Goal: Task Accomplishment & Management: Manage account settings

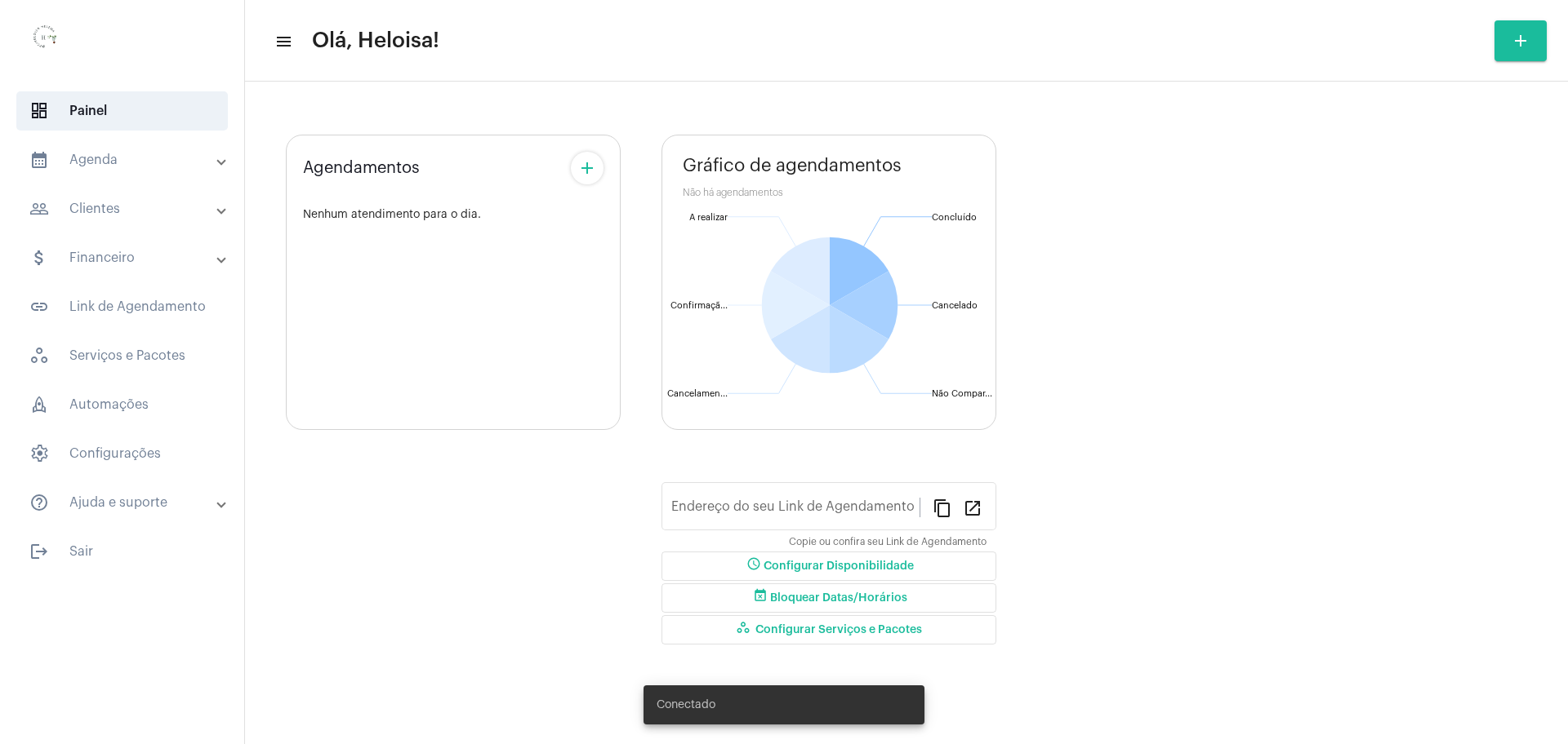
type input "[URL][DOMAIN_NAME]"
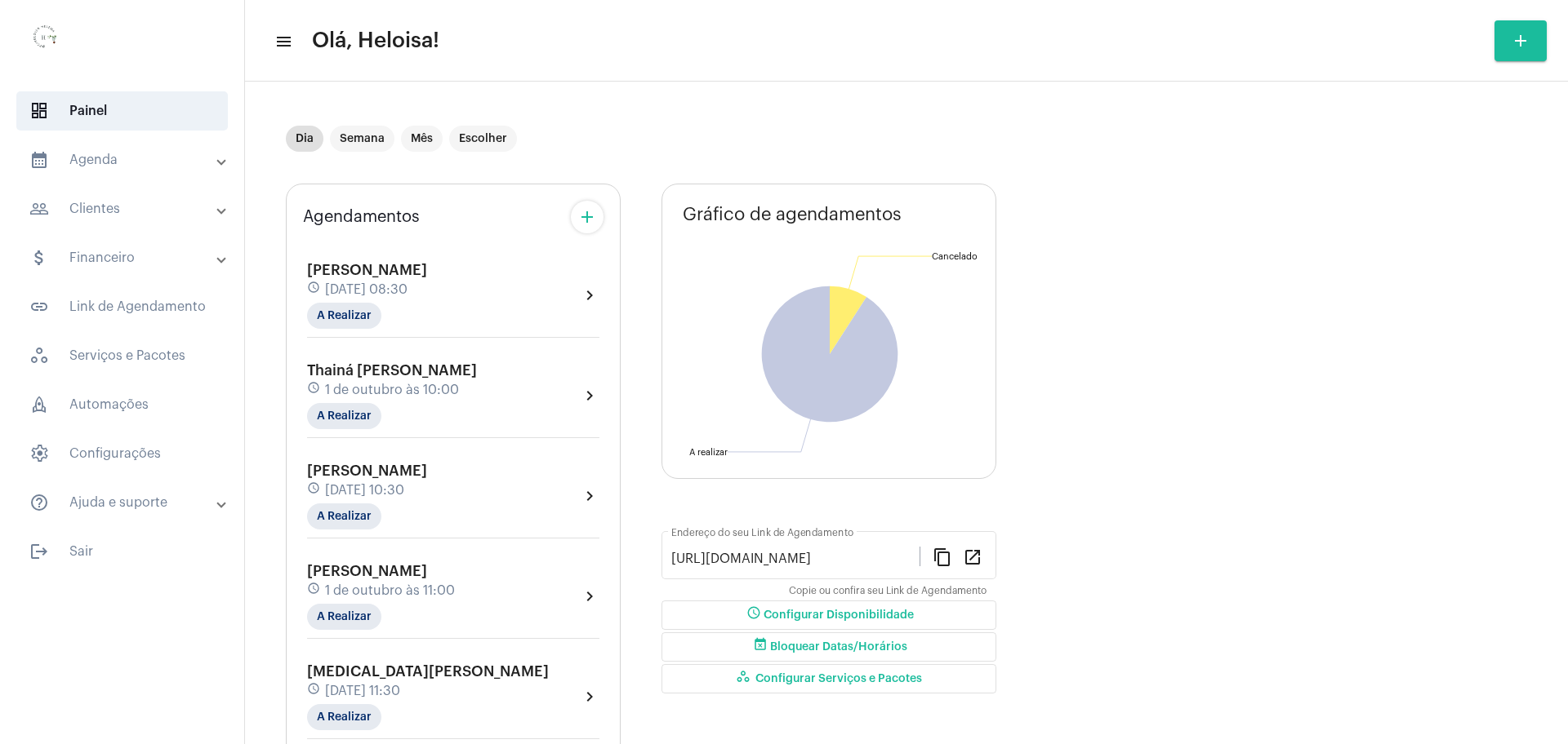
click at [408, 283] on span "[DATE] 08:30" at bounding box center [366, 290] width 83 height 15
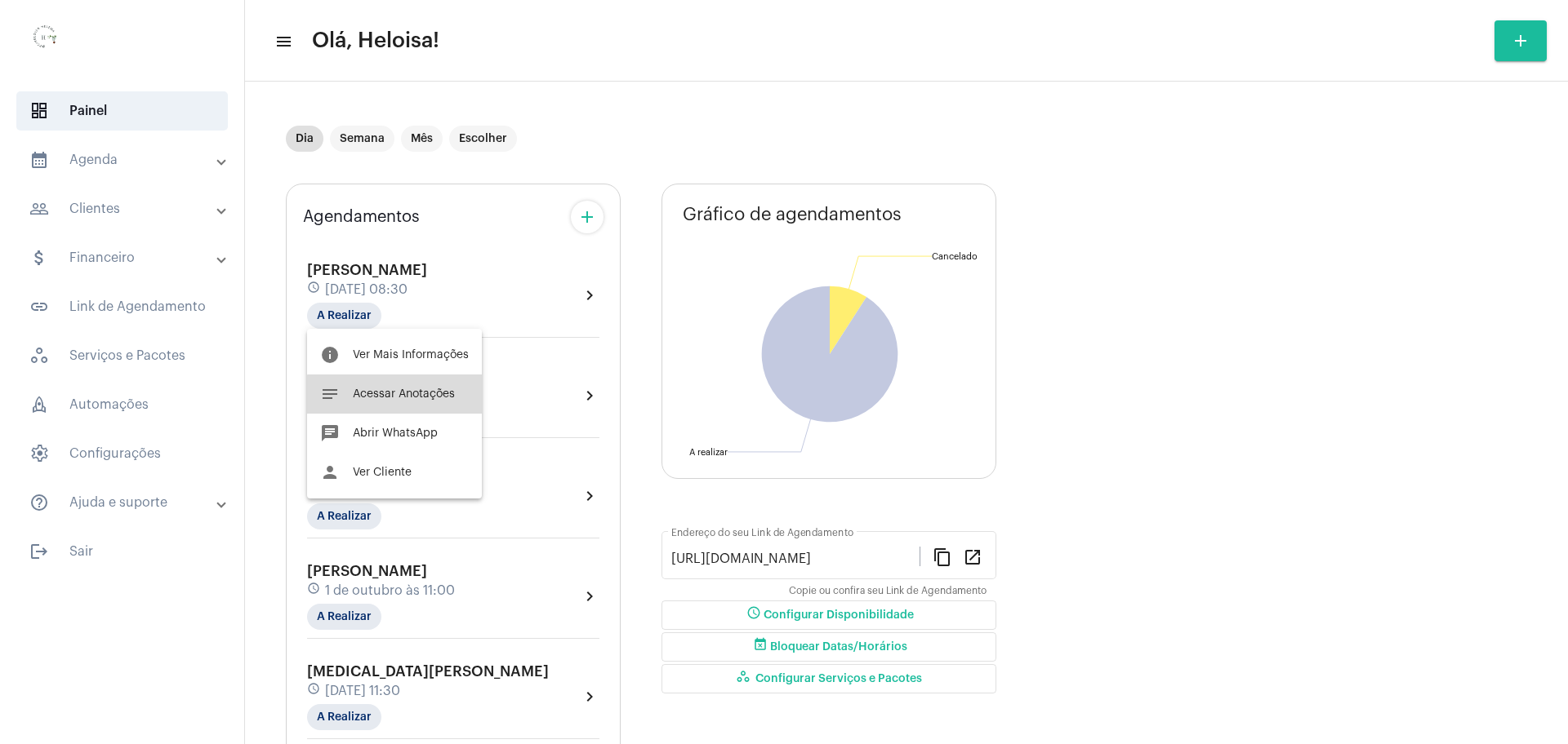
click at [399, 397] on span "Acessar Anotações" at bounding box center [404, 394] width 102 height 11
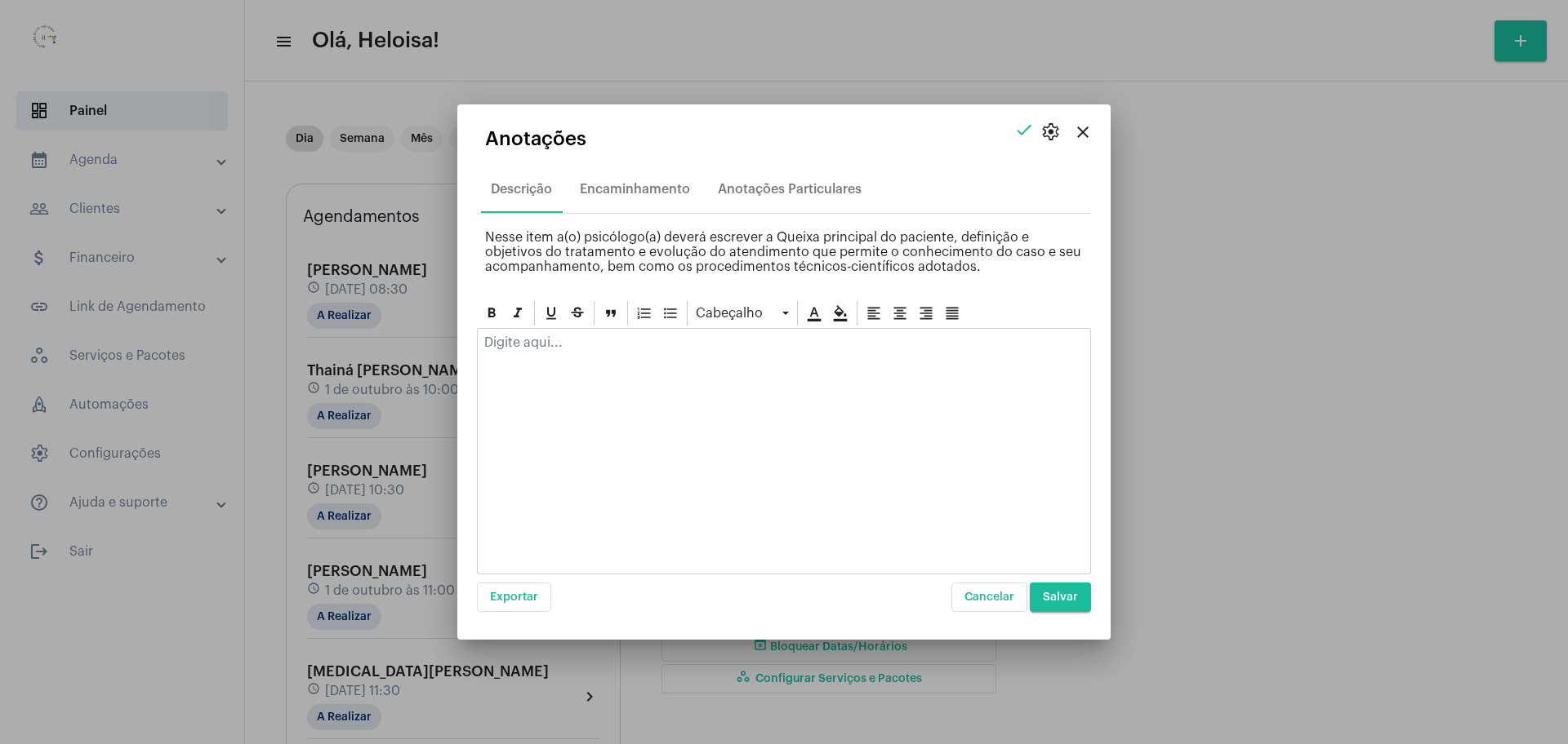
click at [639, 369] on div at bounding box center [784, 451] width 614 height 246
click at [509, 352] on div at bounding box center [784, 347] width 613 height 36
click at [505, 340] on p at bounding box center [784, 343] width 600 height 15
click at [724, 338] on p "Vai ter um evento muito legal na escola e ela se sente triste" at bounding box center [784, 343] width 600 height 15
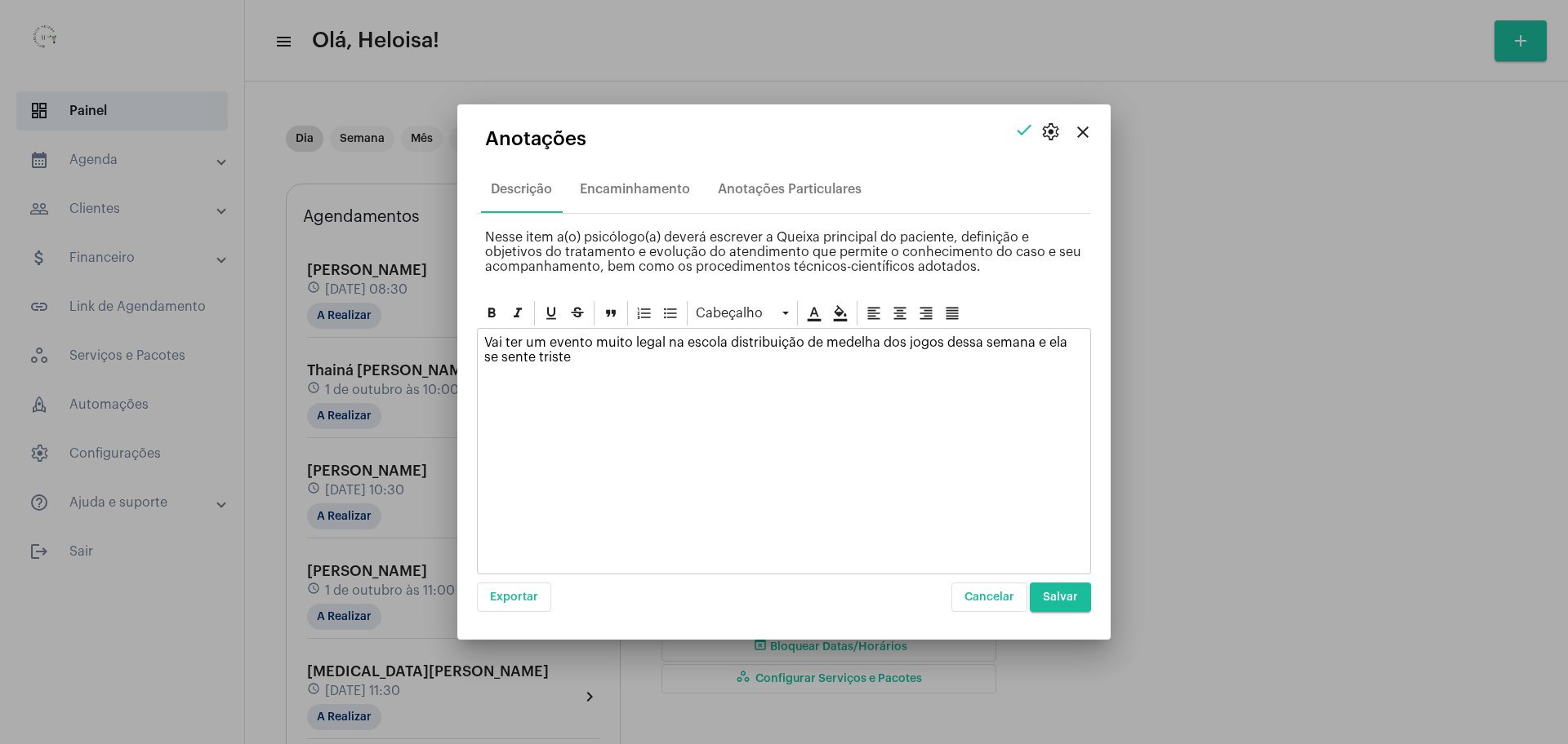
click at [591, 365] on div "Vai ter um evento muito legal na escola distribuição de medelha dos jogos dessa…" at bounding box center [784, 355] width 613 height 51
click at [1064, 596] on span "Salvar" at bounding box center [1060, 597] width 35 height 11
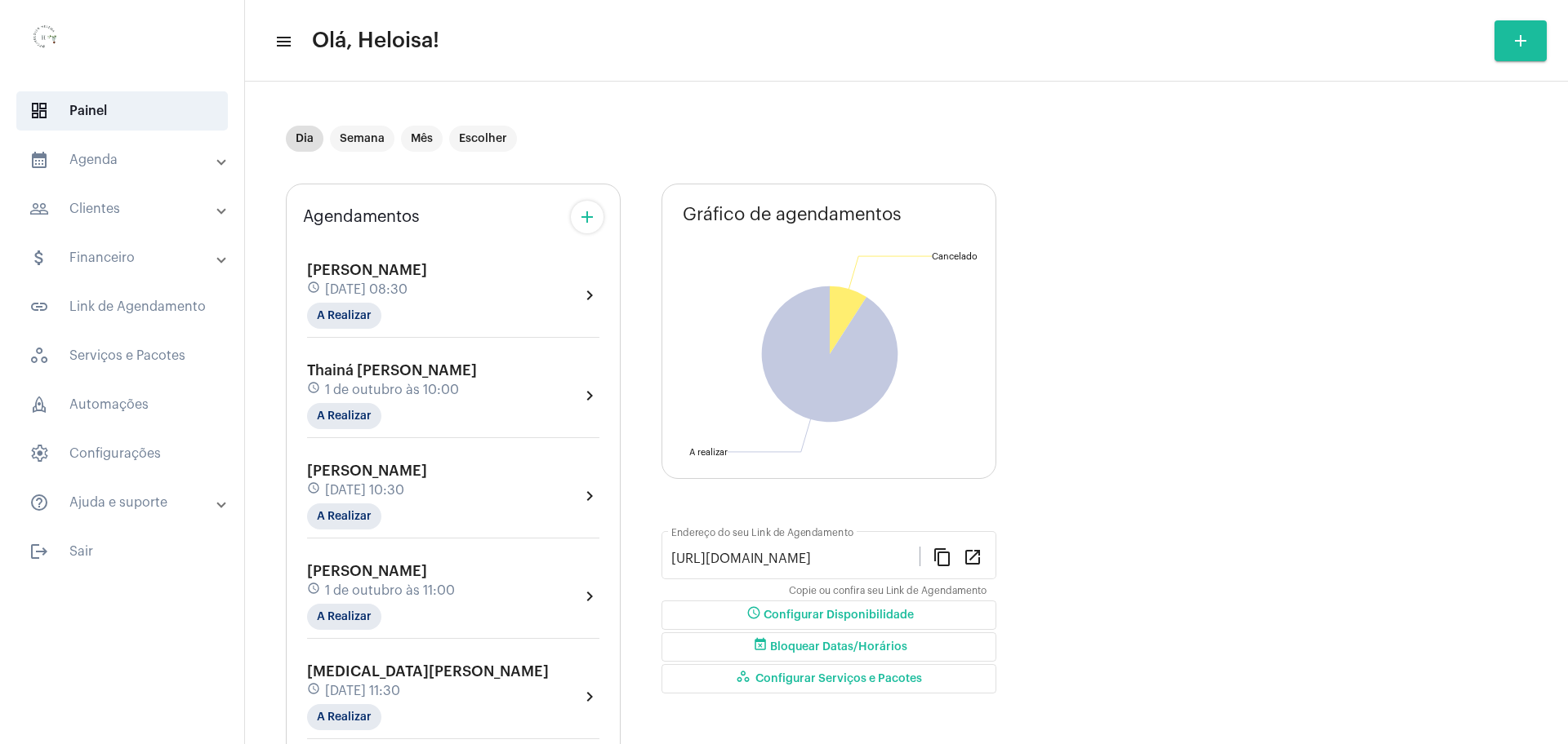
click at [584, 212] on mat-icon "add" at bounding box center [586, 216] width 20 height 20
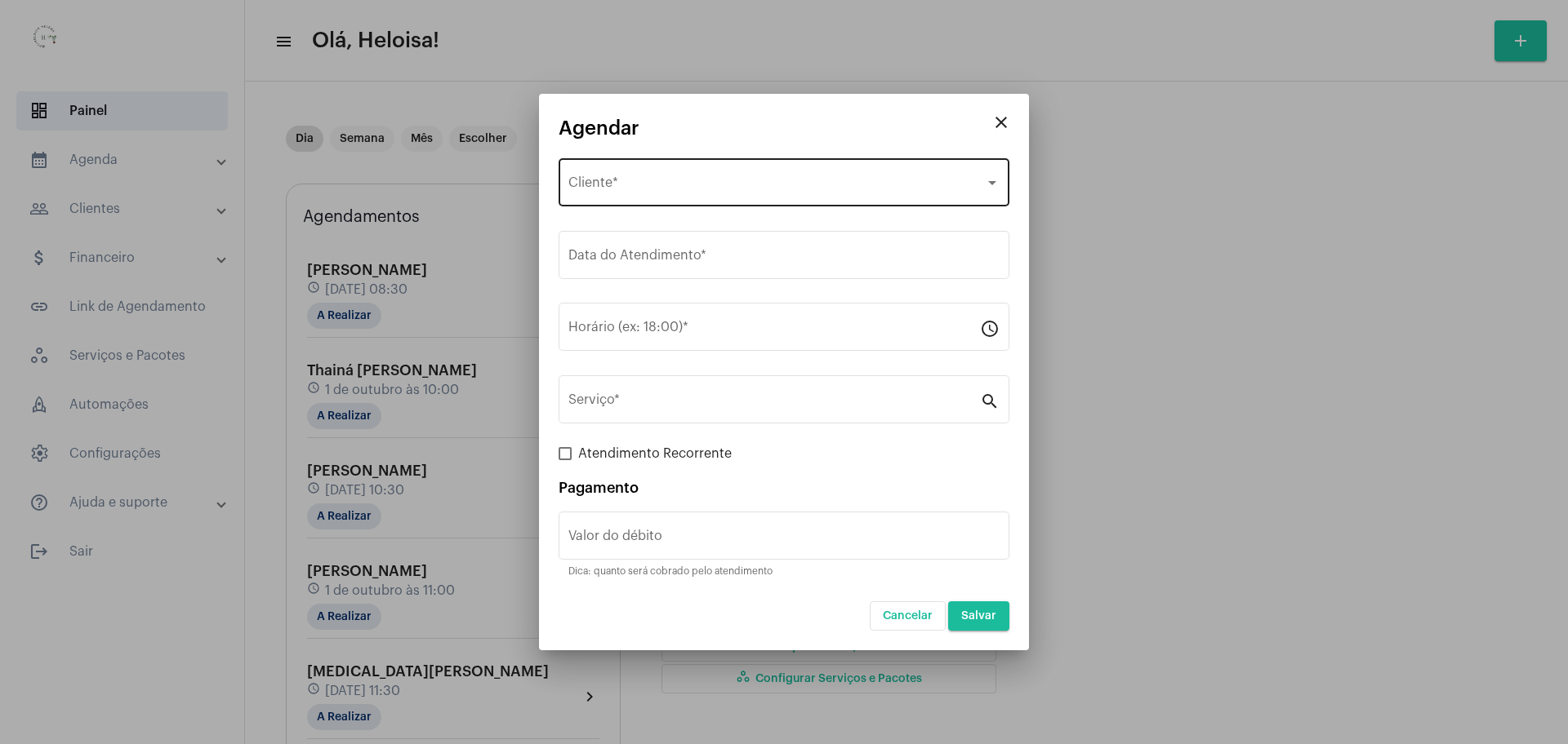
click at [714, 174] on div "Selecione o Cliente Cliente *" at bounding box center [784, 181] width 431 height 52
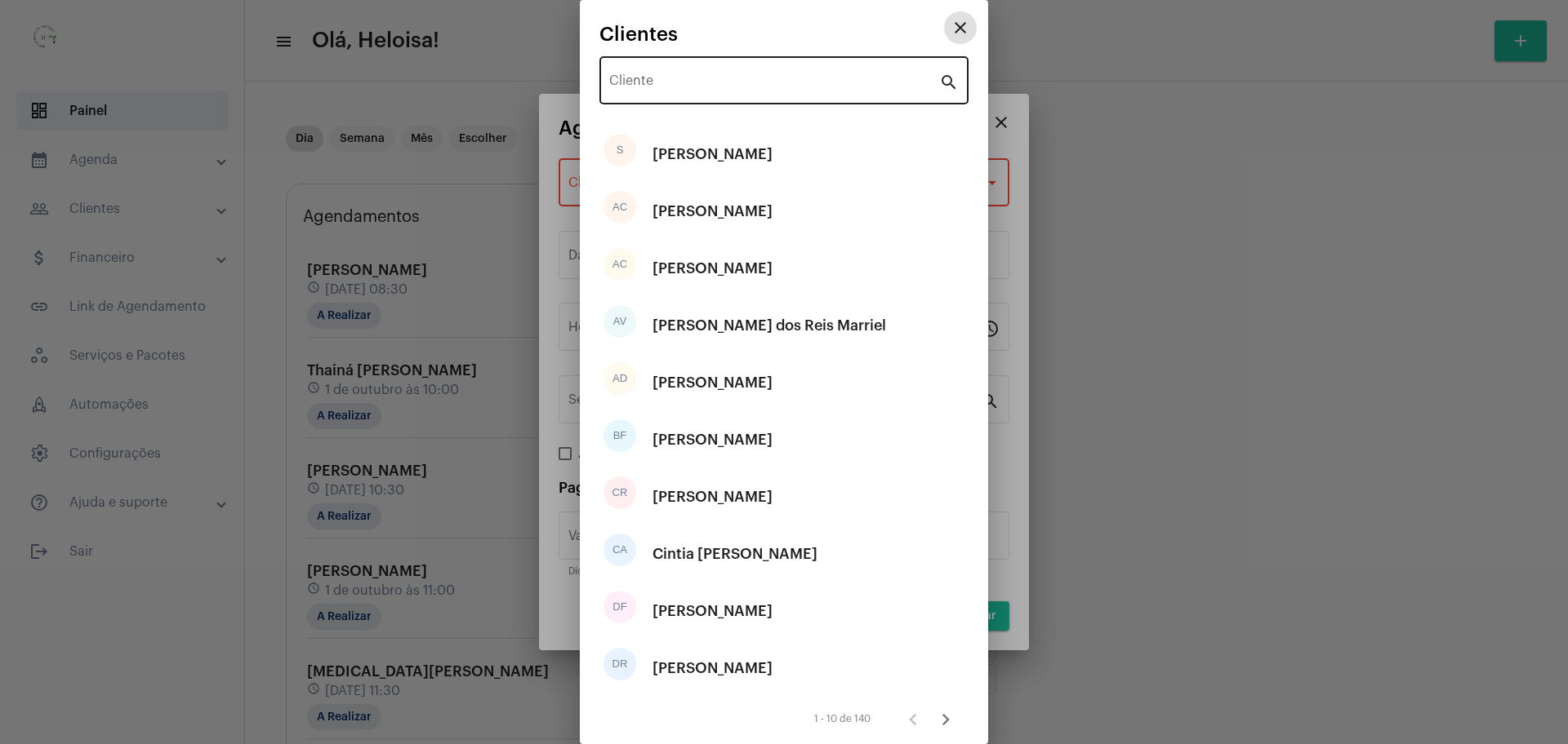
click at [698, 83] on input "Cliente" at bounding box center [774, 85] width 330 height 15
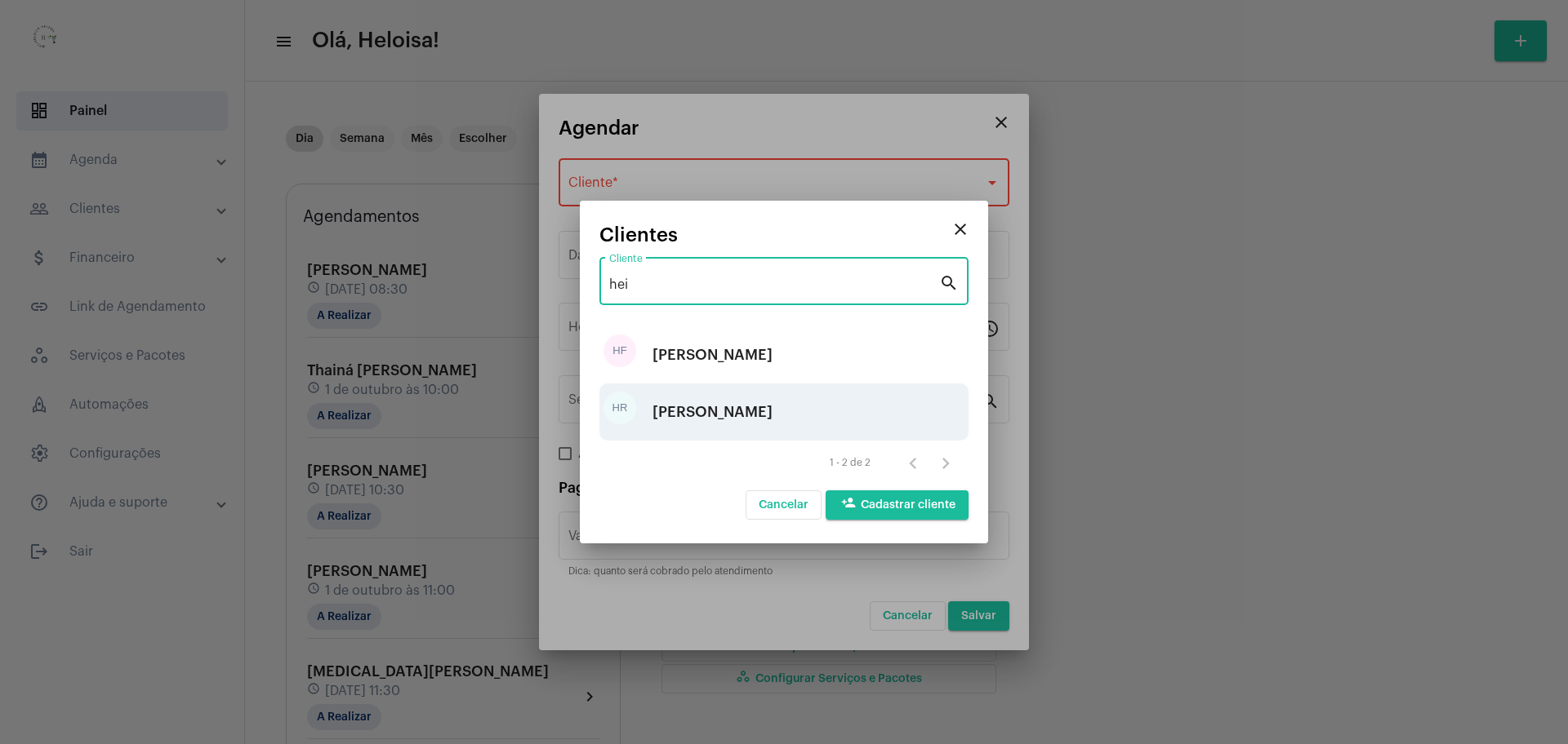
type input "hei"
click at [751, 420] on div "[PERSON_NAME]" at bounding box center [712, 412] width 120 height 49
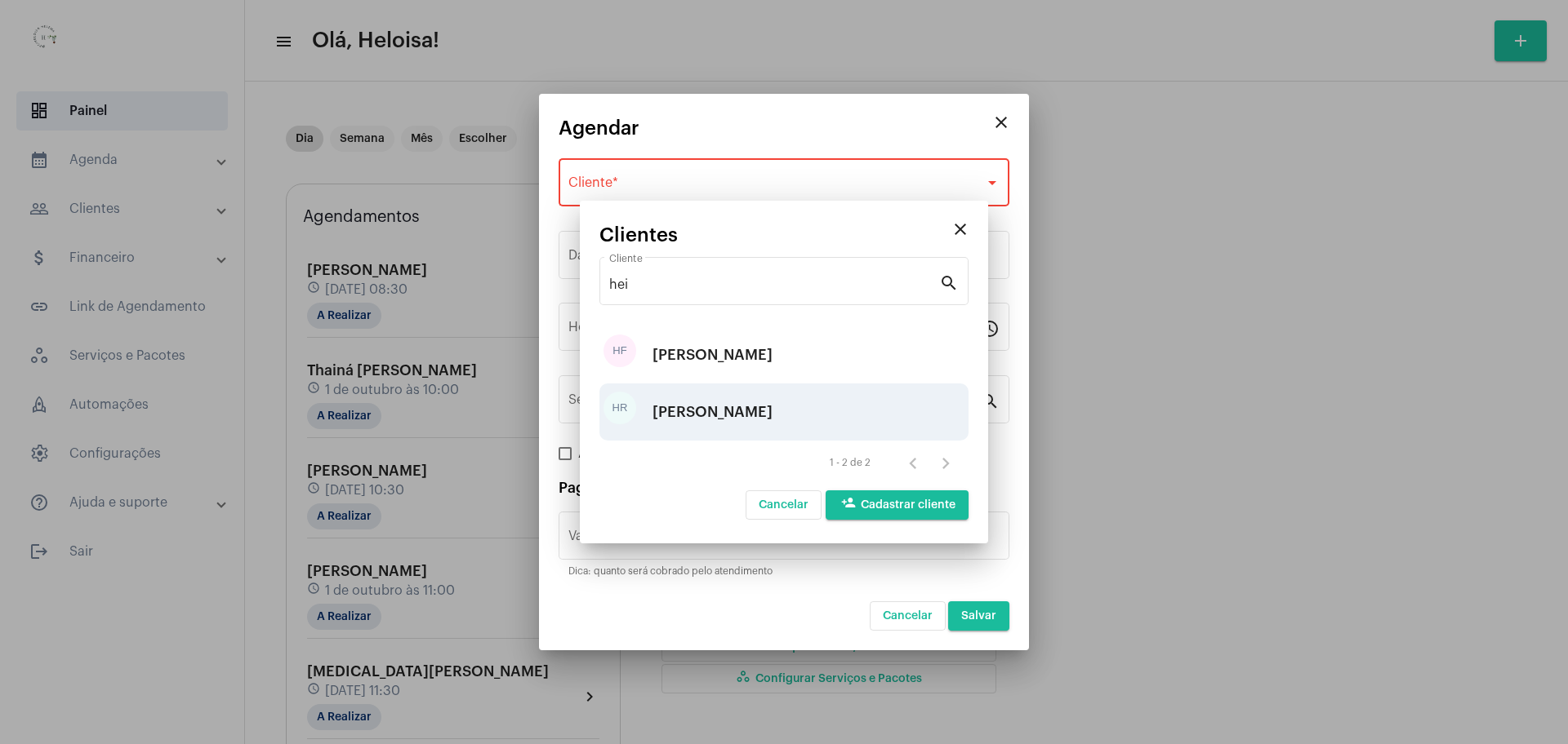
type input "R$ 40"
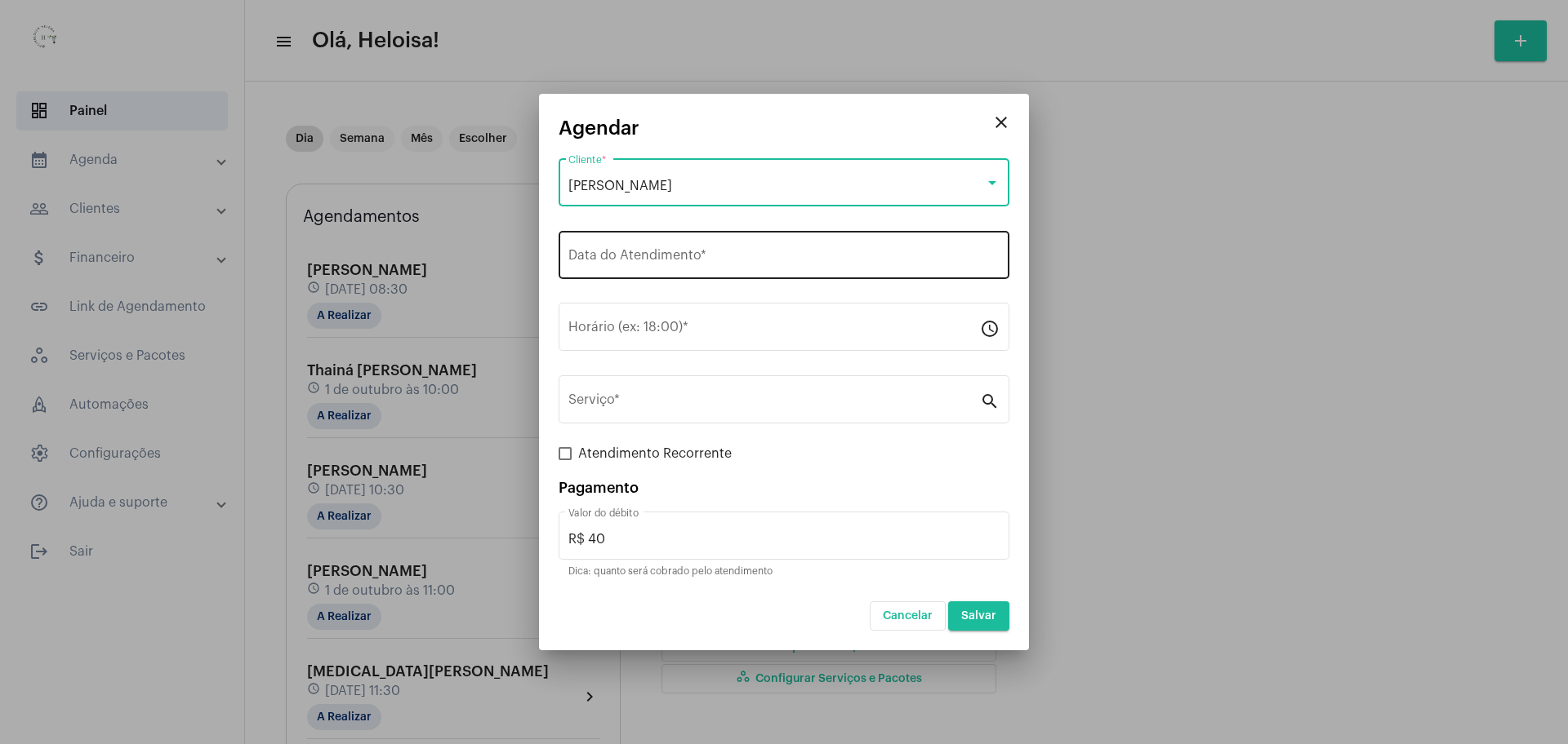
click at [707, 245] on div "Data do Atendimento *" at bounding box center [784, 253] width 431 height 52
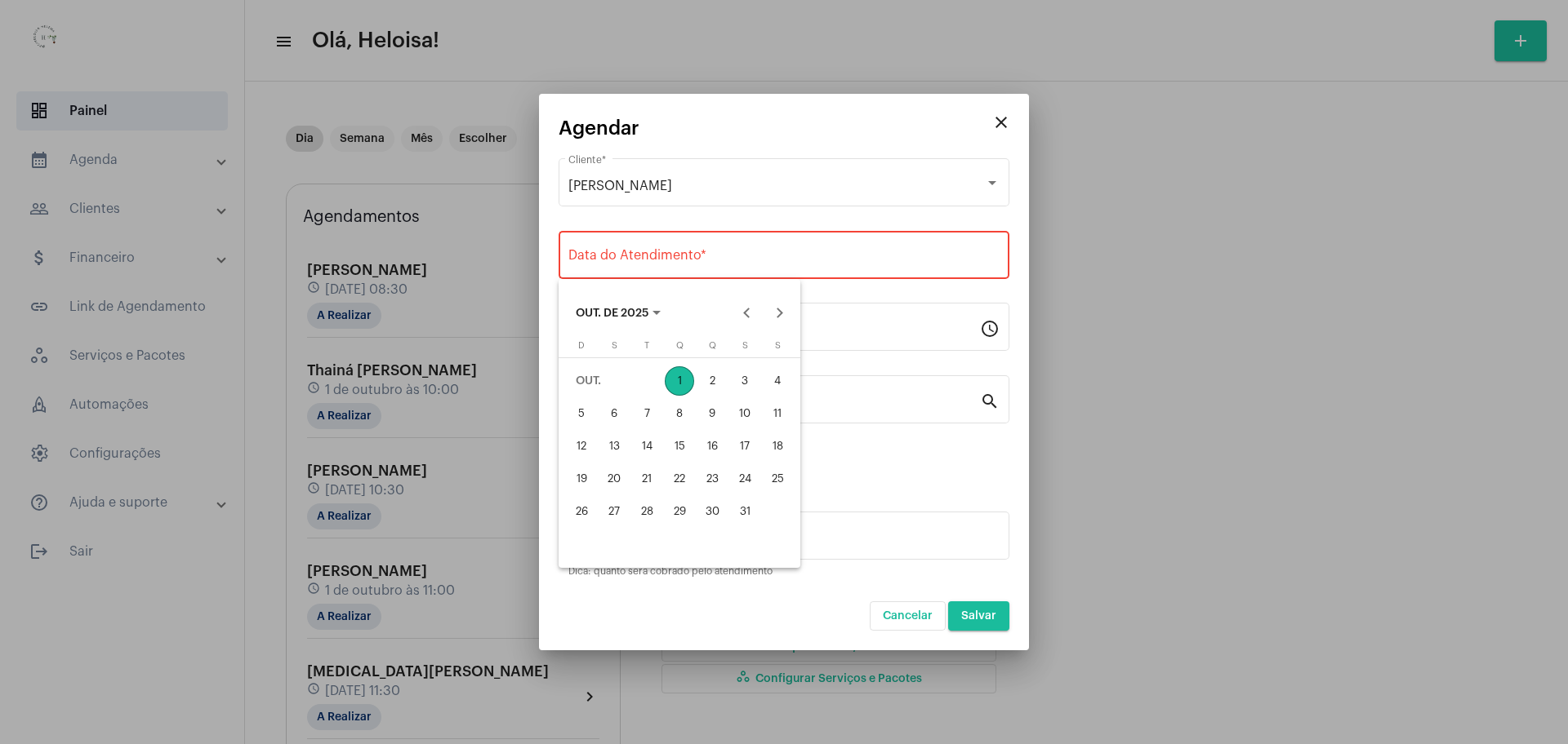
click at [677, 375] on div "1" at bounding box center [679, 381] width 29 height 29
type input "[DATE]"
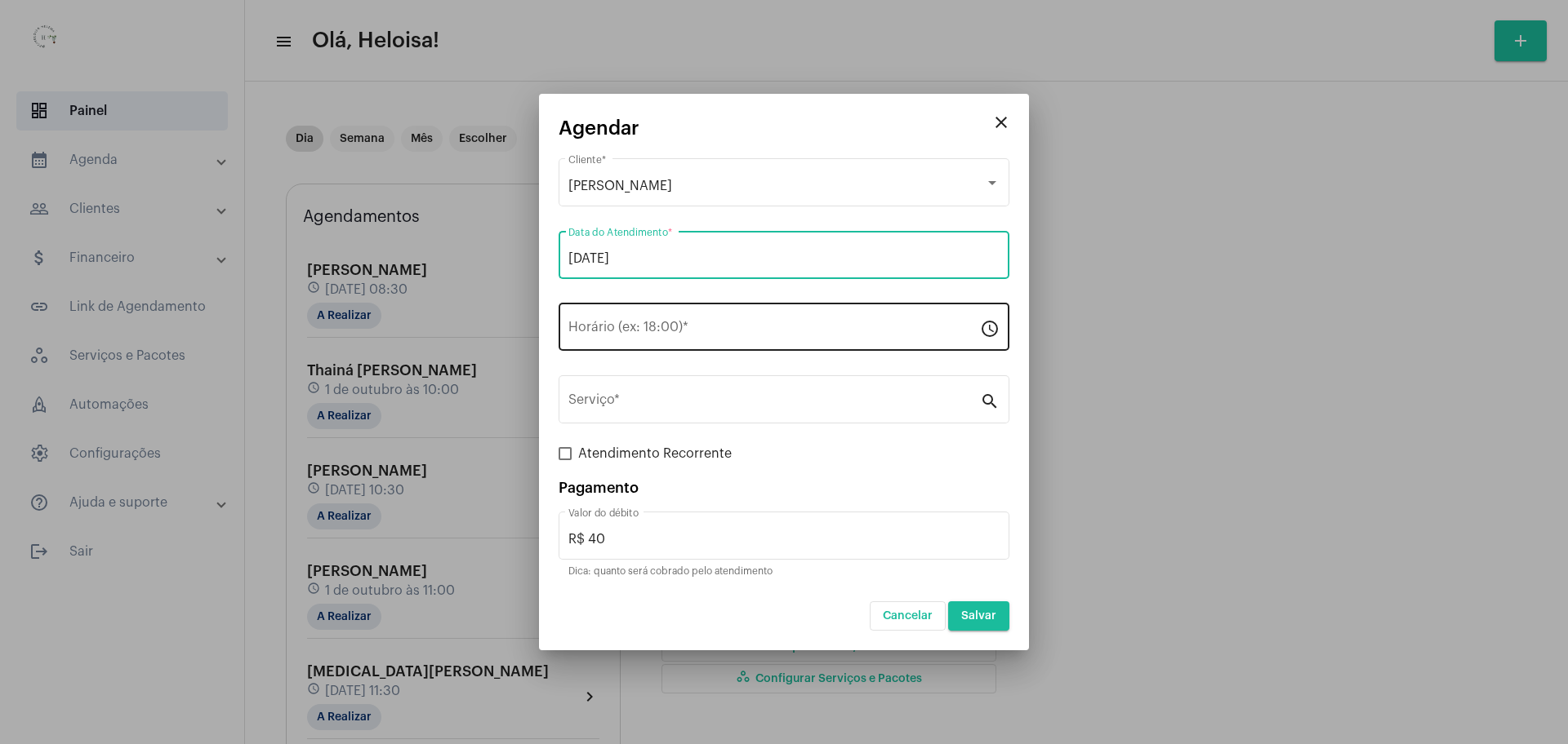
click at [698, 323] on div "Horário (ex: 18:00) *" at bounding box center [774, 325] width 411 height 52
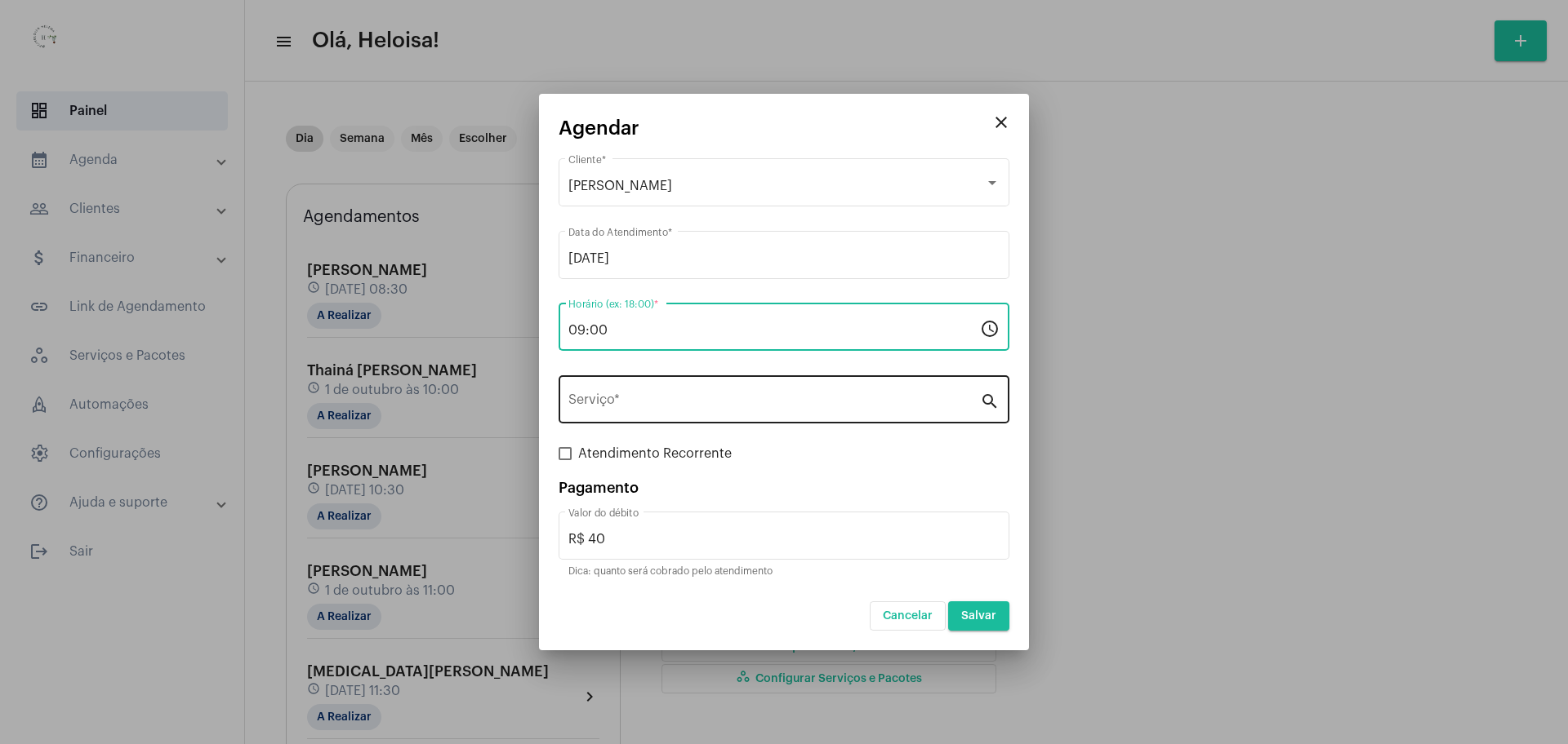
type input "09:00"
click at [750, 419] on div "Serviço *" at bounding box center [774, 398] width 411 height 52
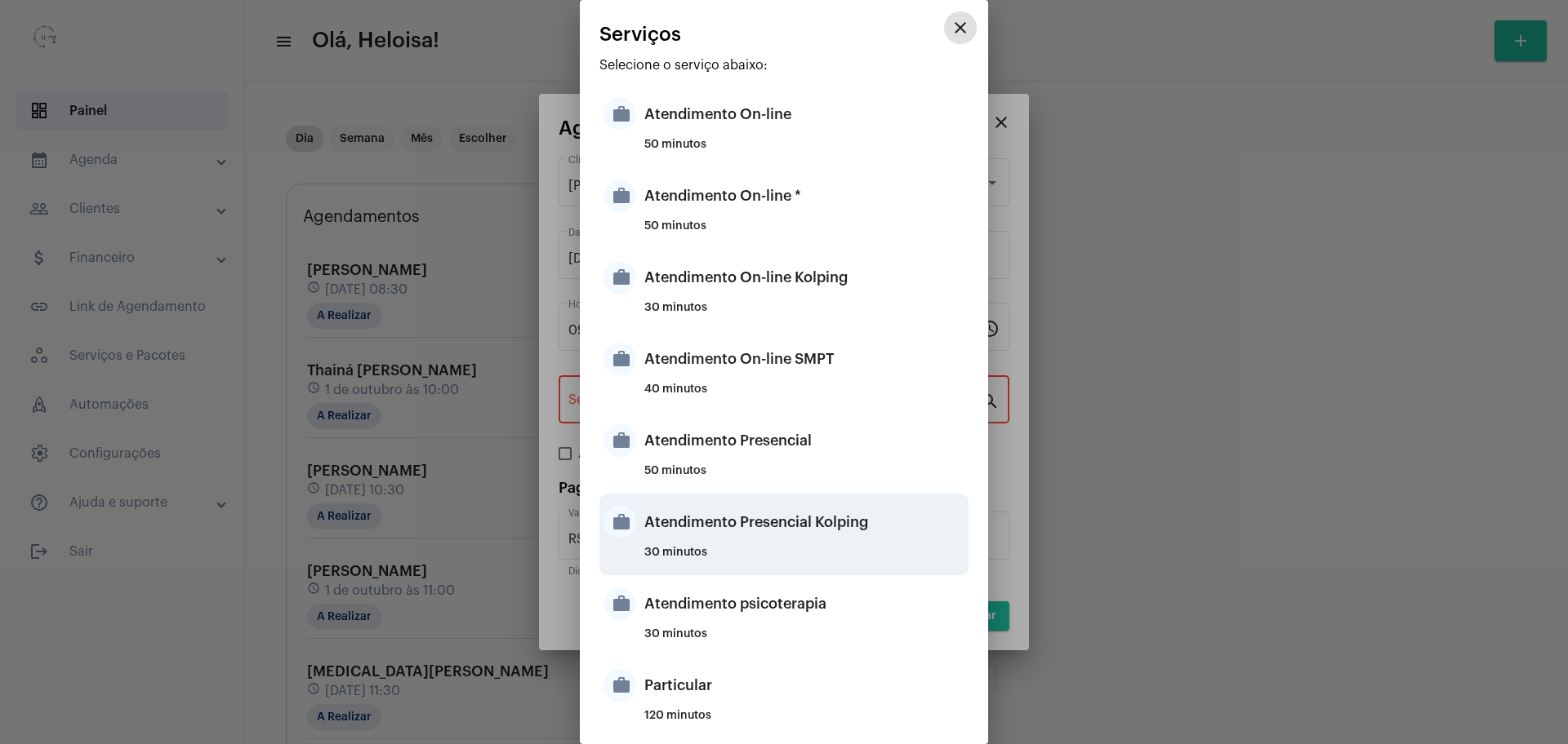
click at [767, 535] on div "Atendimento Presencial Kolping" at bounding box center [805, 522] width 320 height 49
type input "Atendimento Presencial Kolping"
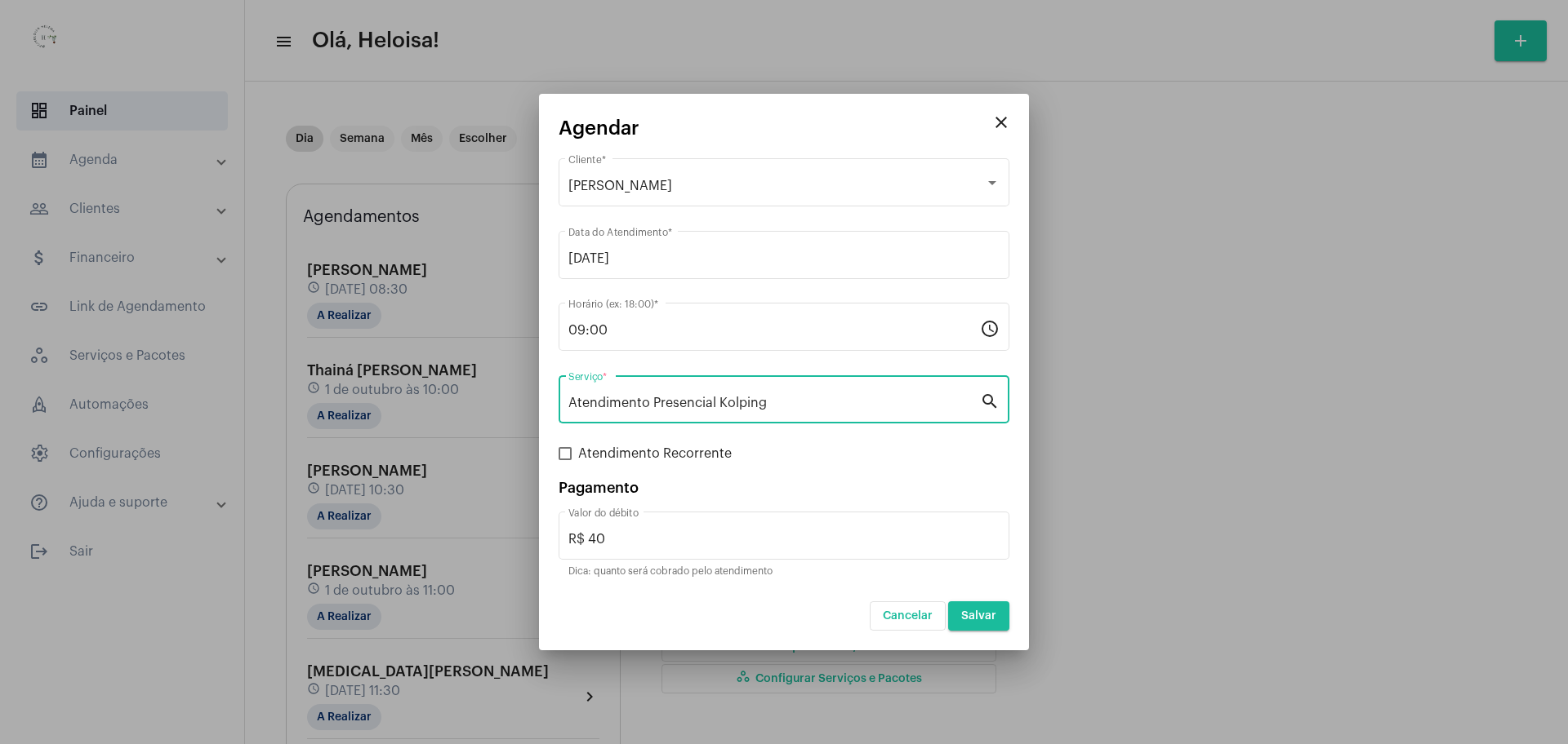
click at [563, 457] on span at bounding box center [565, 453] width 13 height 13
click at [565, 460] on input "Atendimento Recorrente" at bounding box center [565, 460] width 1 height 1
checkbox input "true"
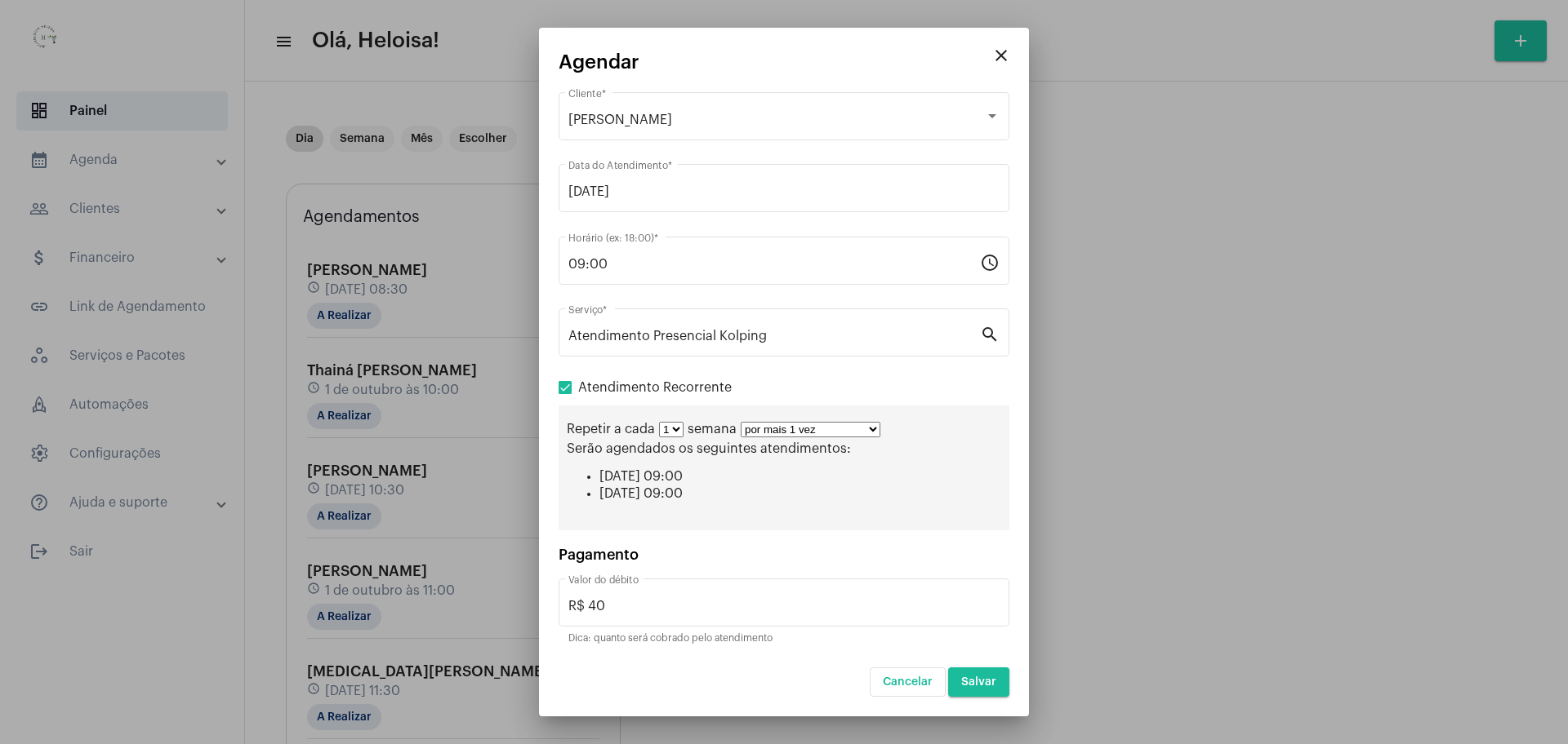
click at [854, 436] on select "por mais 1 vez por mais 2 vezes por mais 3 vezes por mais 4 vezes por mais 5 ve…" at bounding box center [810, 430] width 139 height 15
select select "9: 10"
click at [741, 422] on select "por mais 1 vez por mais 2 vezes por mais 3 vezes por mais 4 vezes por mais 5 ve…" at bounding box center [810, 430] width 139 height 15
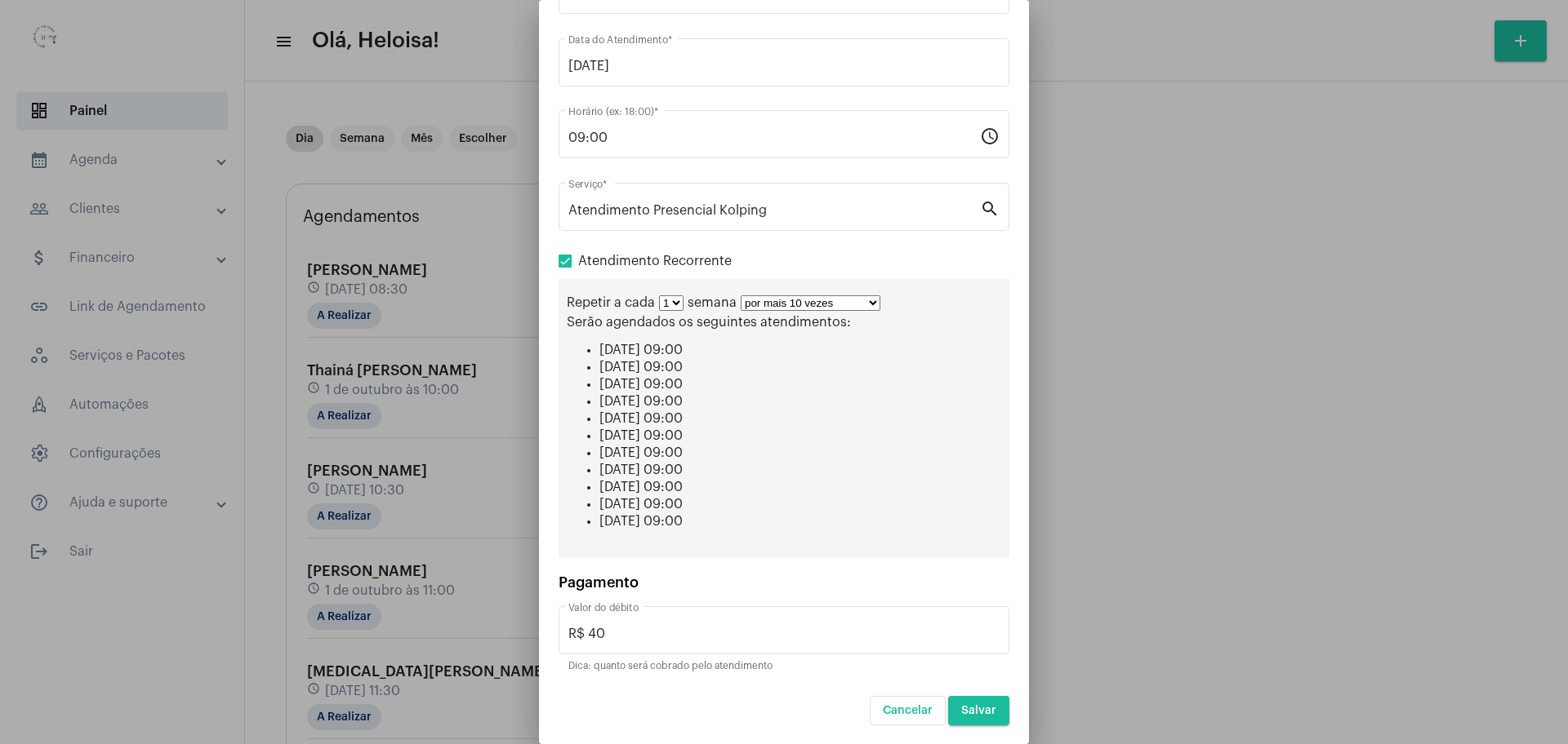
scroll to position [100, 0]
click at [966, 704] on span "Salvar" at bounding box center [978, 710] width 35 height 11
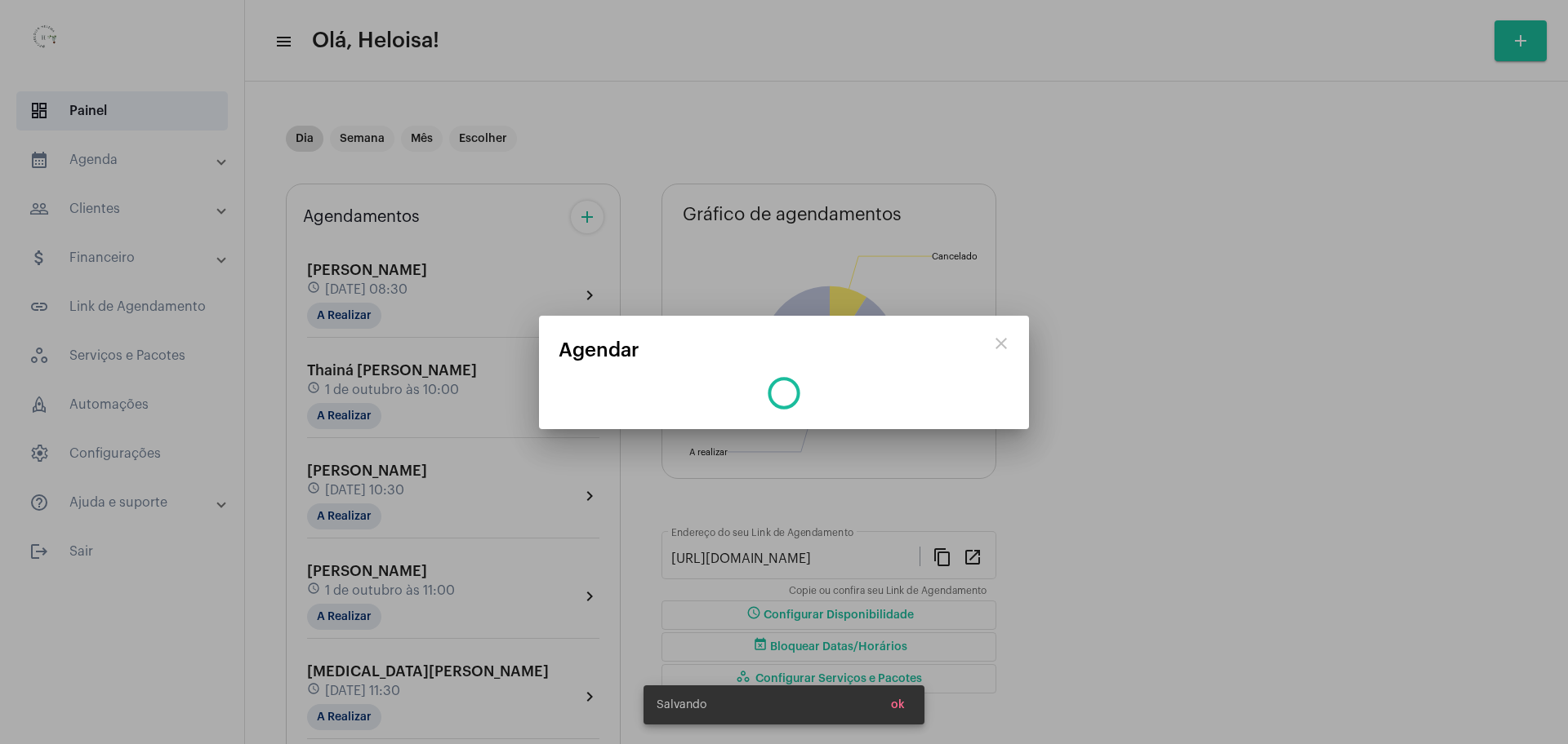
scroll to position [0, 0]
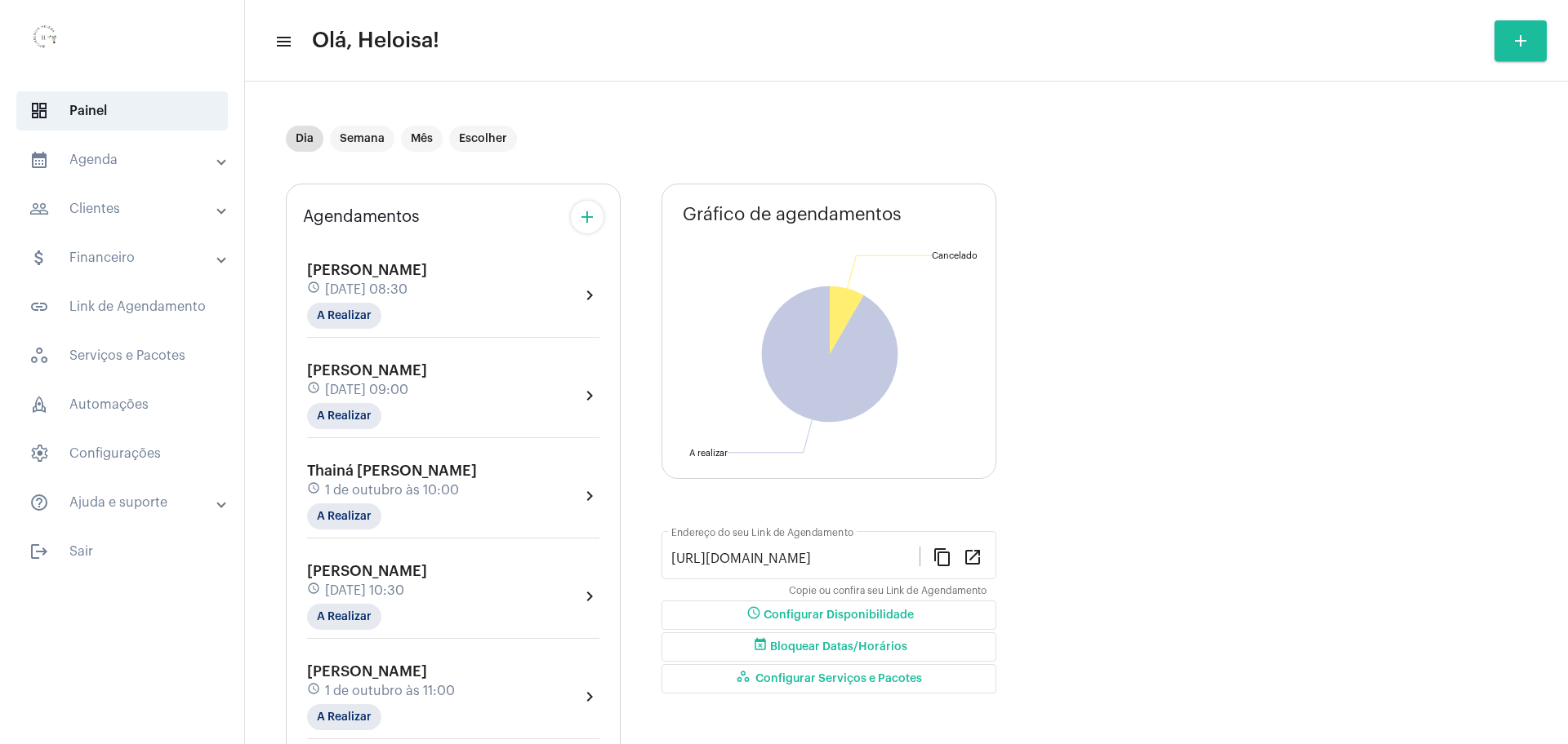
drag, startPoint x: 471, startPoint y: 477, endPoint x: 440, endPoint y: 481, distance: 31.3
click at [456, 482] on div "Thainá [PERSON_NAME] schedule [DATE] 10:00 A Realizar" at bounding box center [392, 496] width 169 height 67
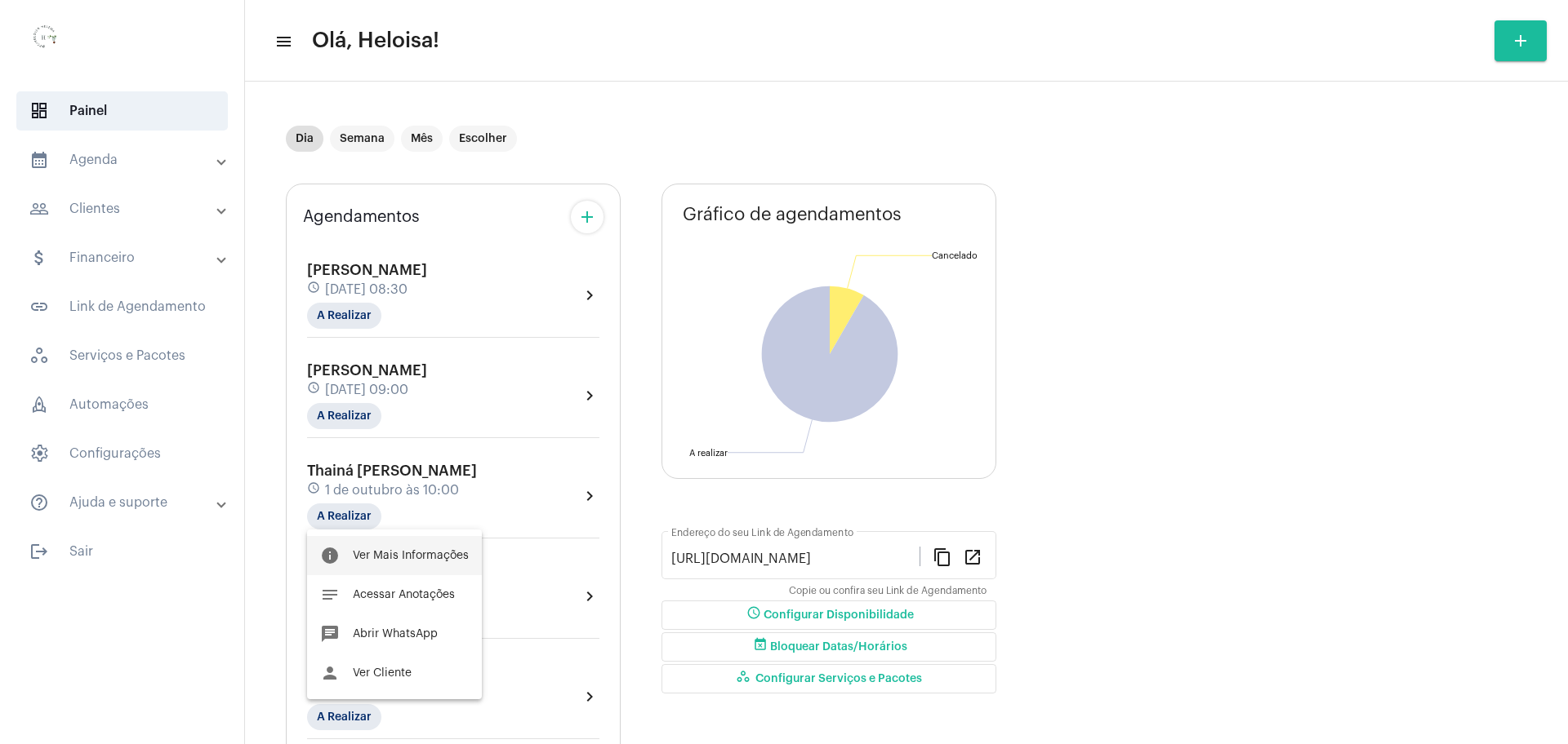
click at [404, 551] on span "Ver Mais Informações" at bounding box center [410, 556] width 116 height 11
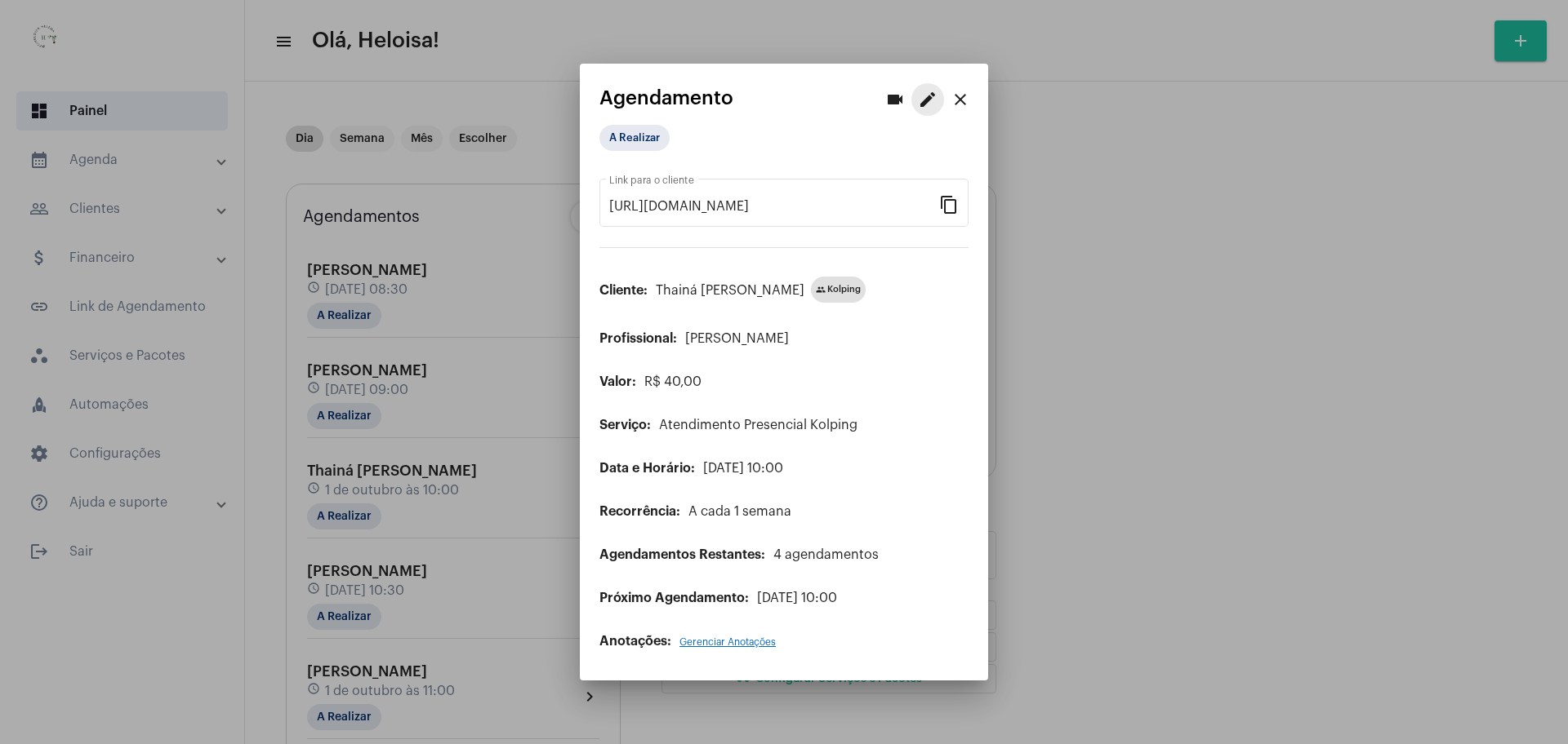
click at [924, 101] on mat-icon "edit" at bounding box center [927, 99] width 20 height 20
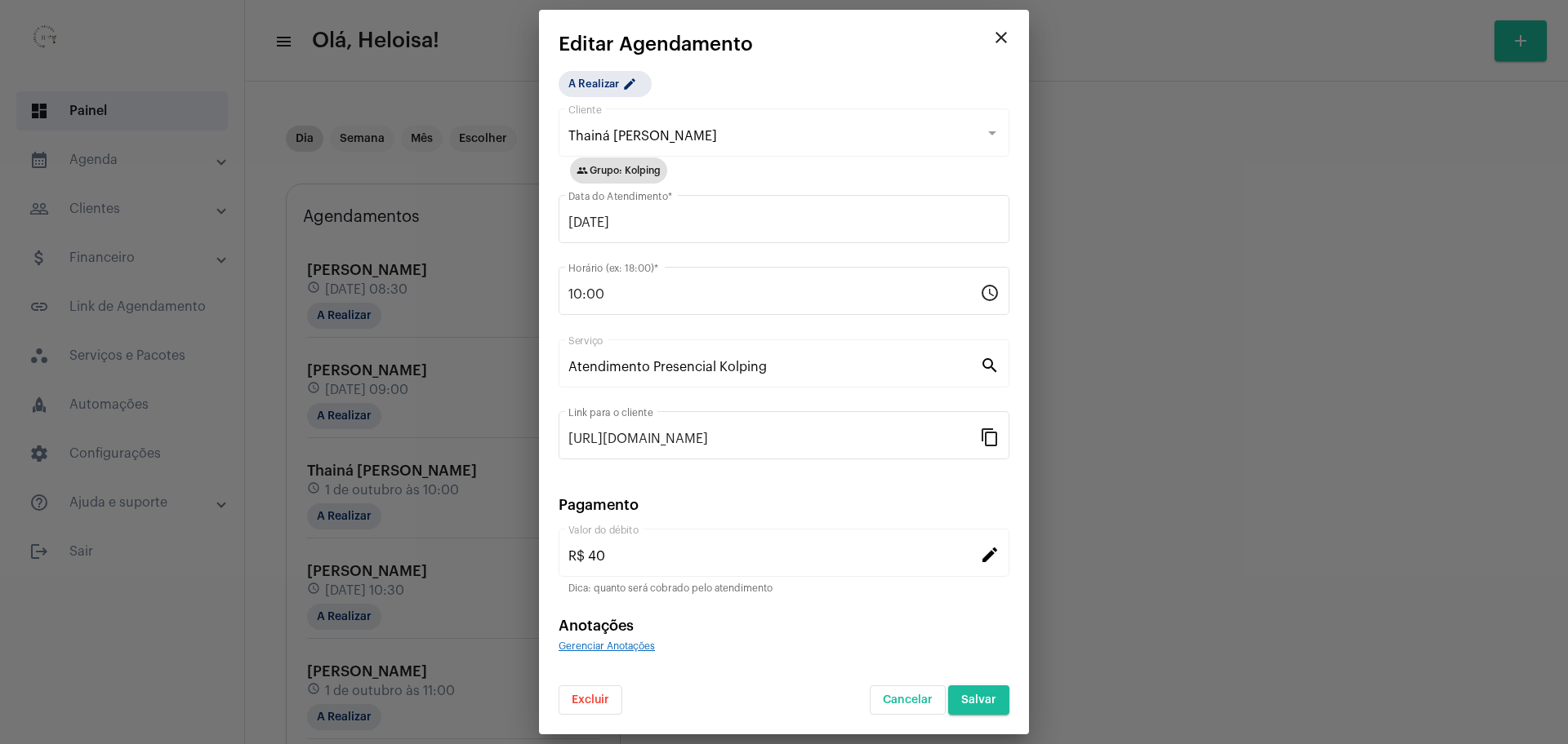
click at [569, 698] on button "Excluir" at bounding box center [590, 700] width 64 height 29
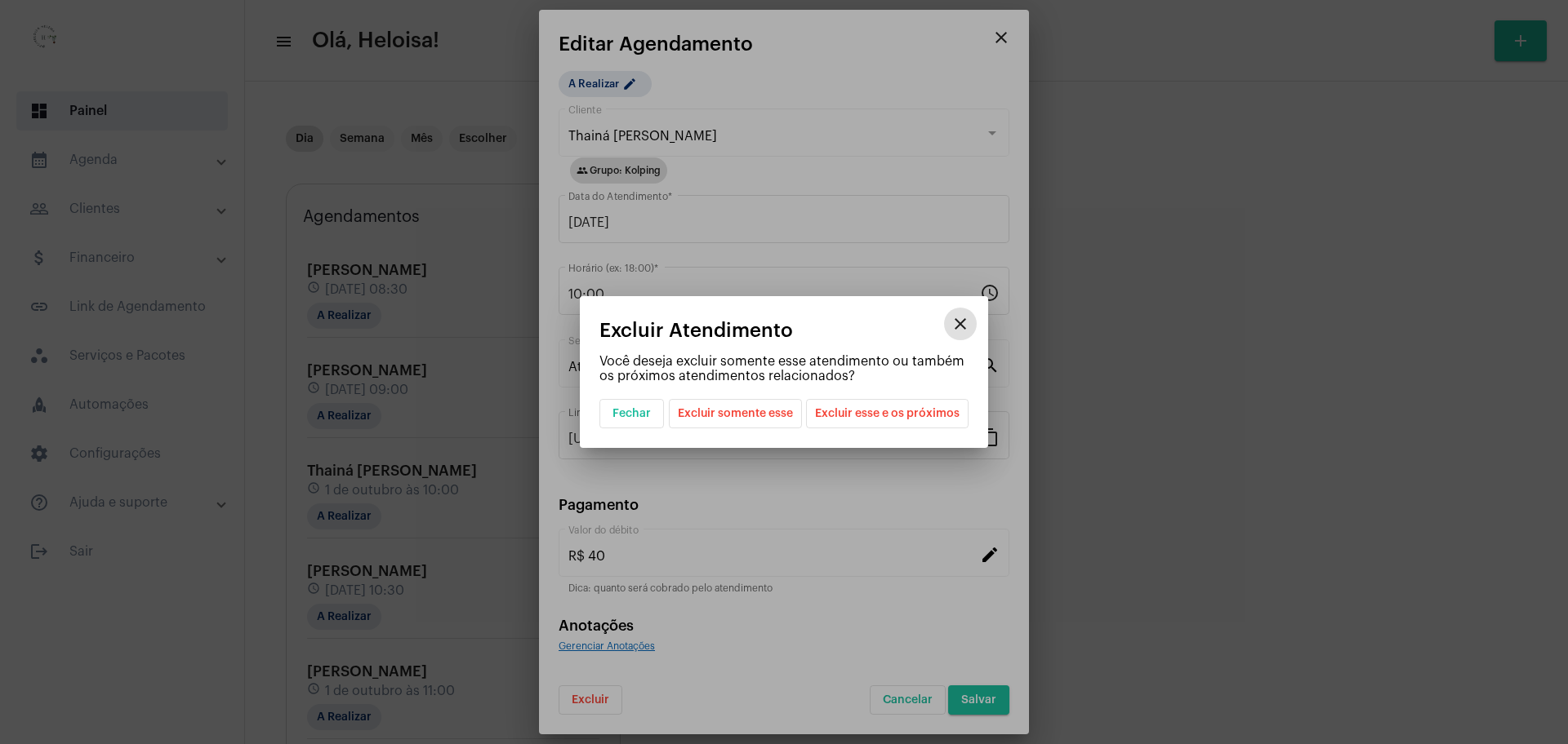
click at [888, 415] on span "Excluir esse e os próximos" at bounding box center [888, 413] width 145 height 27
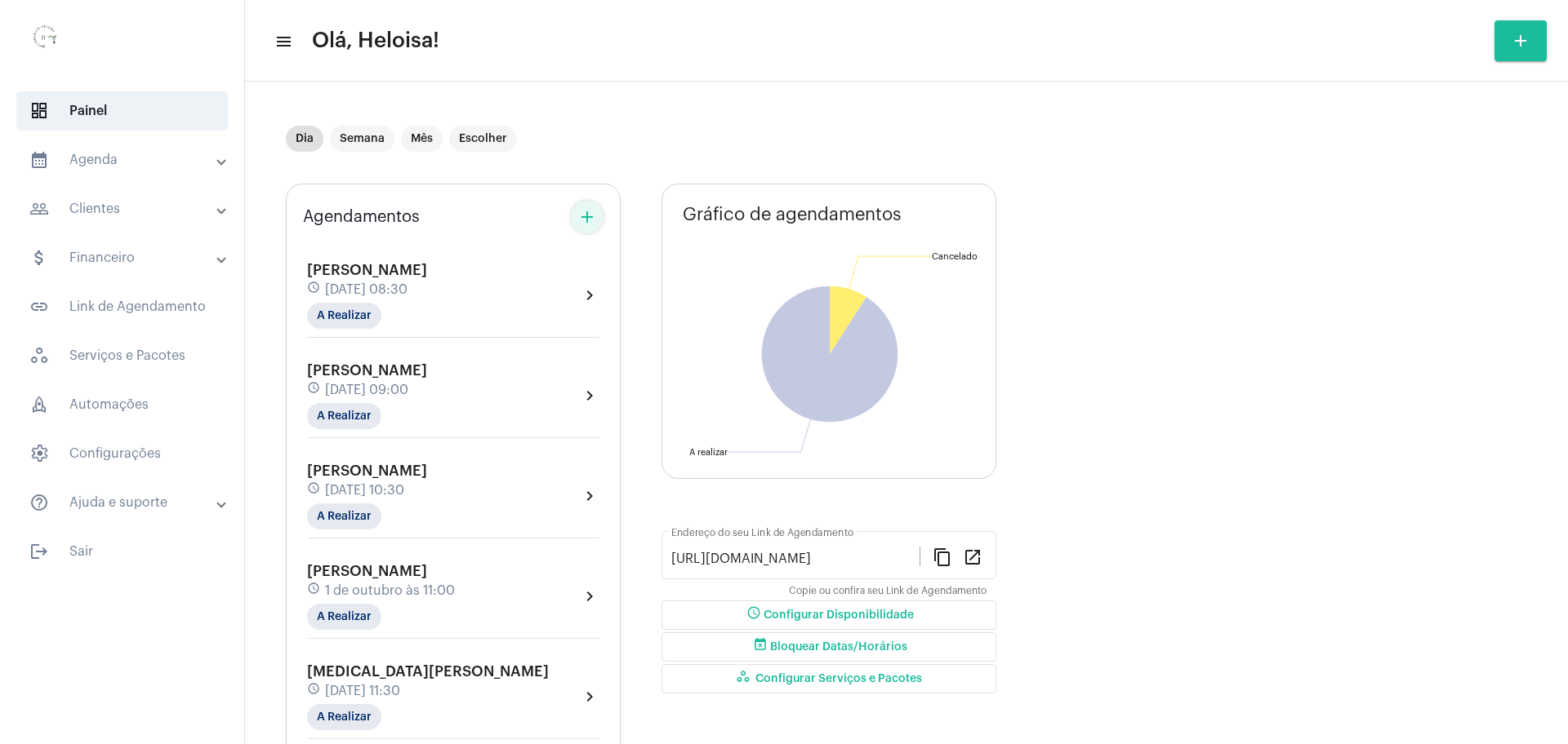
click at [594, 213] on mat-icon "add" at bounding box center [586, 216] width 20 height 20
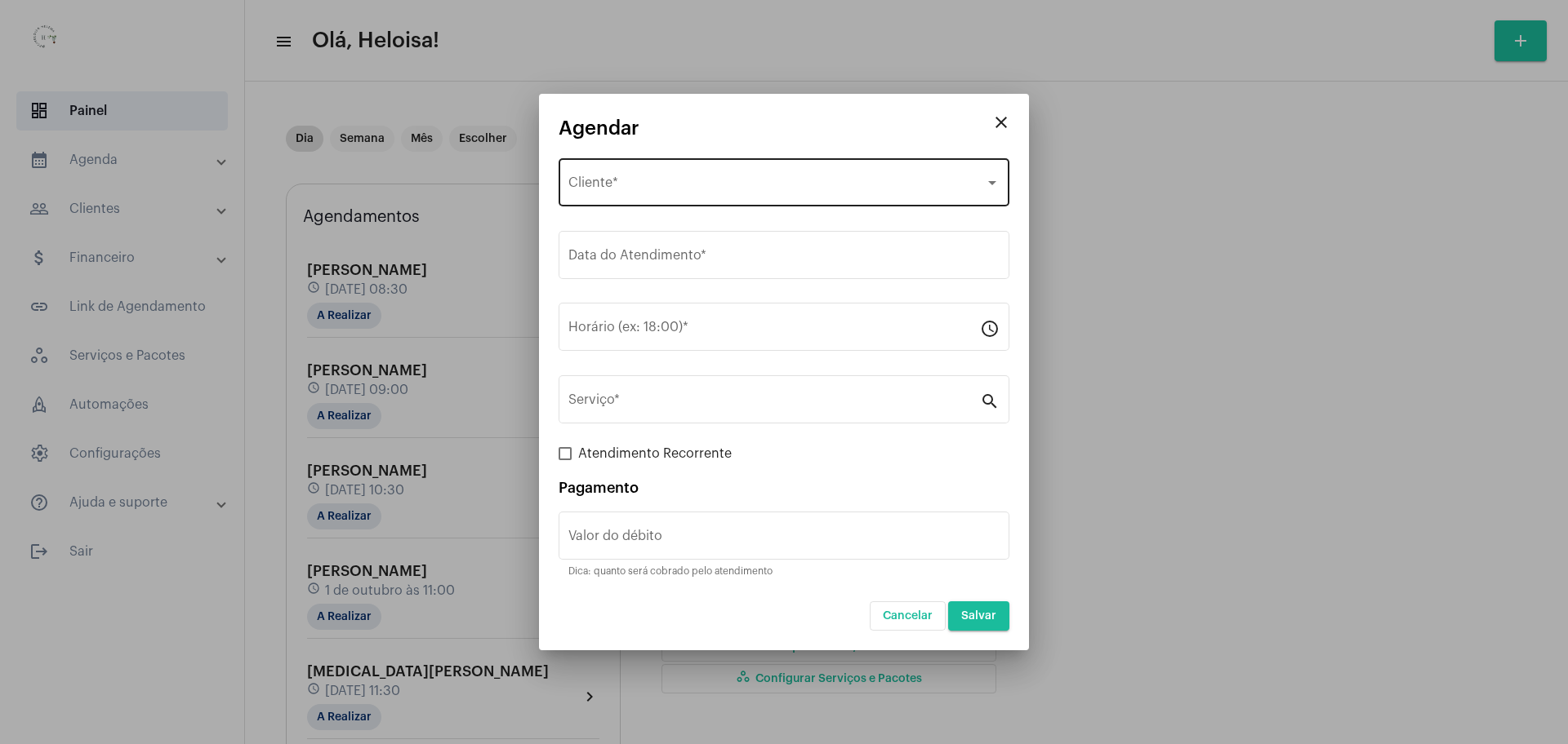
click at [632, 175] on div "Selecione o Cliente Cliente *" at bounding box center [784, 181] width 431 height 52
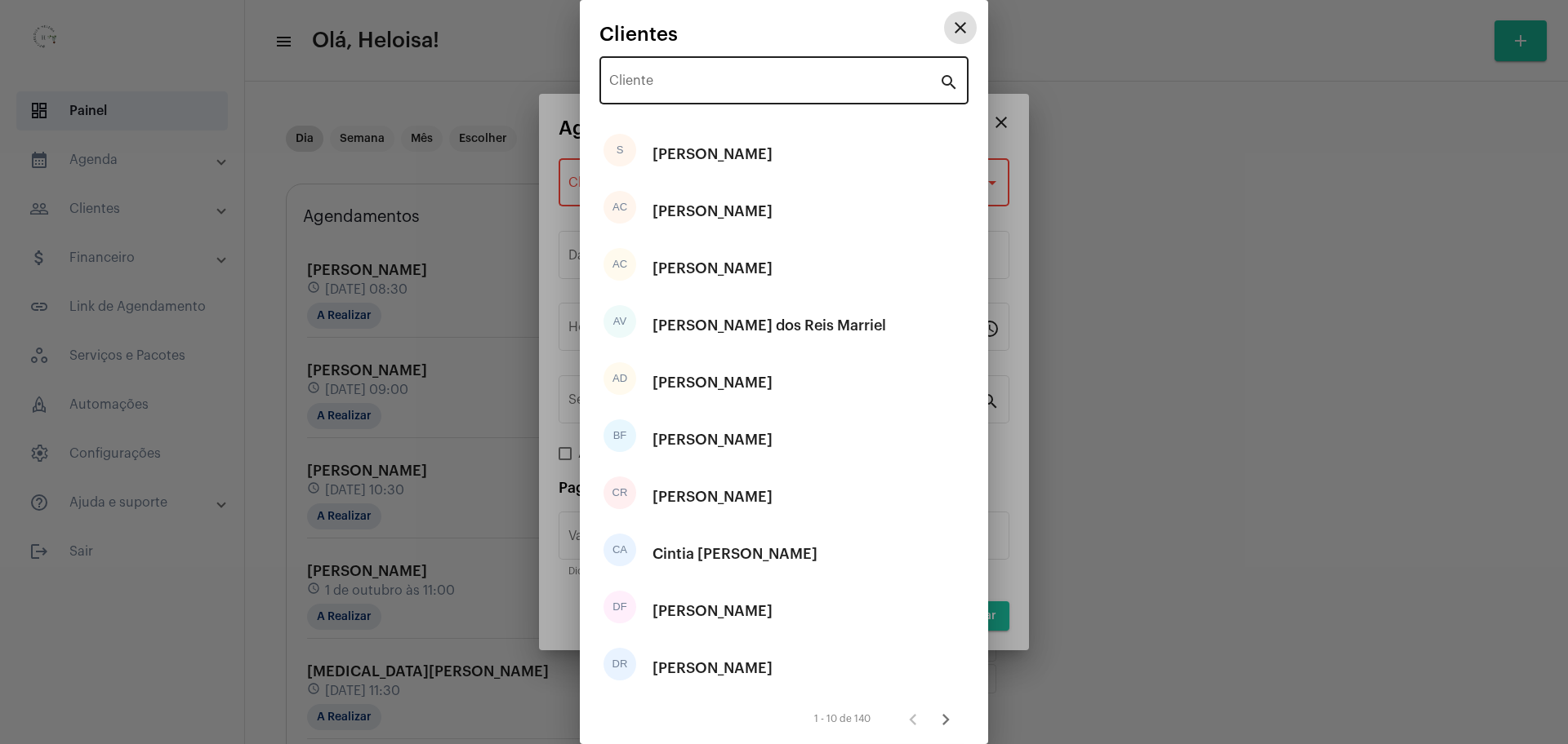
click at [719, 83] on input "Cliente" at bounding box center [774, 85] width 330 height 15
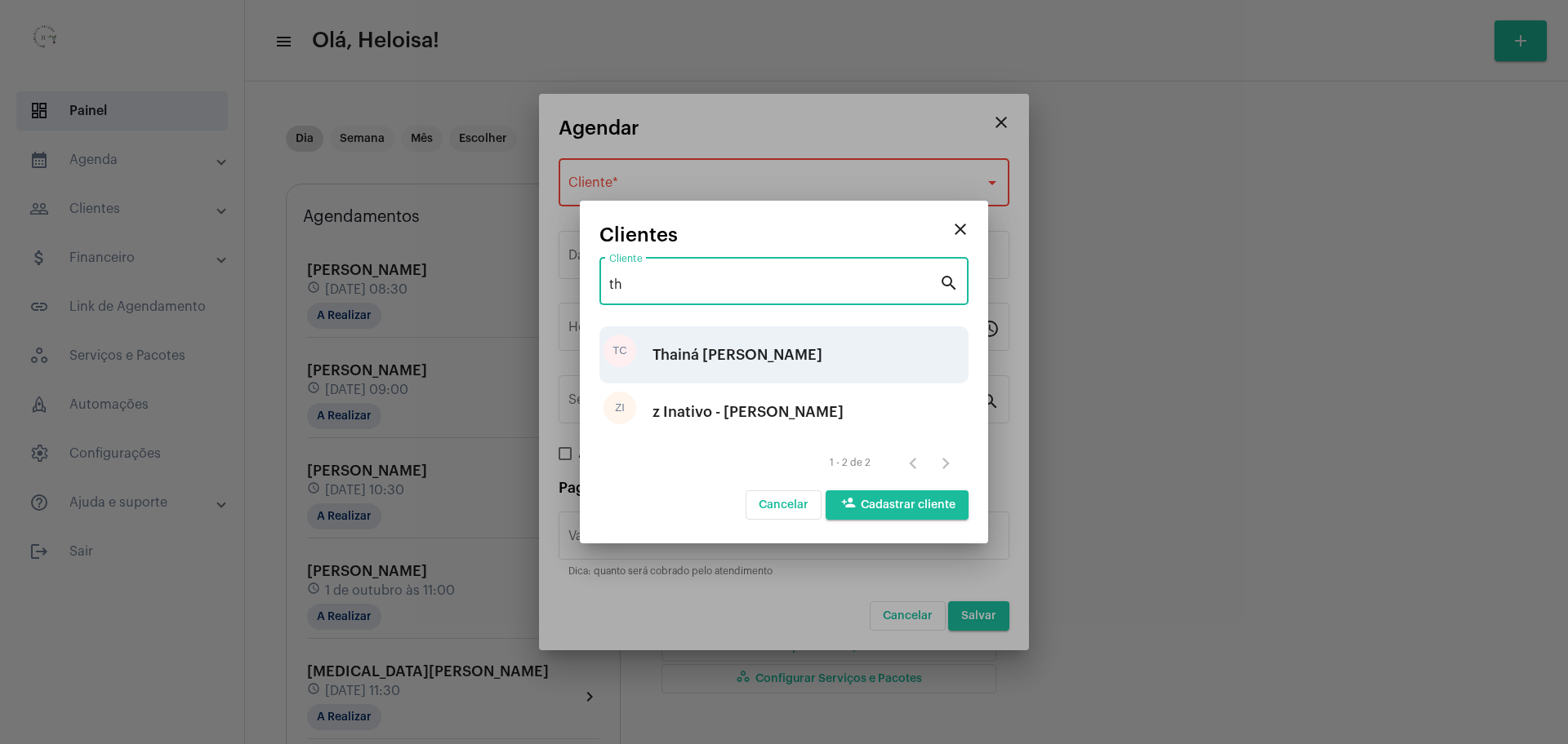
type input "th"
click at [758, 353] on div "Thainá [PERSON_NAME]" at bounding box center [737, 355] width 169 height 49
type input "R$"
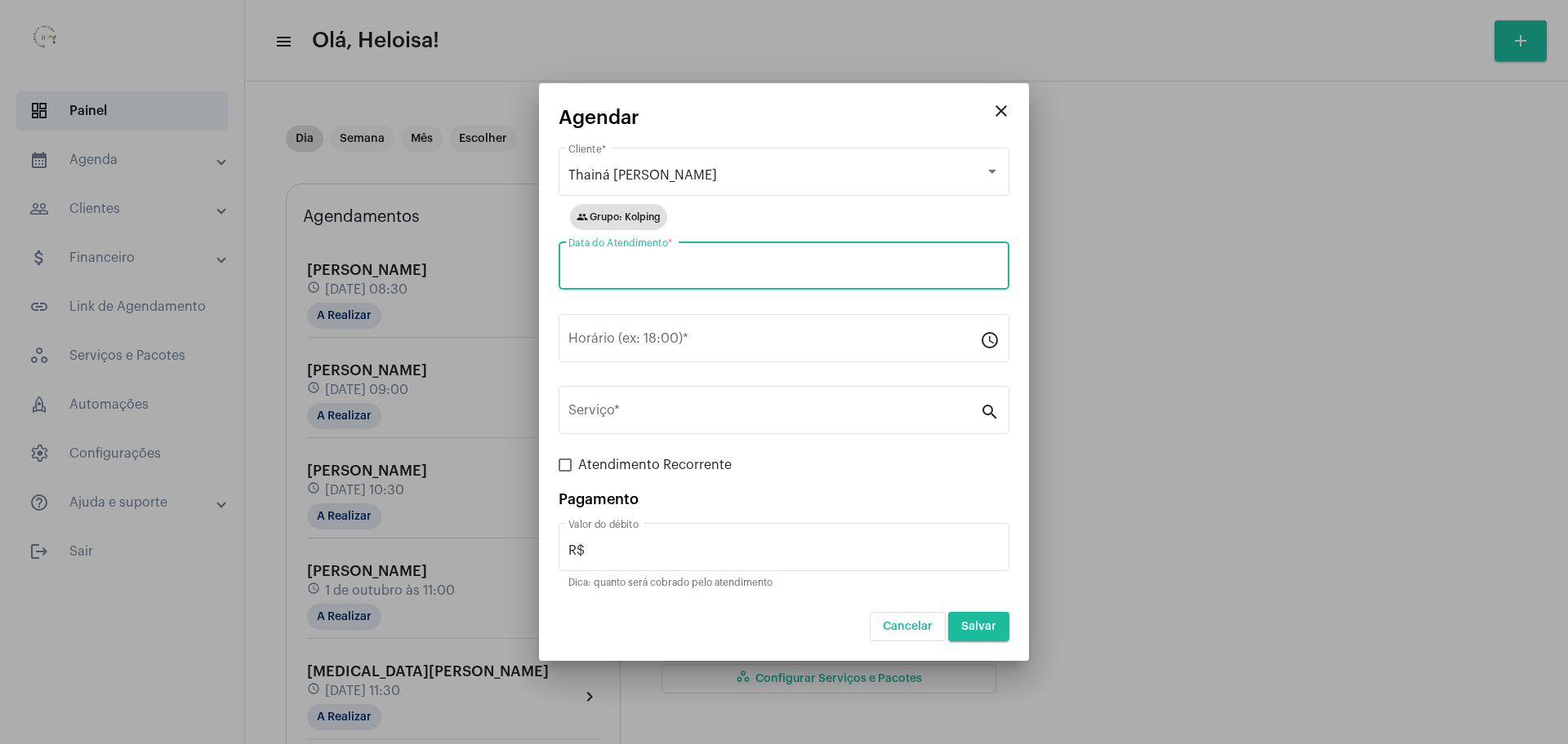
click at [599, 275] on input "Data do Atendimento *" at bounding box center [784, 270] width 431 height 15
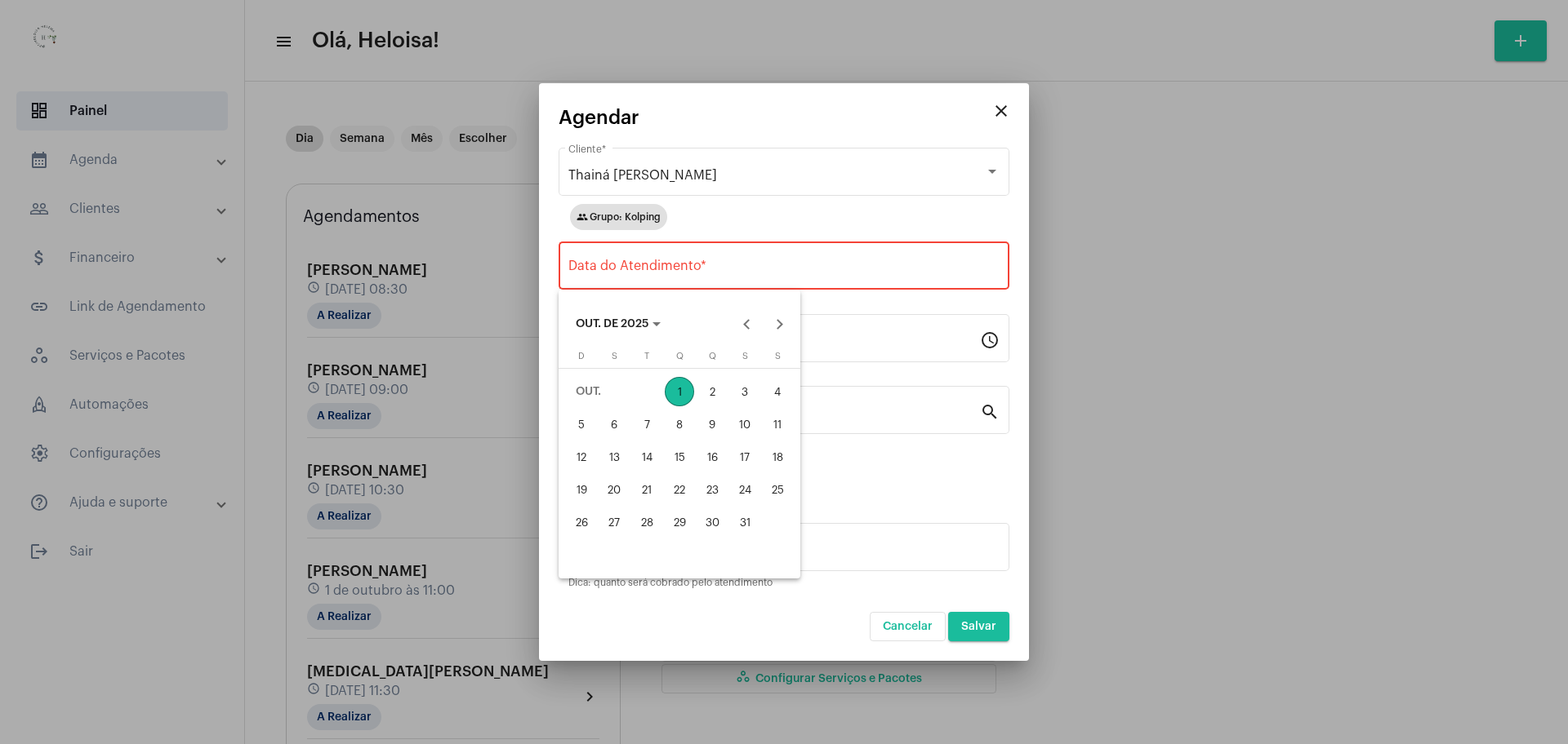
click at [680, 390] on div "1" at bounding box center [679, 391] width 29 height 29
type input "[DATE]"
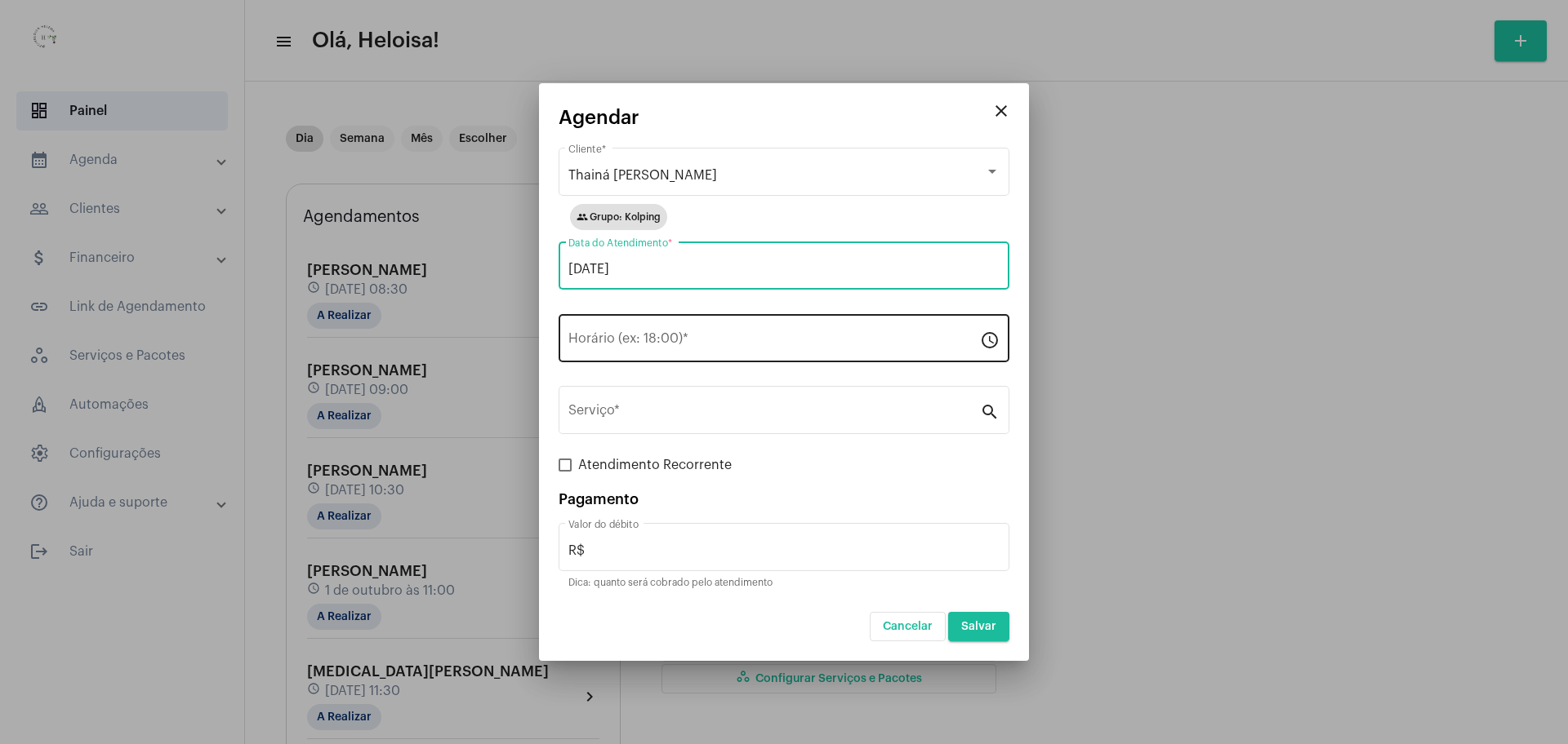
click at [673, 335] on input "Horário (ex: 18:00) *" at bounding box center [774, 342] width 411 height 15
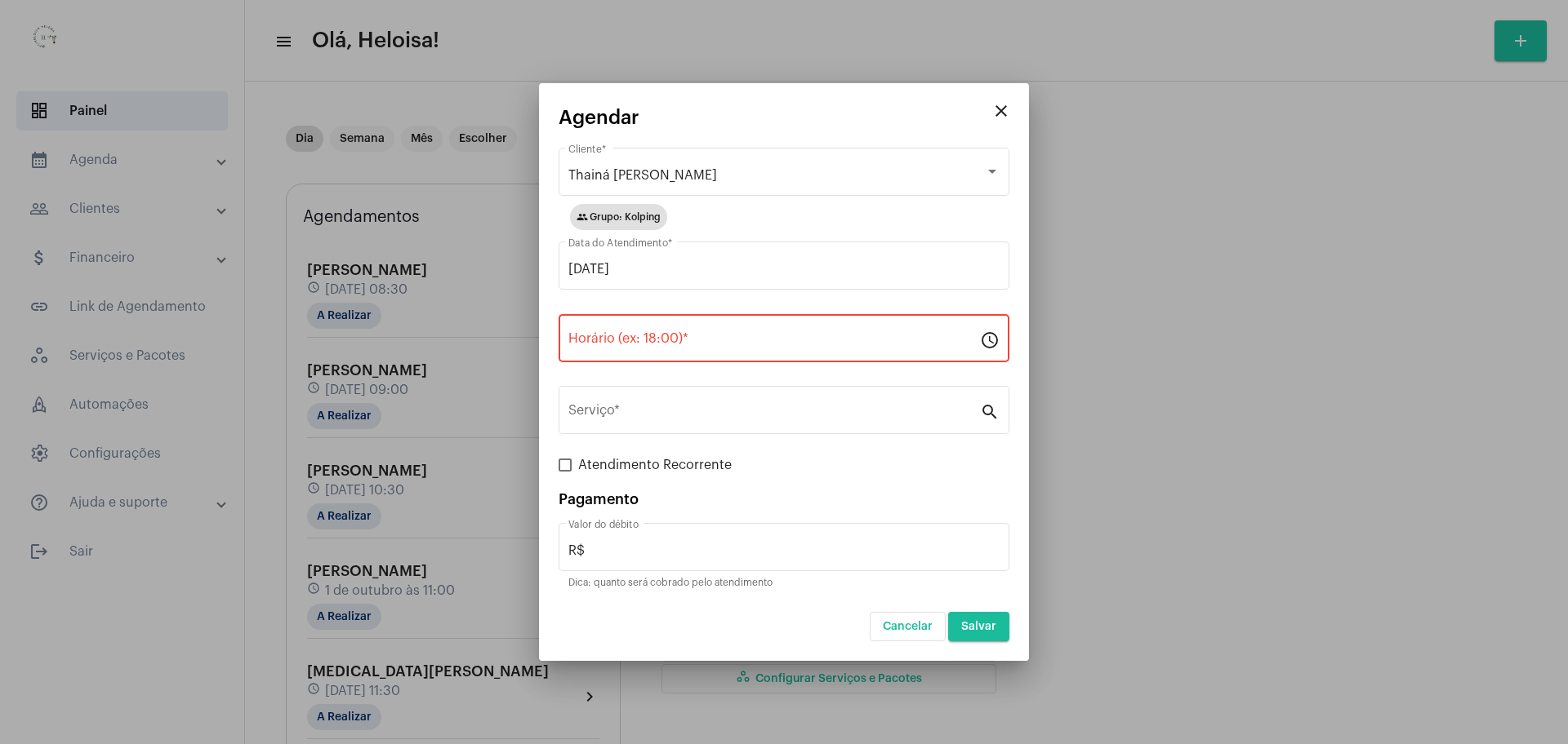
click at [669, 330] on div "Horário (ex: 18:00) *" at bounding box center [774, 337] width 411 height 52
click at [670, 340] on input "Horário (ex: 18:00) *" at bounding box center [774, 342] width 411 height 15
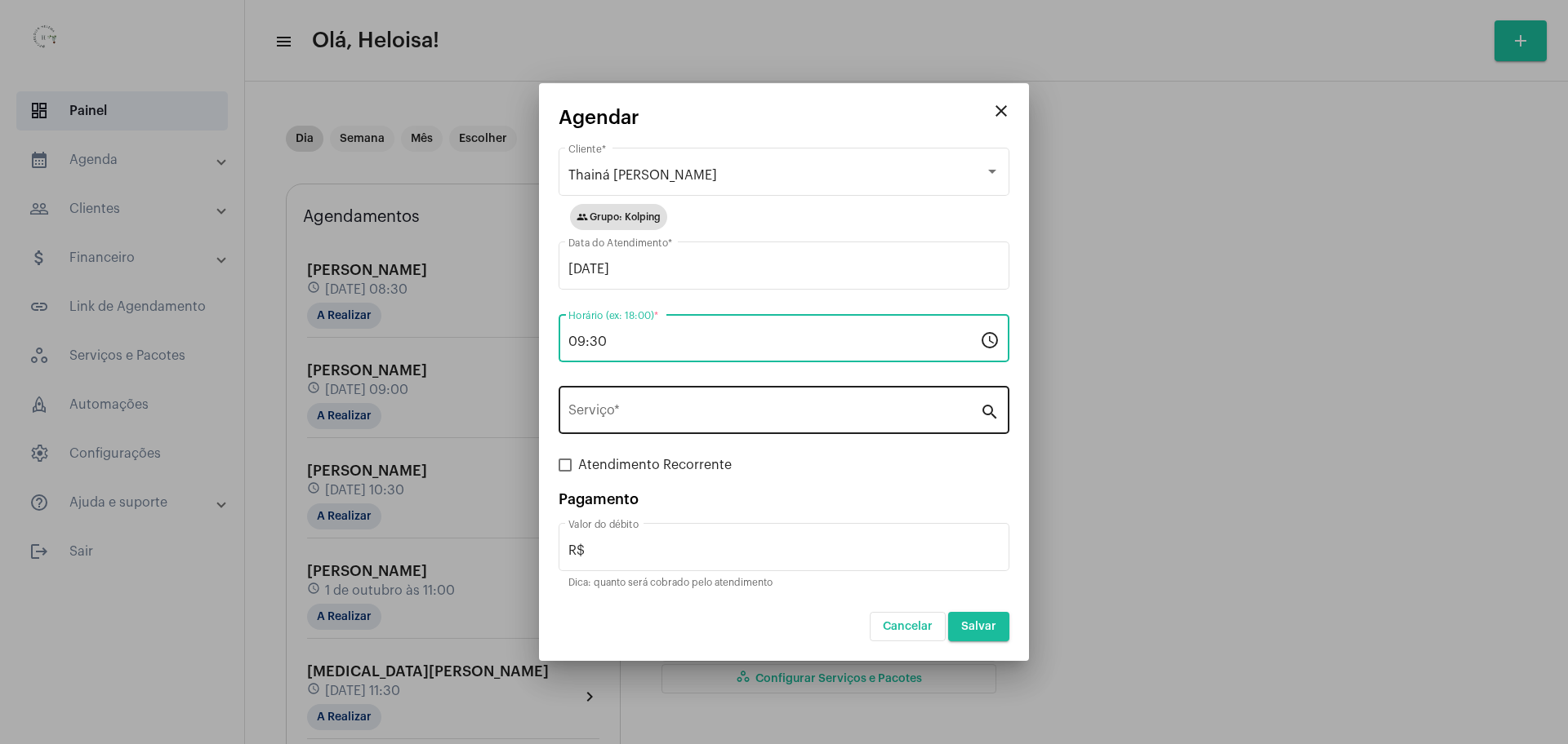
type input "09:30"
click at [676, 390] on div "Serviço *" at bounding box center [774, 408] width 411 height 52
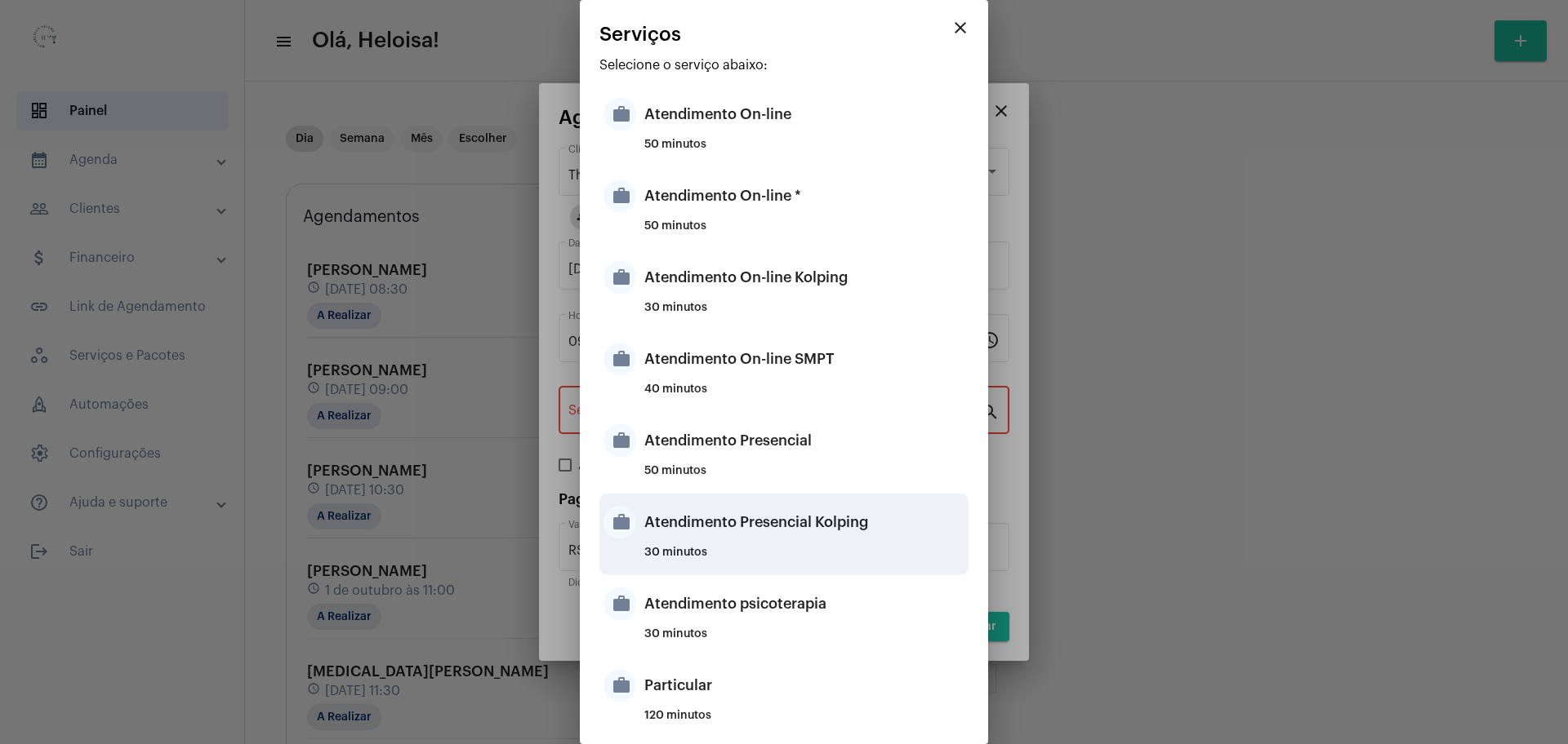
click at [749, 532] on div "Atendimento Presencial Kolping" at bounding box center [805, 522] width 320 height 49
type input "Atendimento Presencial Kolping"
type input "R$ 40"
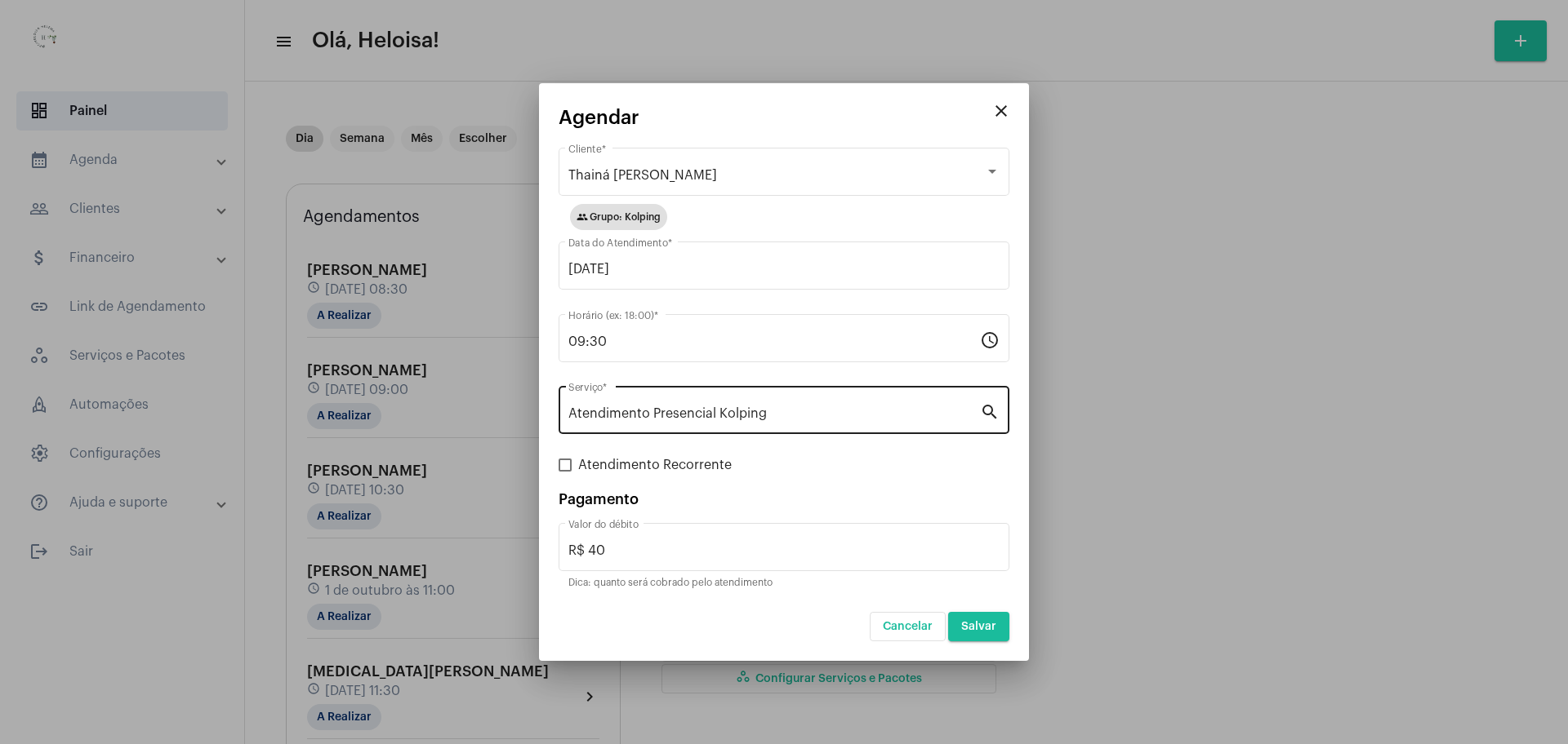
click at [859, 391] on div "Atendimento Presencial Kolping Serviço *" at bounding box center [774, 408] width 411 height 52
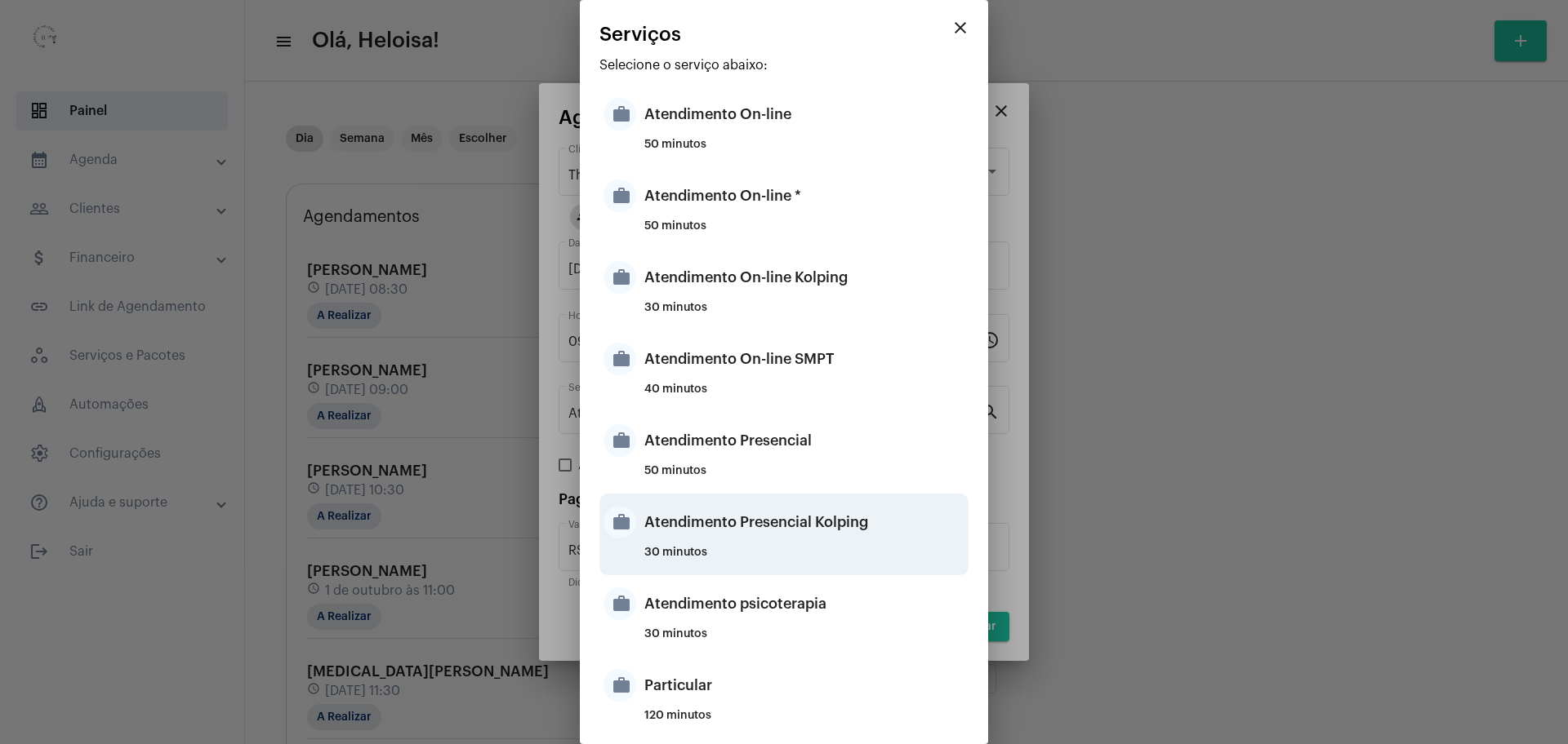
click at [798, 546] on div "Atendimento Presencial Kolping" at bounding box center [805, 522] width 320 height 49
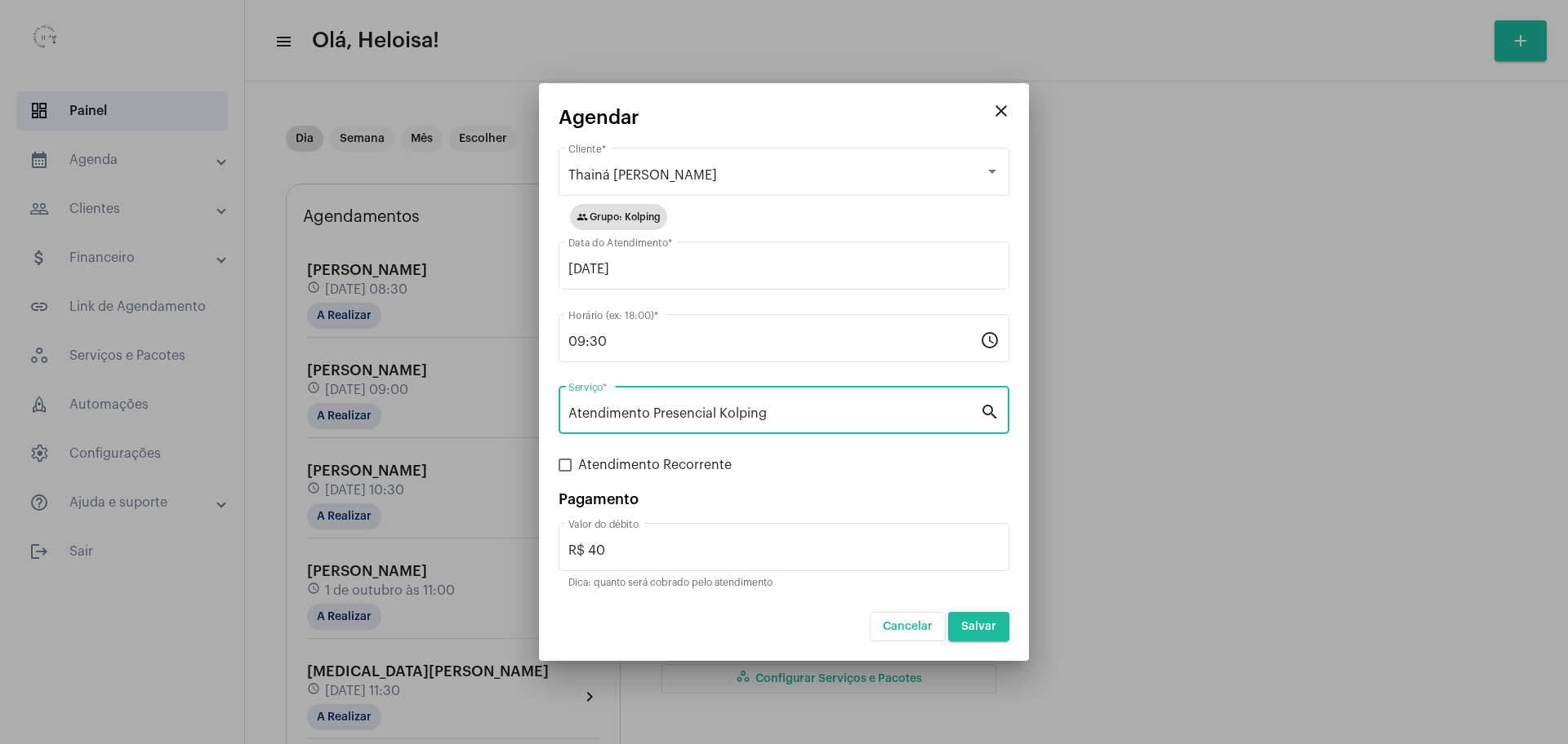
click at [565, 464] on span at bounding box center [565, 466] width 13 height 13
click at [565, 471] on input "Atendimento Recorrente" at bounding box center [565, 471] width 1 height 1
checkbox input "true"
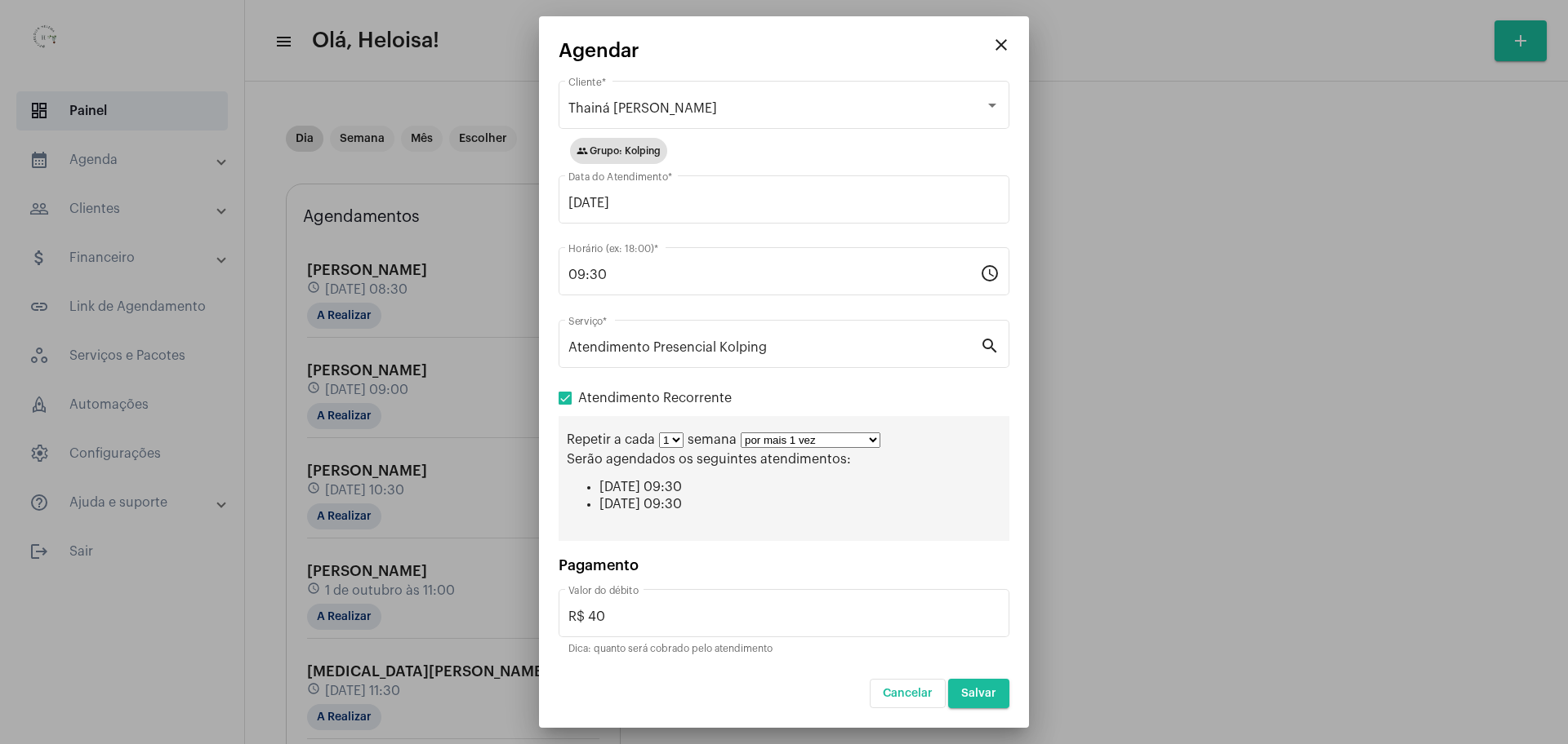
click at [853, 439] on select "por mais 1 vez por mais 2 vezes por mais 3 vezes por mais 4 vezes por mais 5 ve…" at bounding box center [810, 440] width 139 height 15
select select "9: 10"
click at [741, 433] on select "por mais 1 vez por mais 2 vezes por mais 3 vezes por mais 4 vezes por mais 5 ve…" at bounding box center [810, 440] width 139 height 15
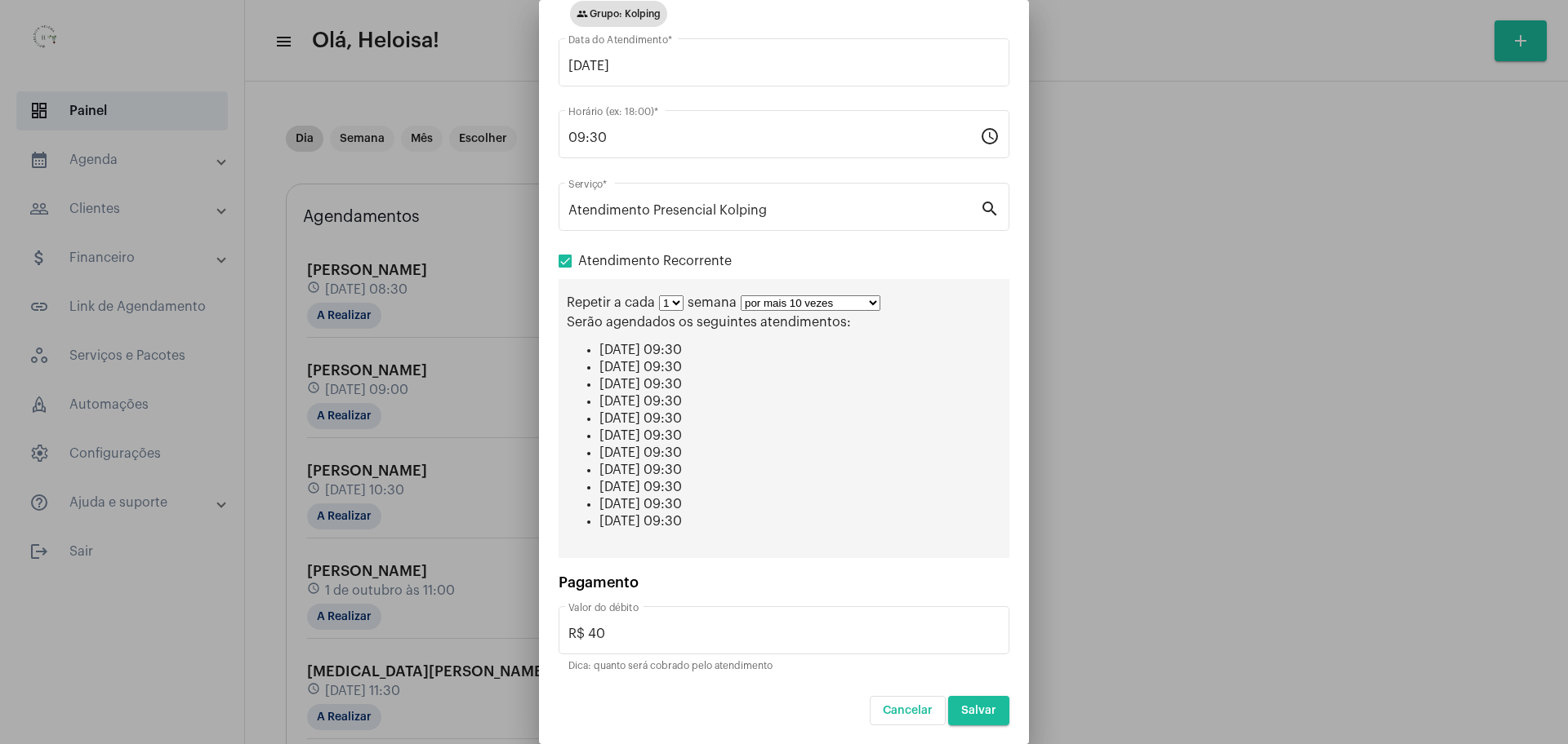
scroll to position [121, 0]
click at [960, 704] on button "Salvar" at bounding box center [978, 709] width 61 height 29
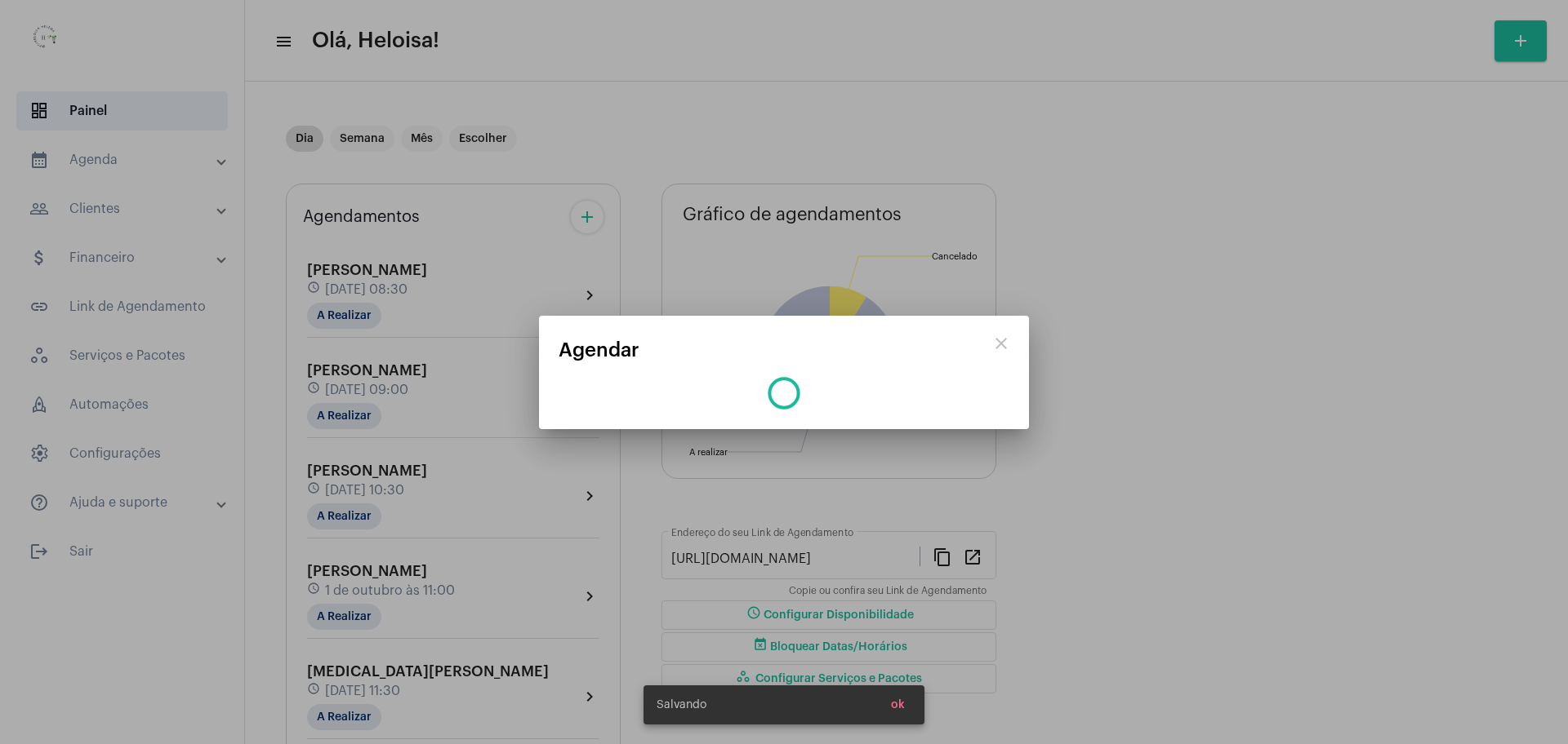
scroll to position [0, 0]
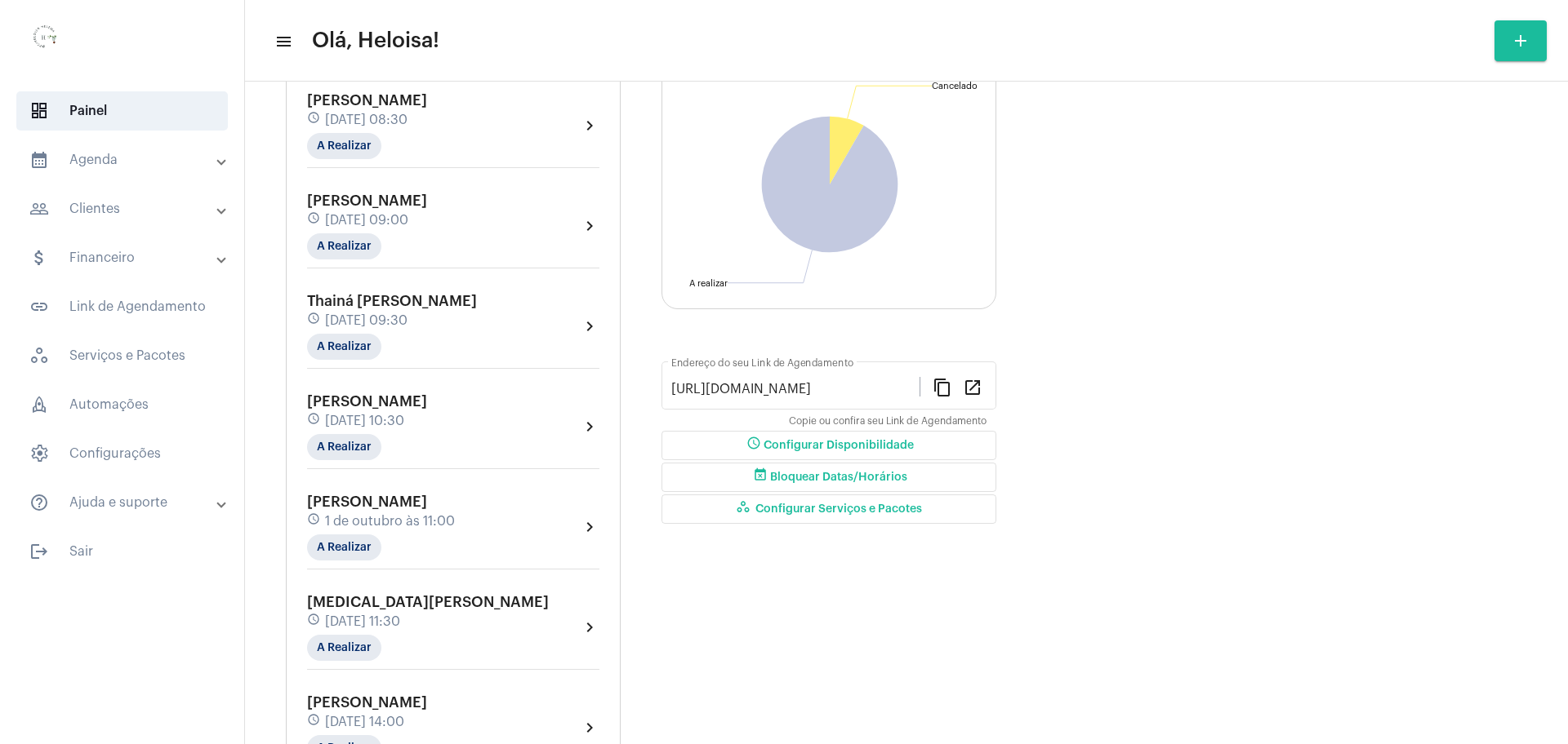
scroll to position [204, 0]
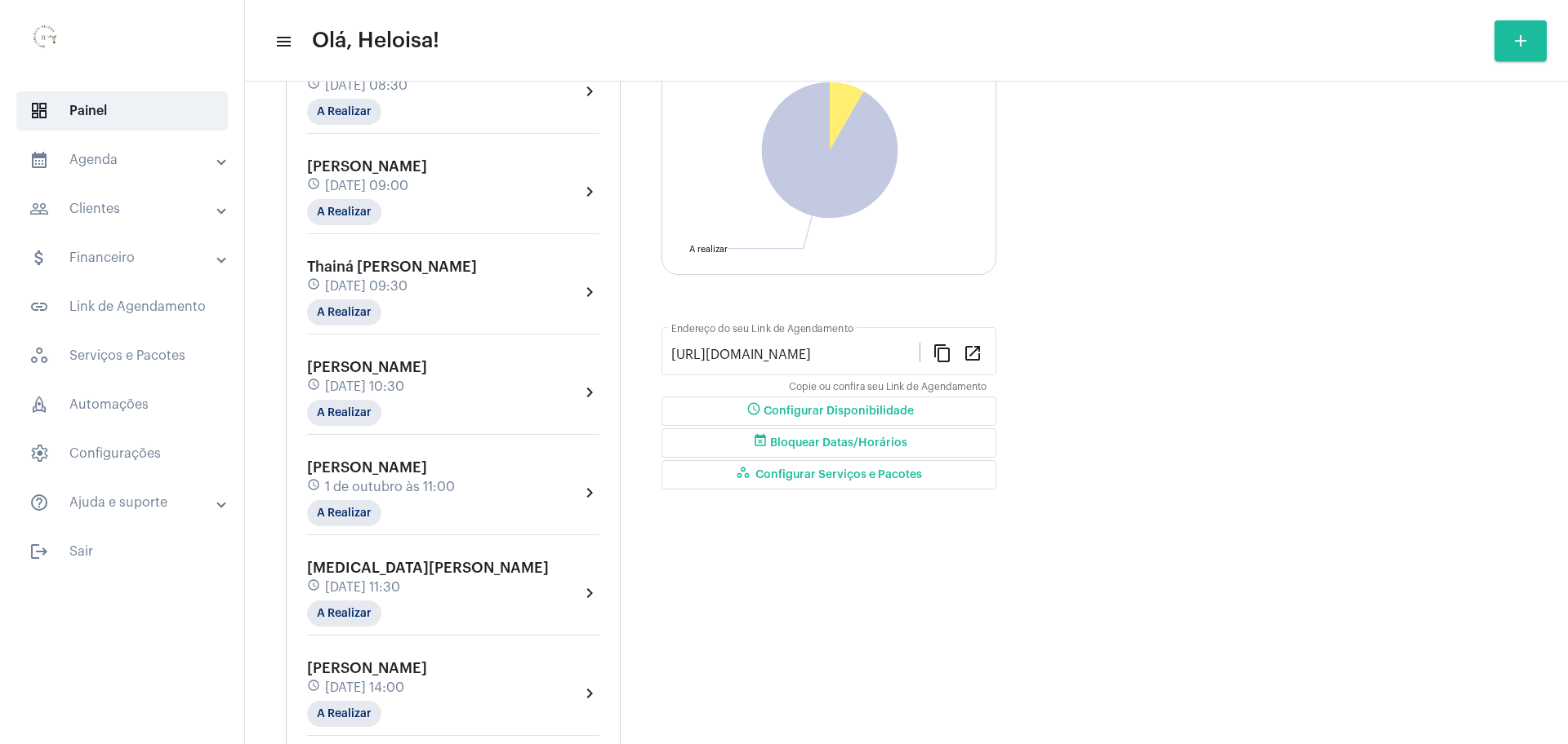
click at [410, 474] on span "[PERSON_NAME]" at bounding box center [367, 467] width 120 height 15
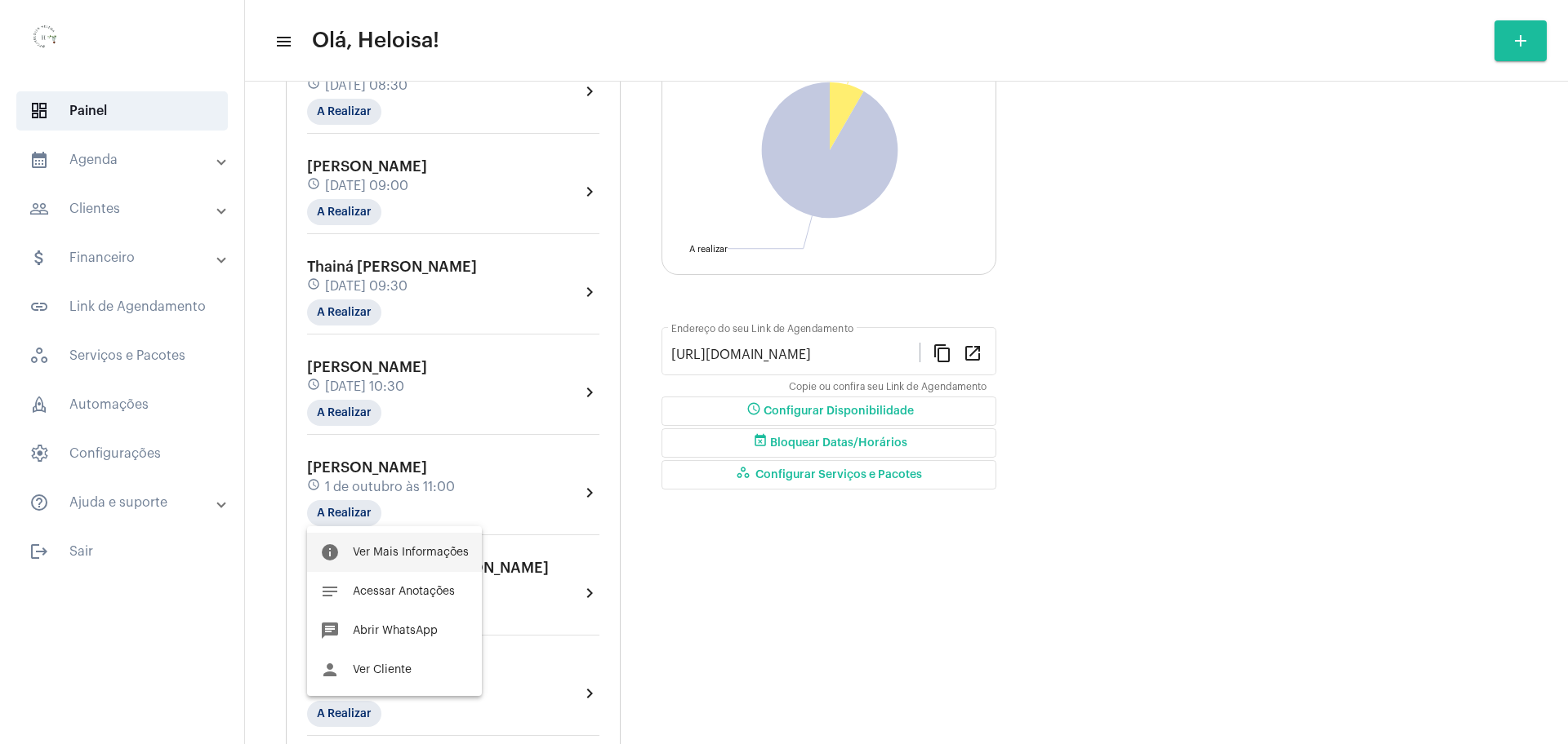
click at [423, 548] on span "Ver Mais Informações" at bounding box center [410, 552] width 116 height 11
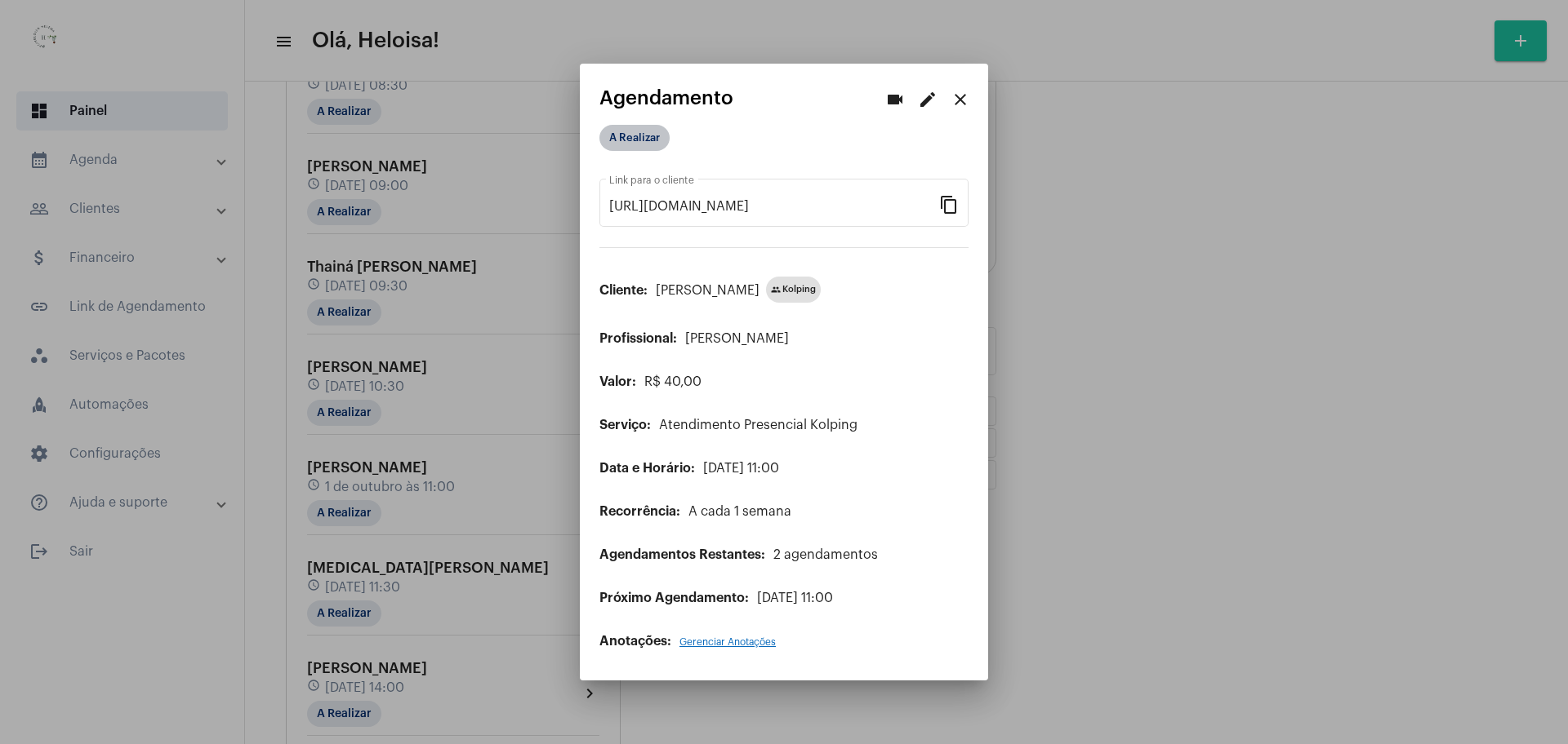
click at [634, 142] on mat-chip "A Realizar" at bounding box center [634, 138] width 71 height 26
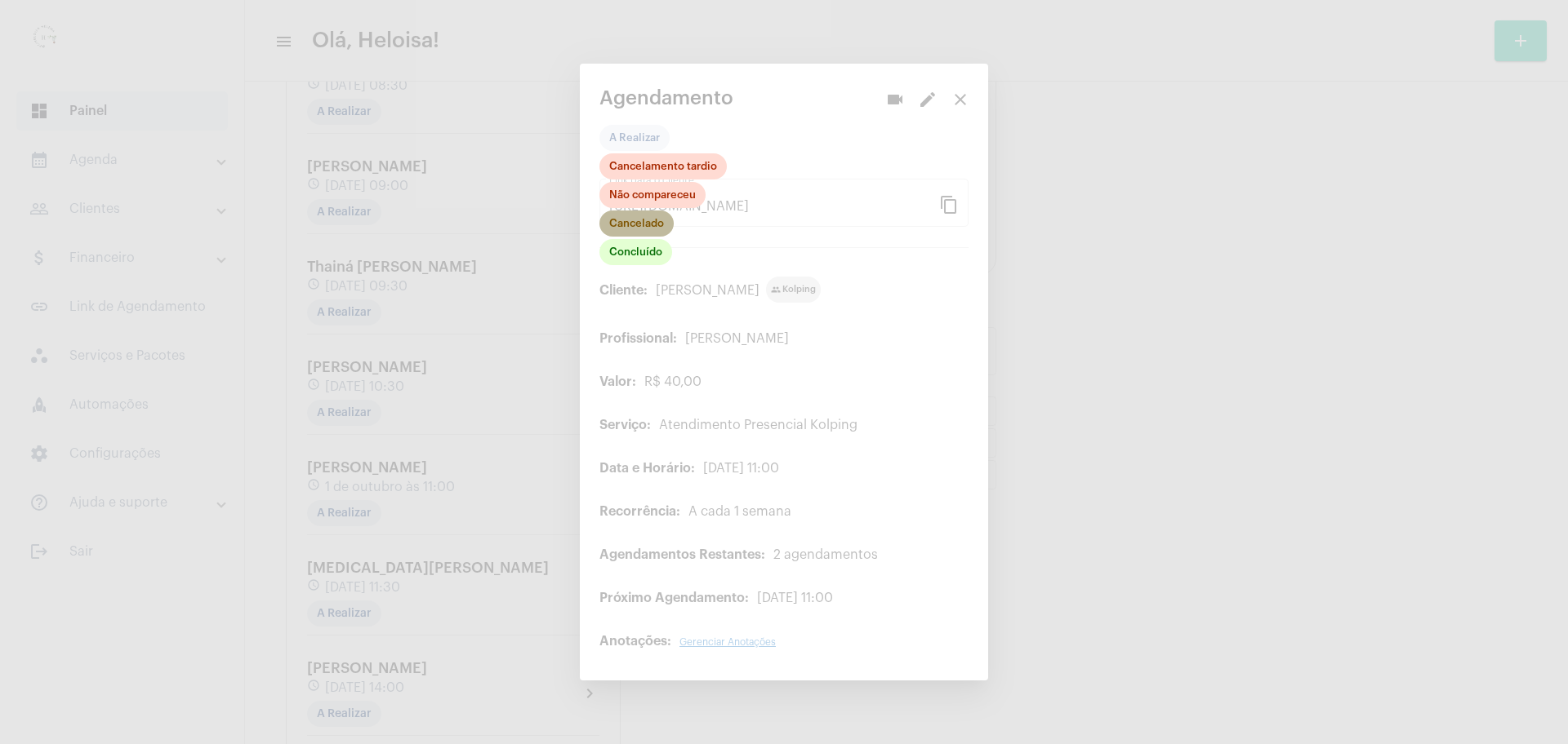
click at [639, 227] on mat-chip "Cancelado" at bounding box center [636, 224] width 74 height 26
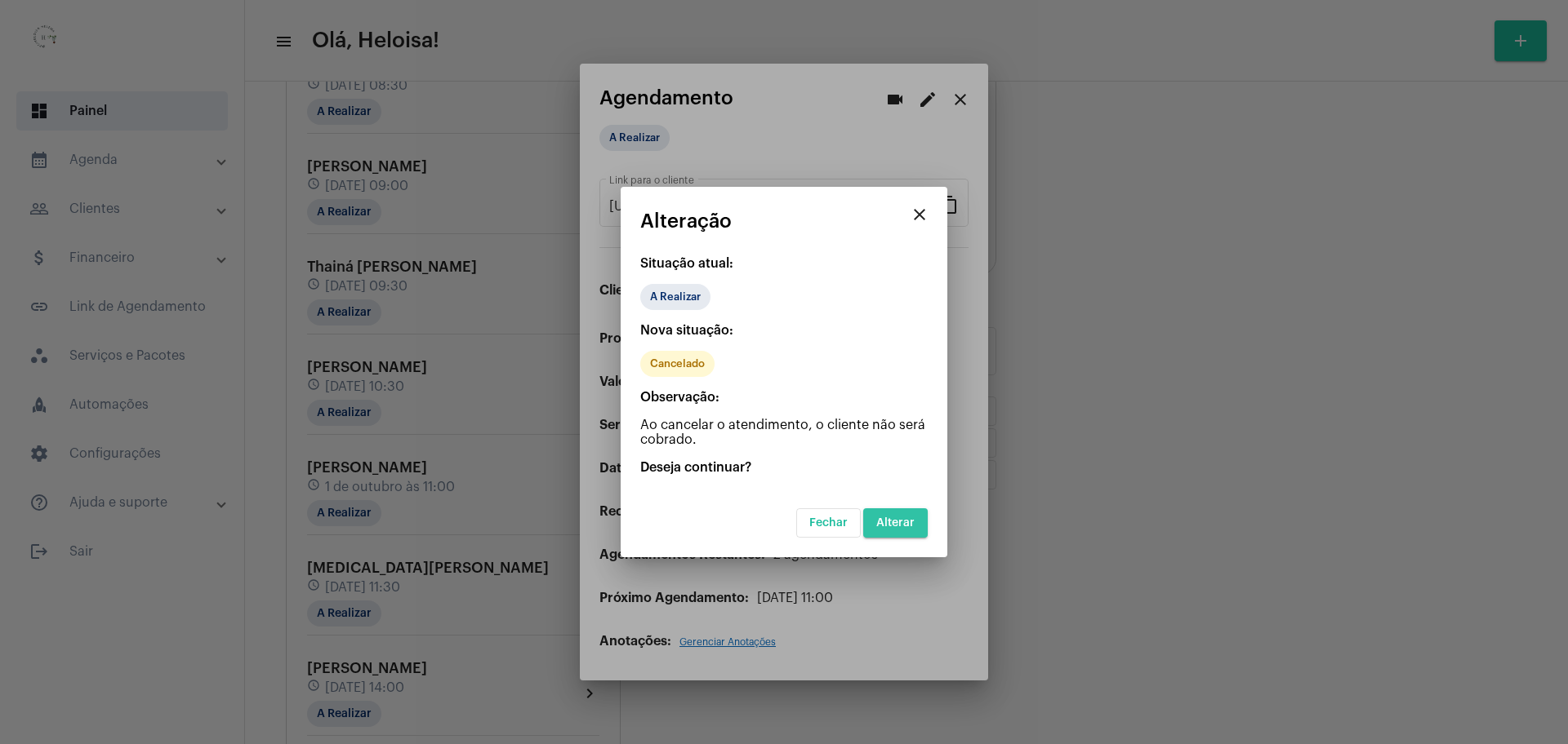
click at [907, 525] on span "Alterar" at bounding box center [895, 523] width 39 height 11
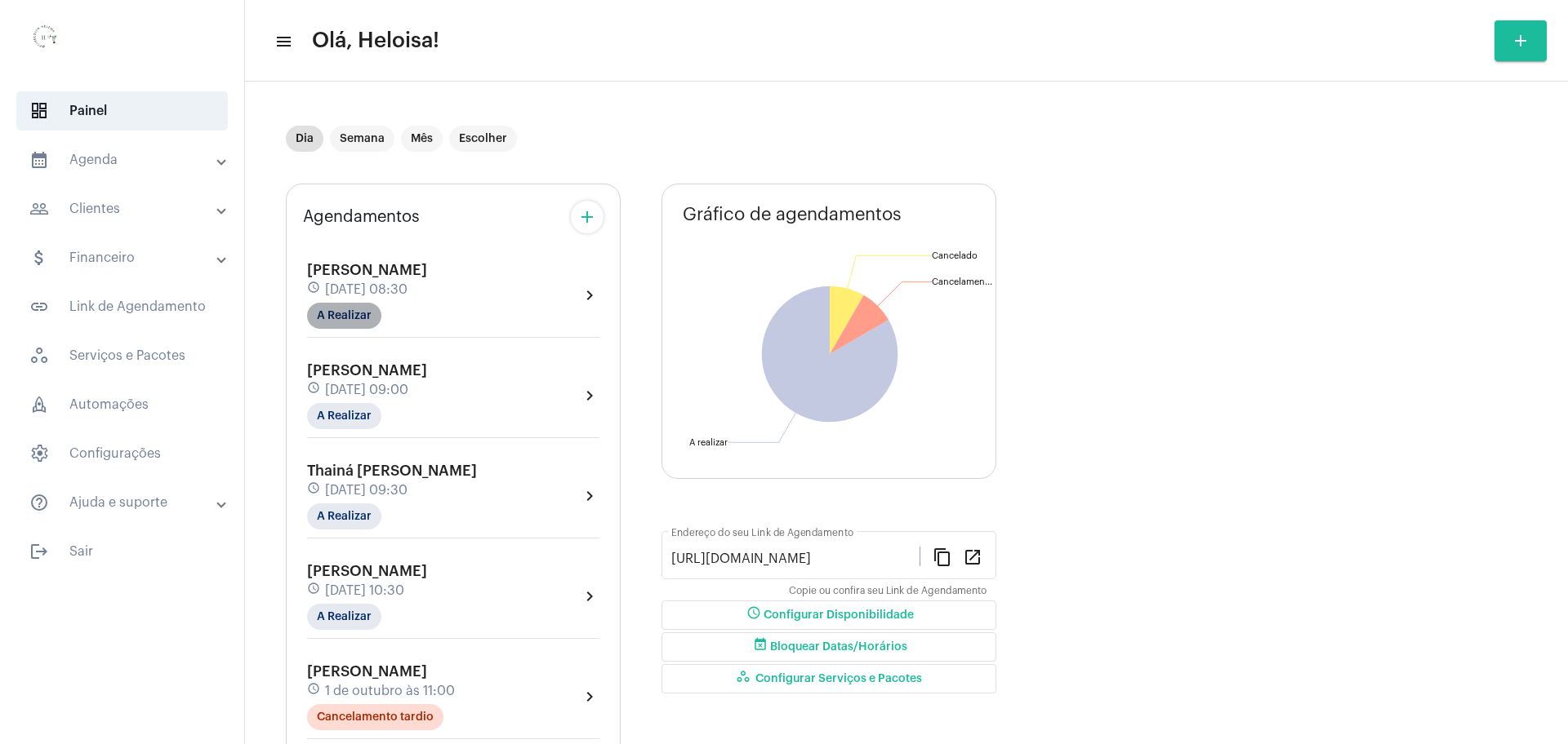
click at [347, 303] on mat-chip "A Realizar" at bounding box center [344, 316] width 74 height 26
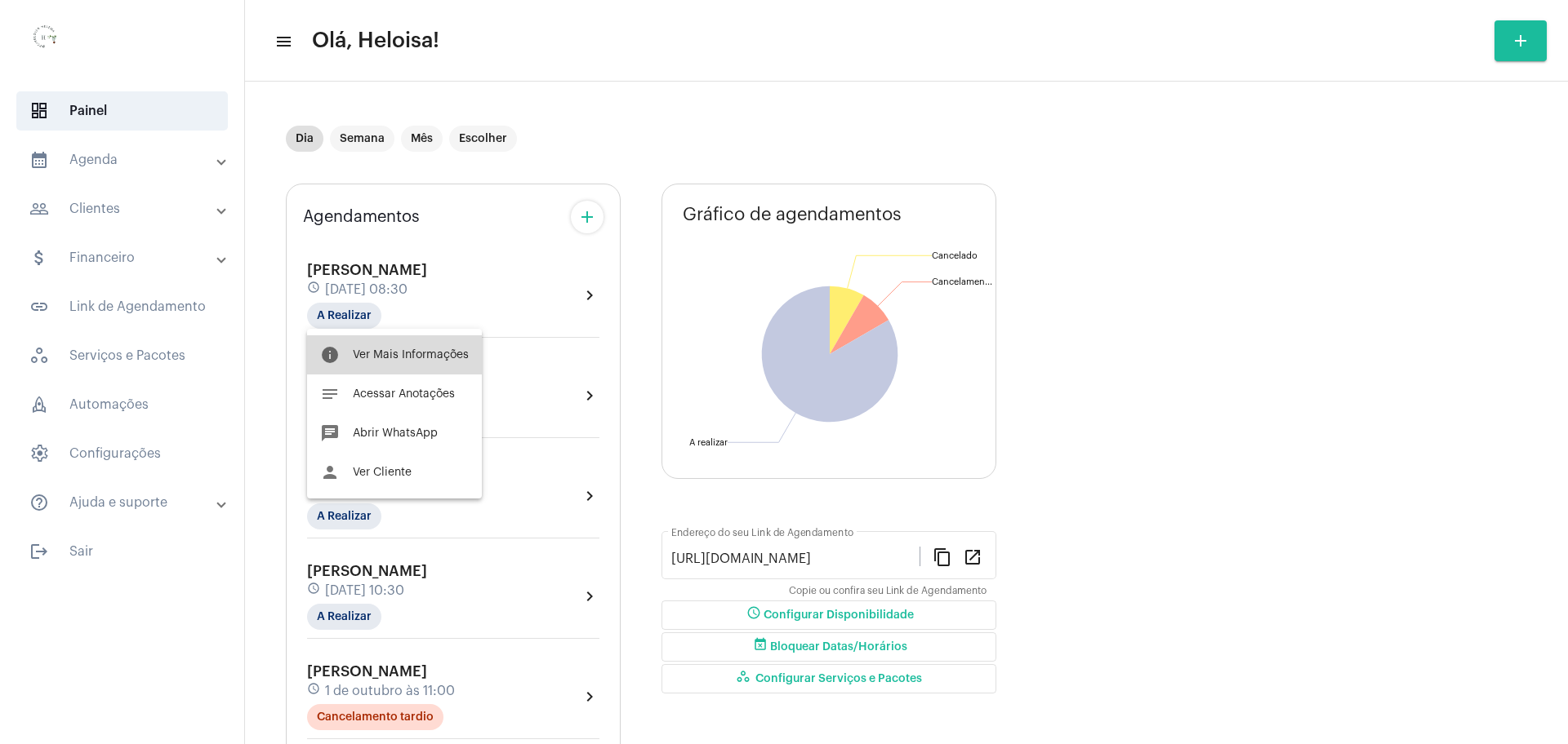
click at [398, 363] on button "info Ver Mais Informações" at bounding box center [394, 356] width 175 height 40
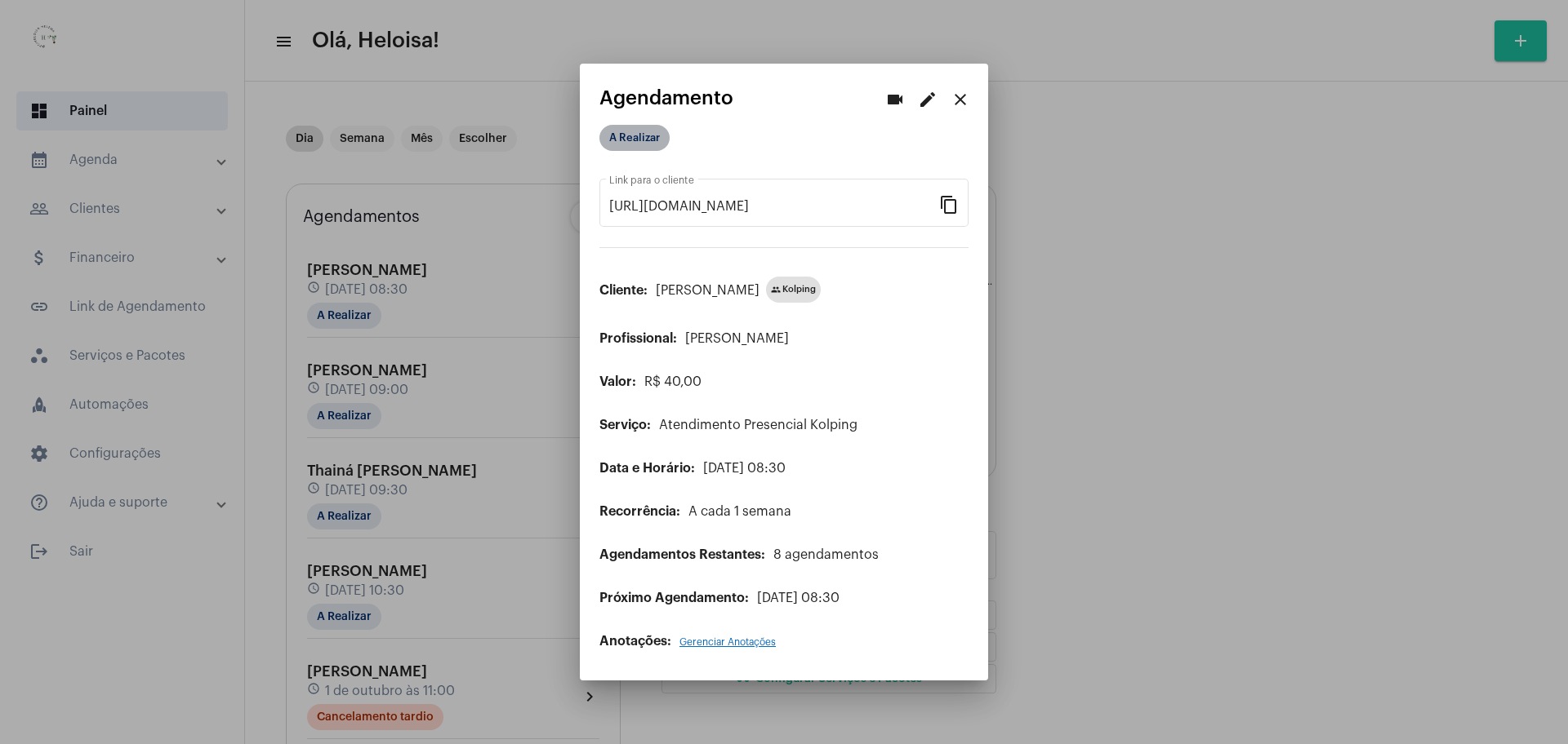
click at [651, 138] on mat-chip "A Realizar" at bounding box center [634, 138] width 71 height 26
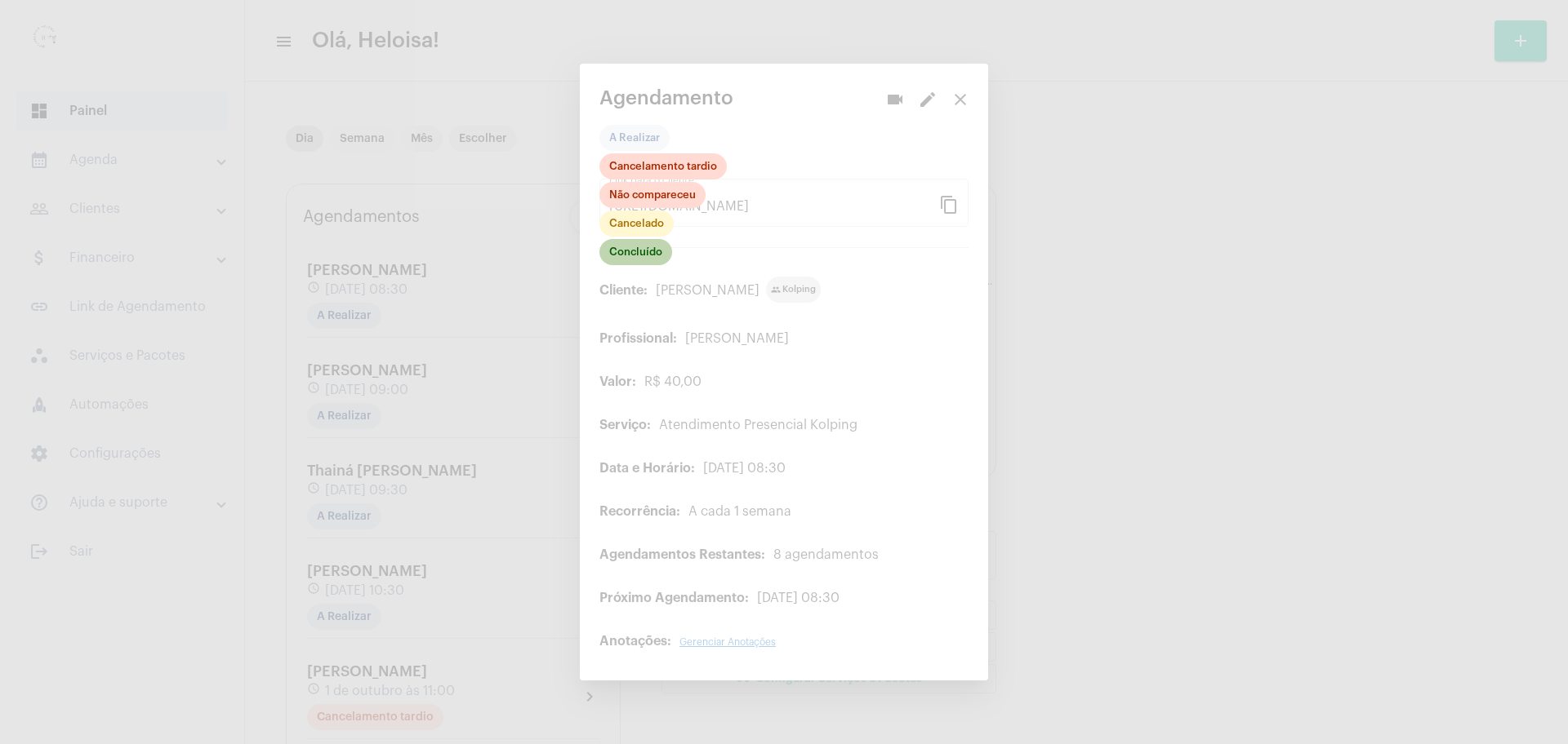
click at [642, 250] on mat-chip "Concluído" at bounding box center [635, 252] width 72 height 26
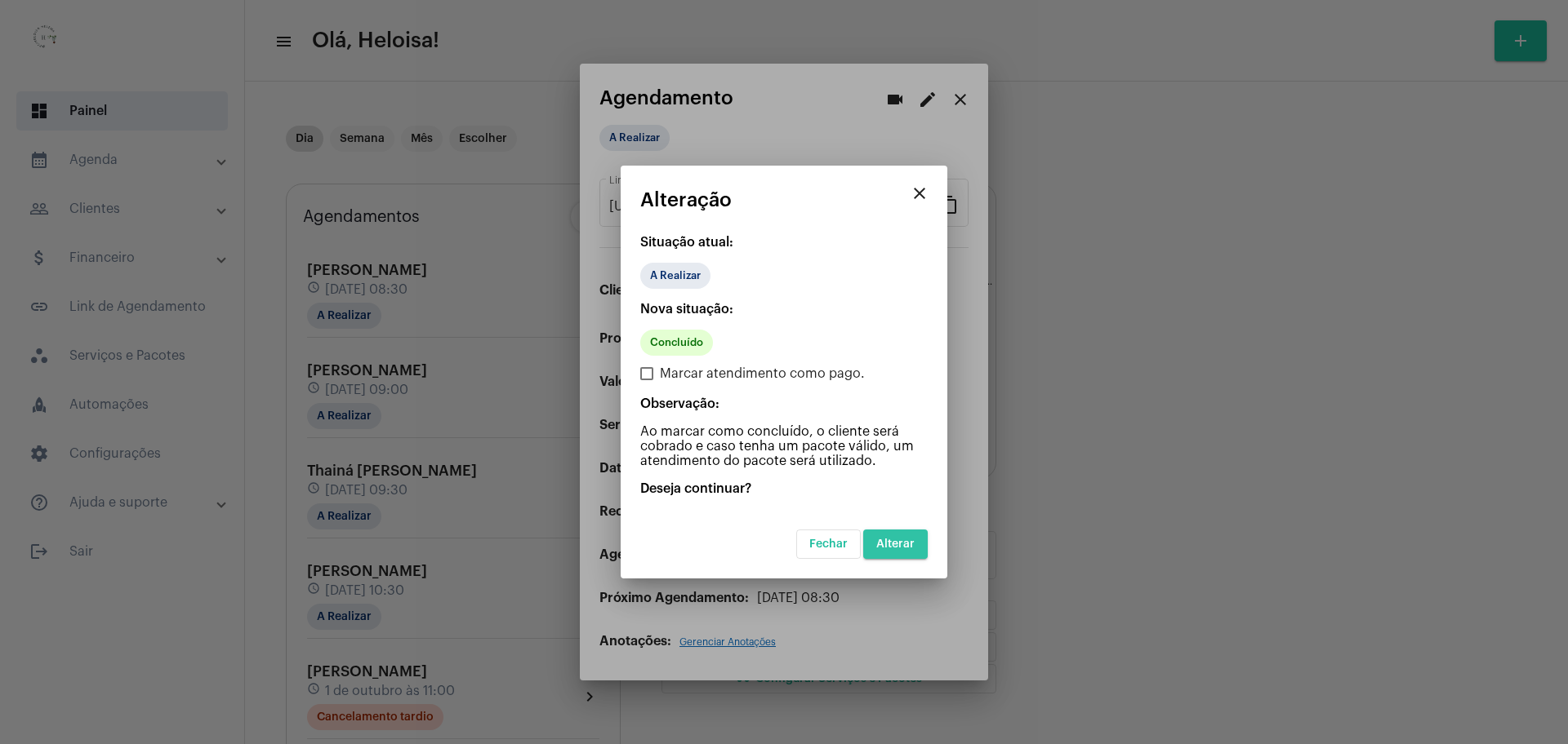
click at [913, 547] on span "Alterar" at bounding box center [895, 545] width 39 height 11
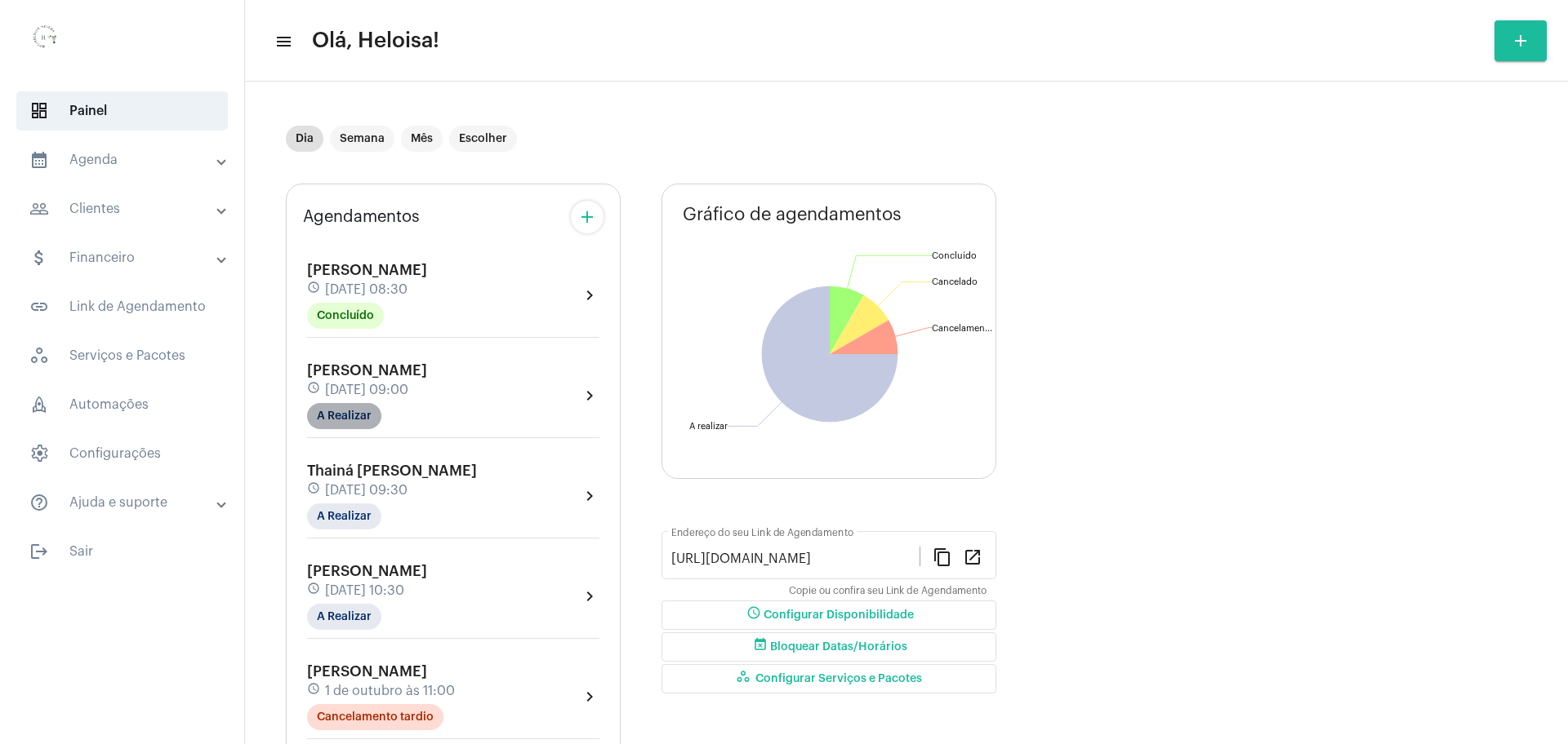
click at [348, 416] on mat-chip "A Realizar" at bounding box center [344, 417] width 74 height 26
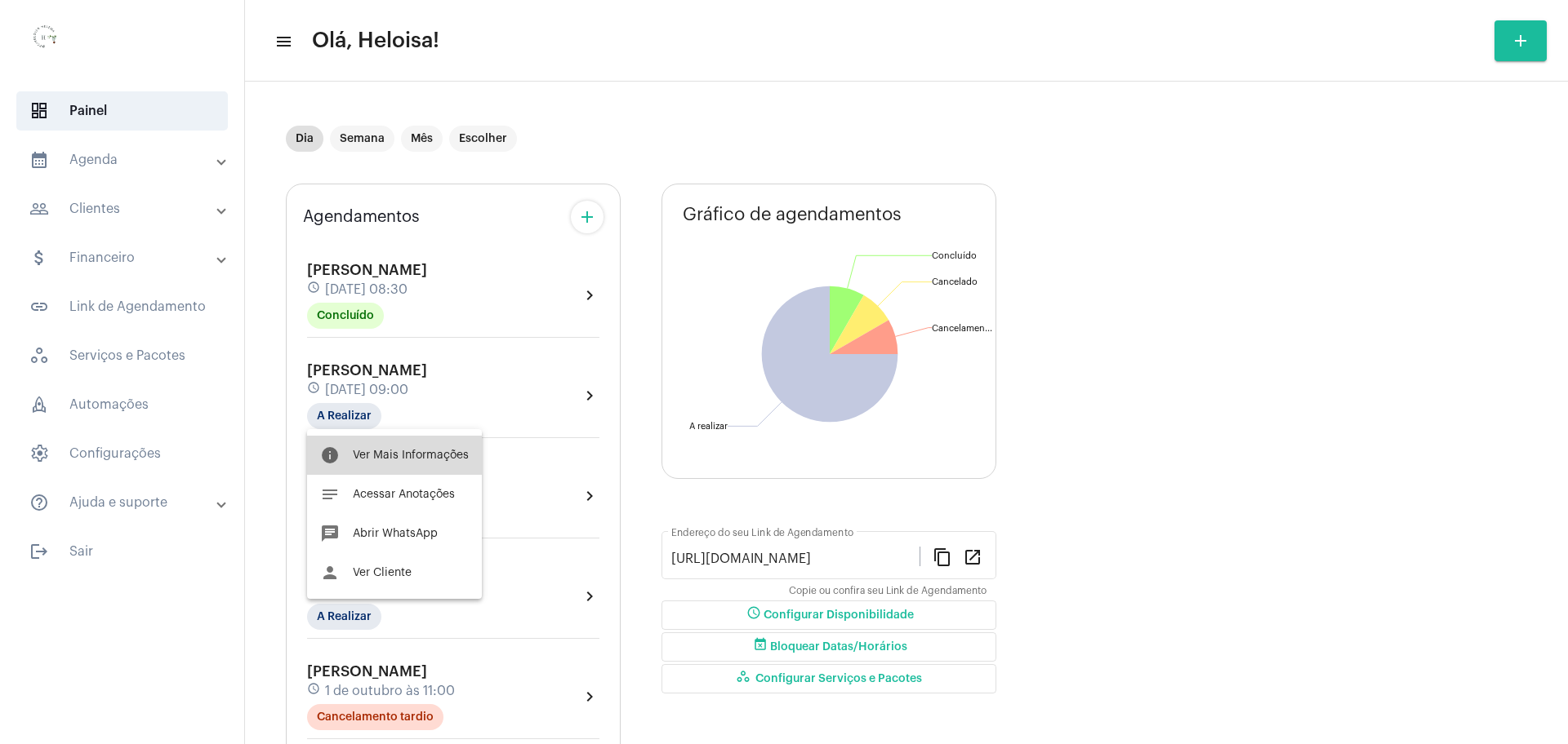
click at [409, 461] on button "info Ver Mais Informações" at bounding box center [394, 455] width 175 height 40
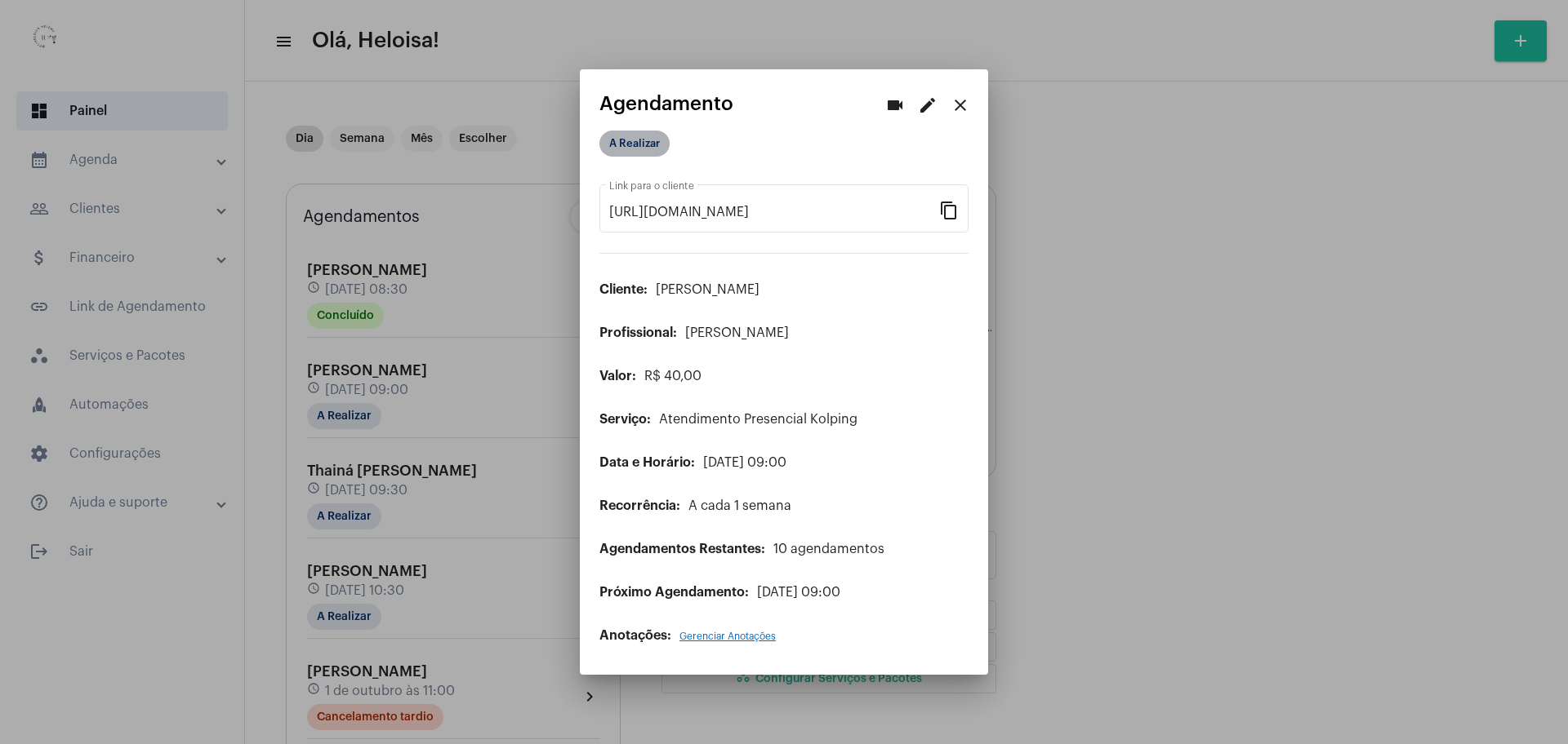
click at [617, 146] on mat-chip "A Realizar" at bounding box center [634, 144] width 71 height 26
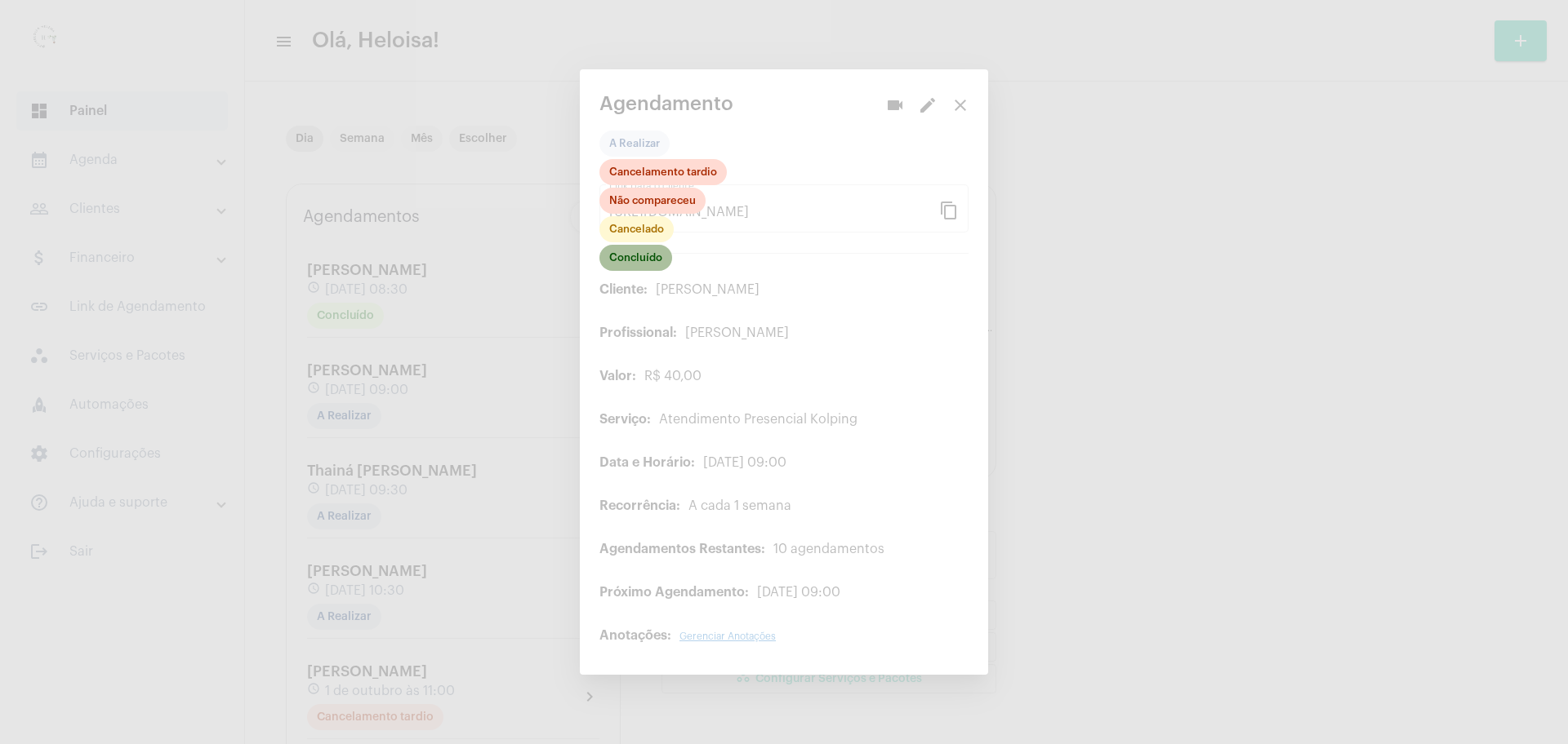
click at [614, 258] on mat-chip "Concluído" at bounding box center [635, 258] width 72 height 26
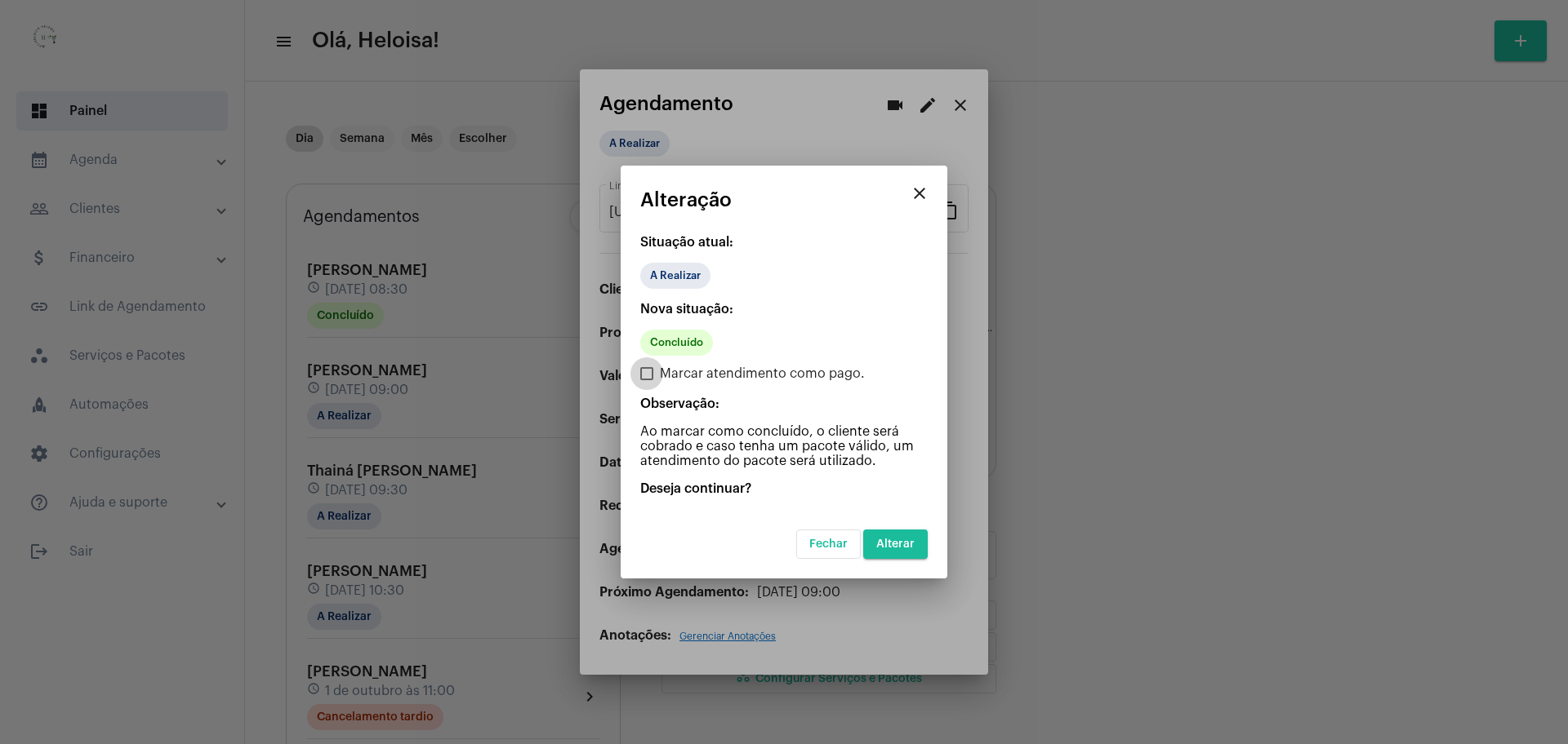
click at [651, 373] on span at bounding box center [647, 373] width 13 height 13
click at [647, 380] on input "Marcar atendimento como pago." at bounding box center [646, 380] width 1 height 1
click at [651, 370] on span at bounding box center [647, 373] width 13 height 13
click at [647, 380] on input "Marcar atendimento como pago." at bounding box center [646, 380] width 1 height 1
checkbox input "false"
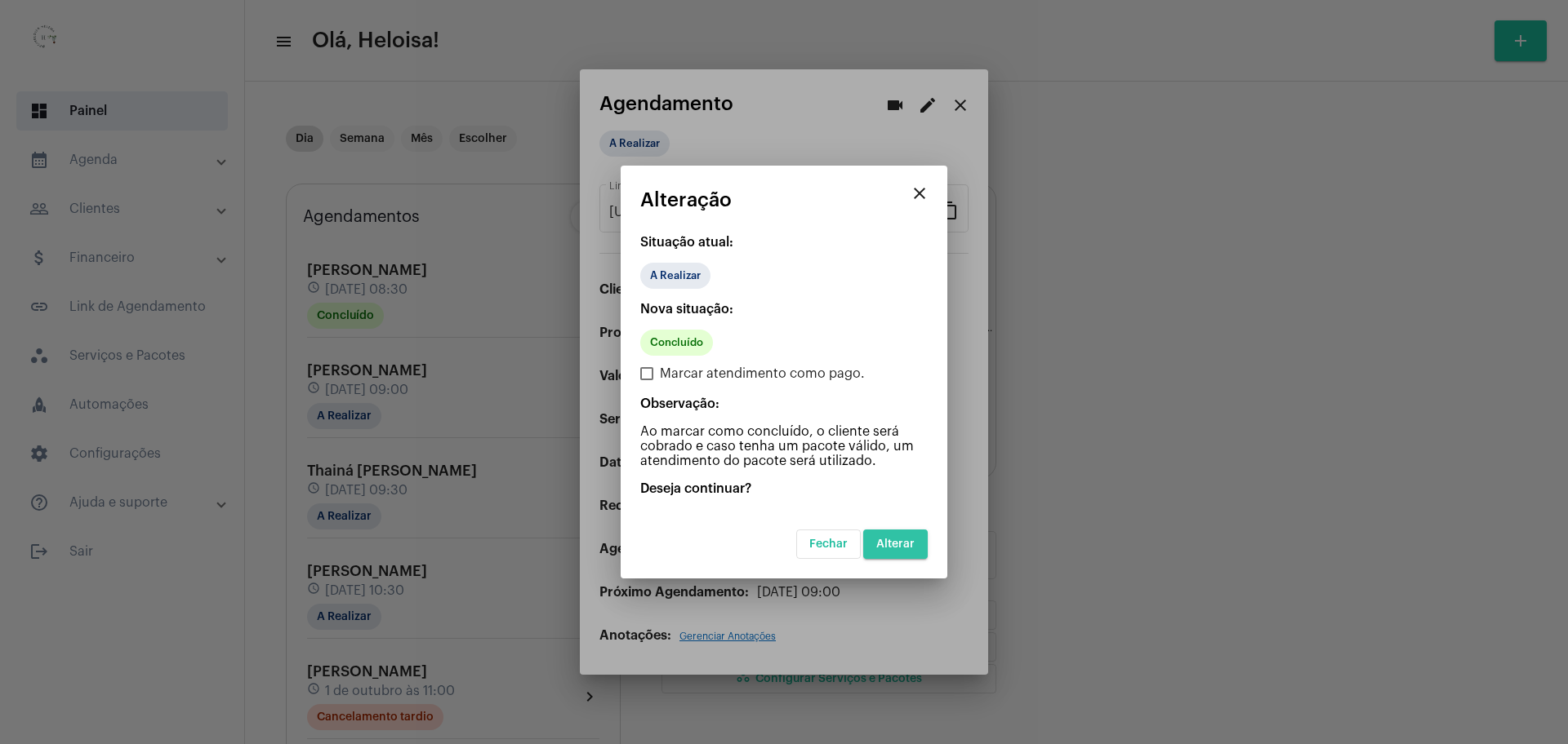
click at [903, 545] on span "Alterar" at bounding box center [895, 545] width 39 height 11
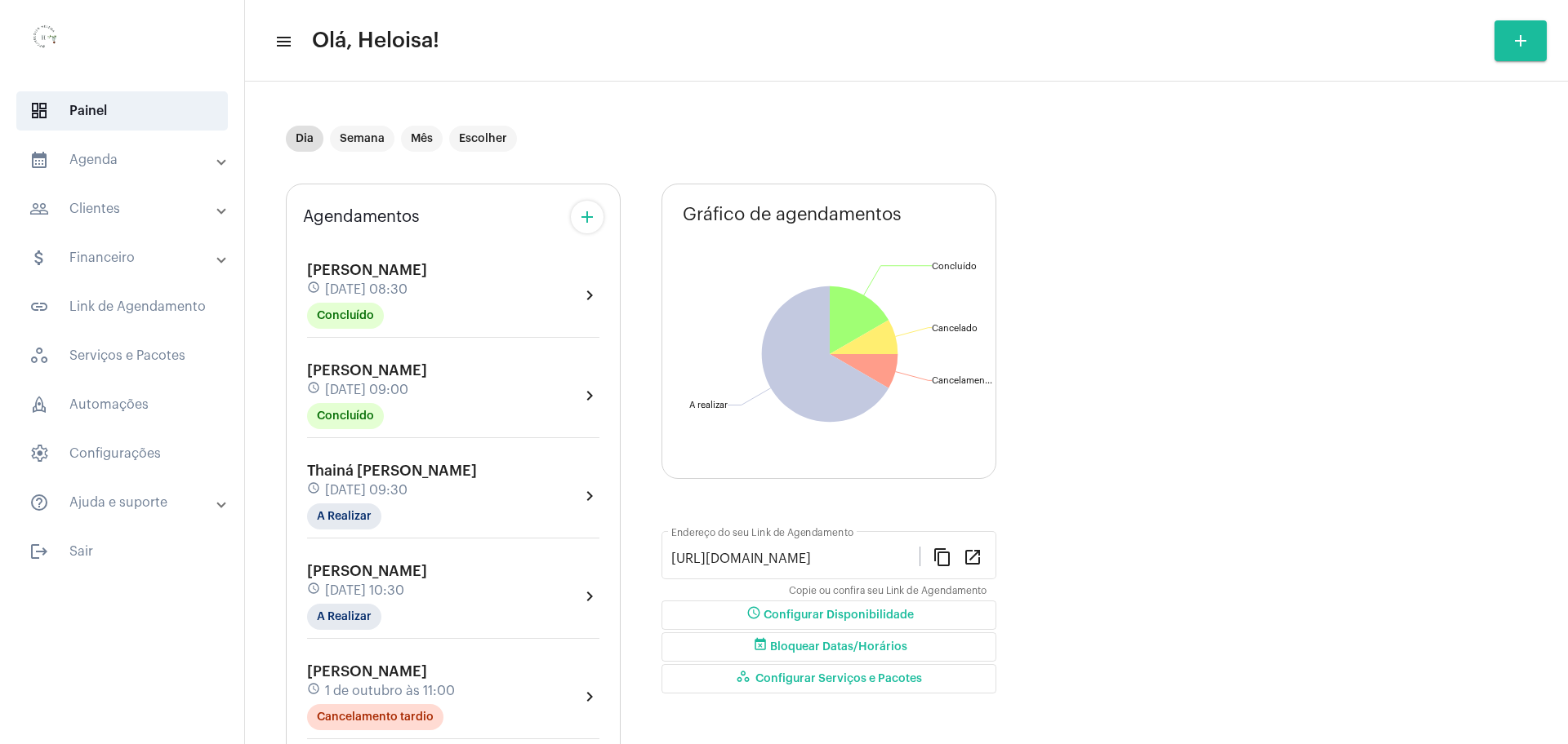
click at [580, 220] on mat-icon "add" at bounding box center [586, 216] width 20 height 20
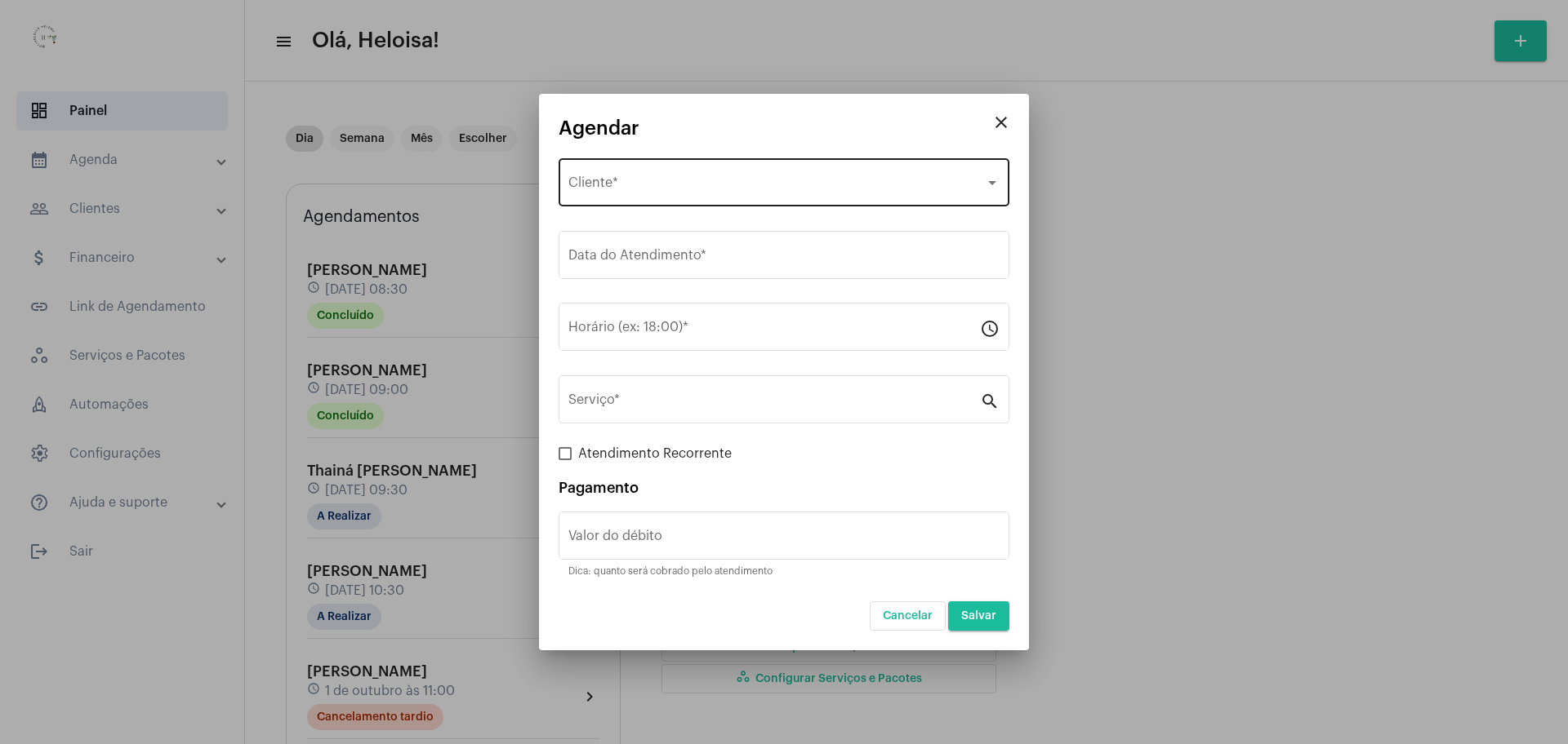
click at [655, 168] on div "Selecione o Cliente Cliente *" at bounding box center [784, 181] width 431 height 52
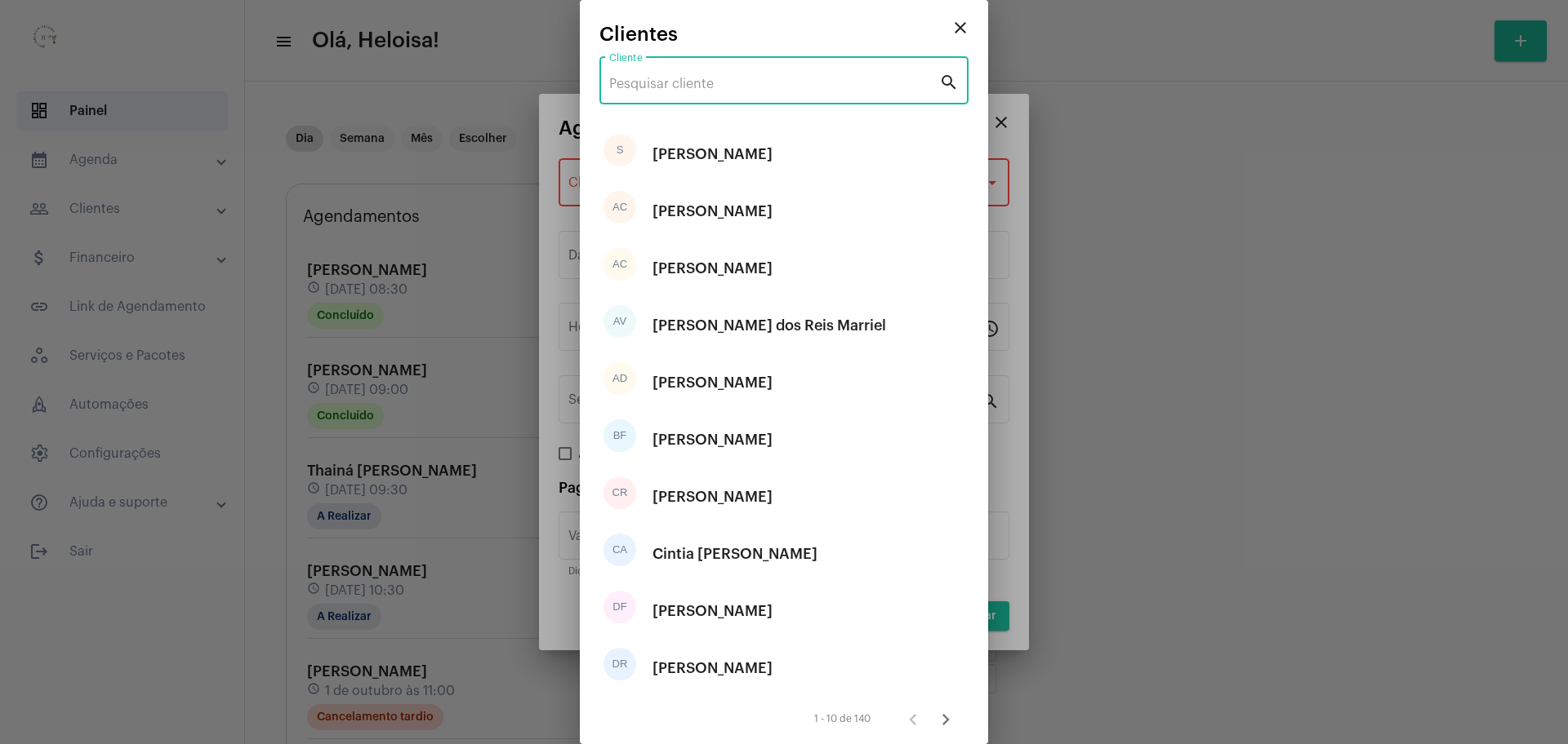
click at [692, 84] on input "Cliente" at bounding box center [774, 85] width 330 height 15
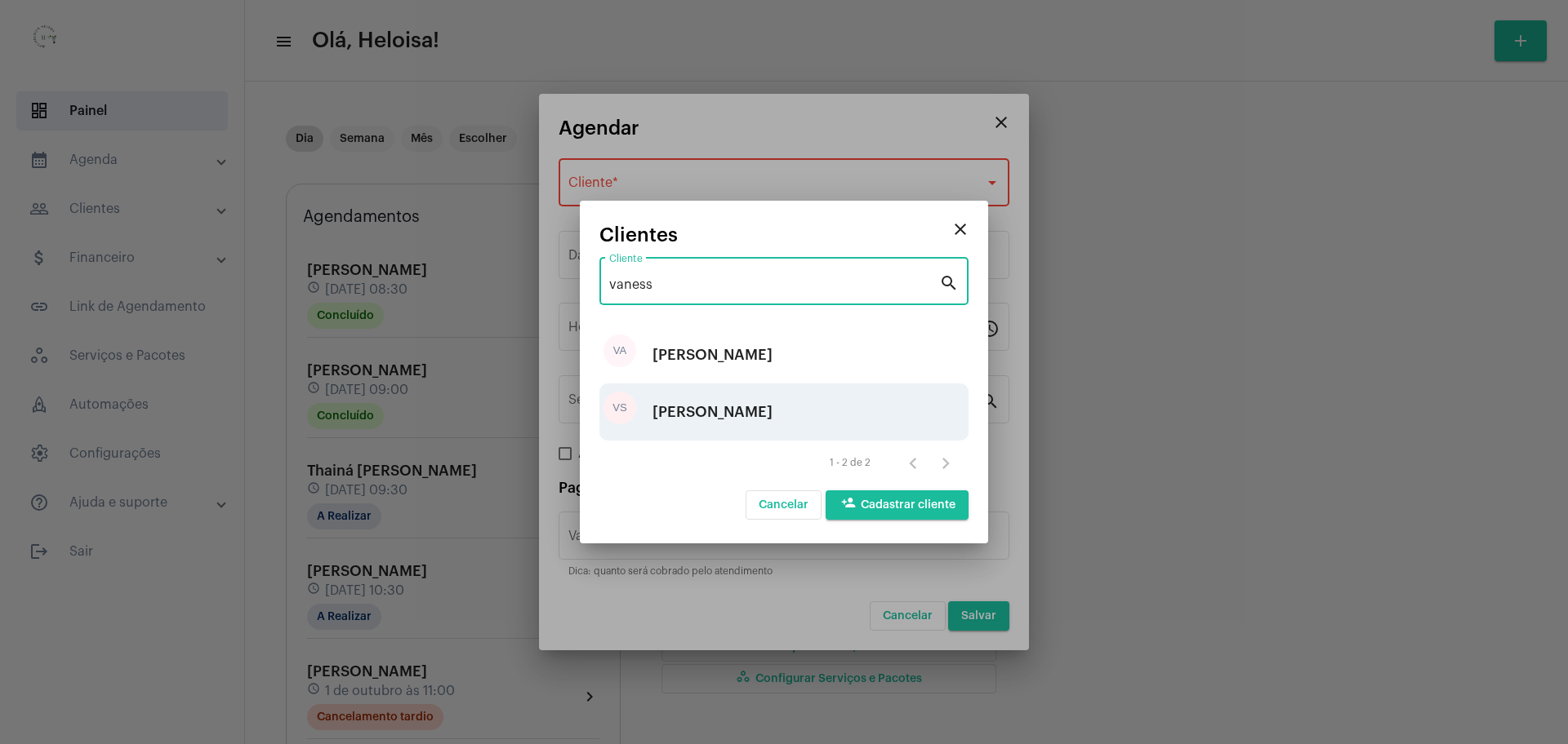
type input "vaness"
click at [755, 410] on div "[PERSON_NAME]" at bounding box center [712, 412] width 120 height 49
type input "R$ 40"
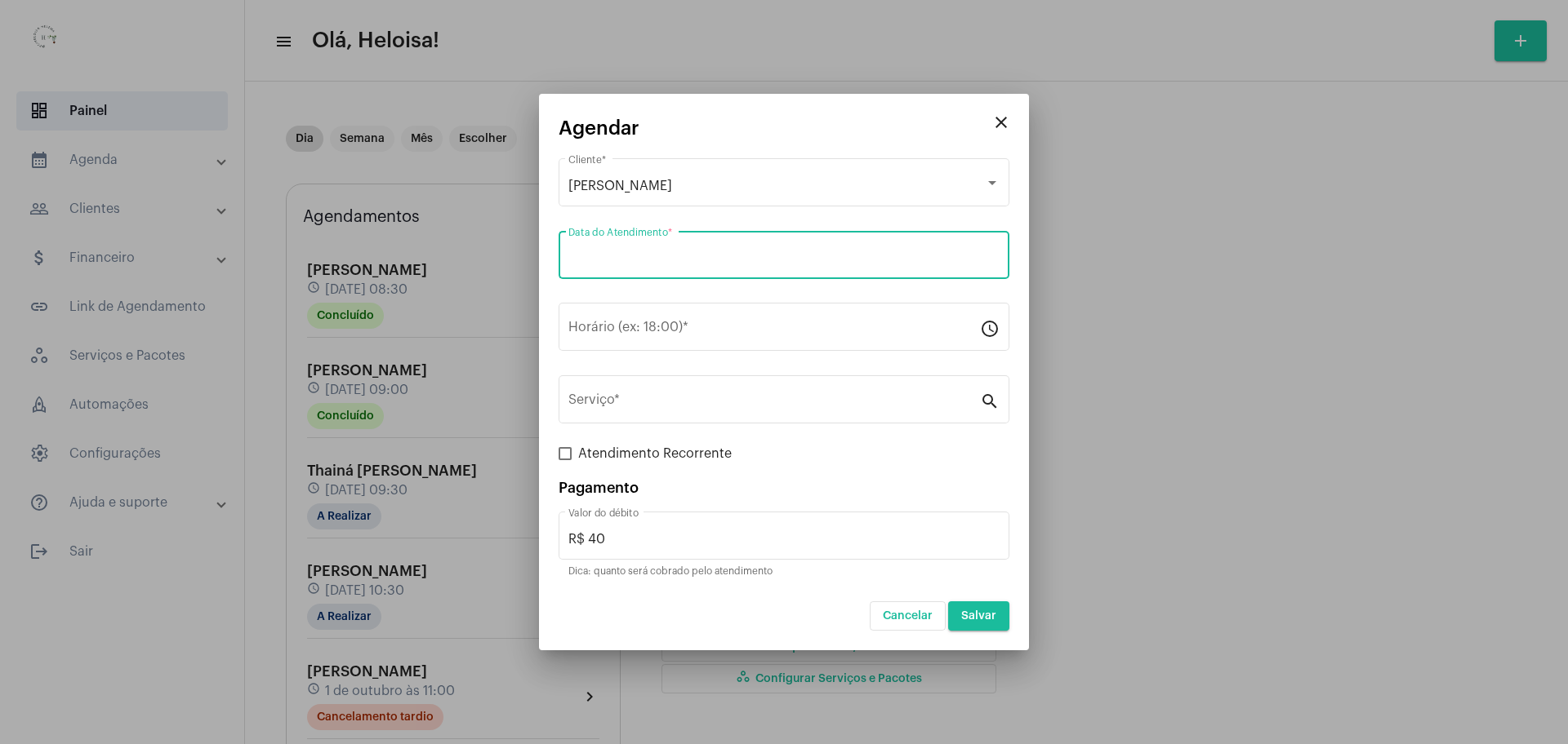
click at [685, 256] on input "Data do Atendimento *" at bounding box center [784, 259] width 431 height 15
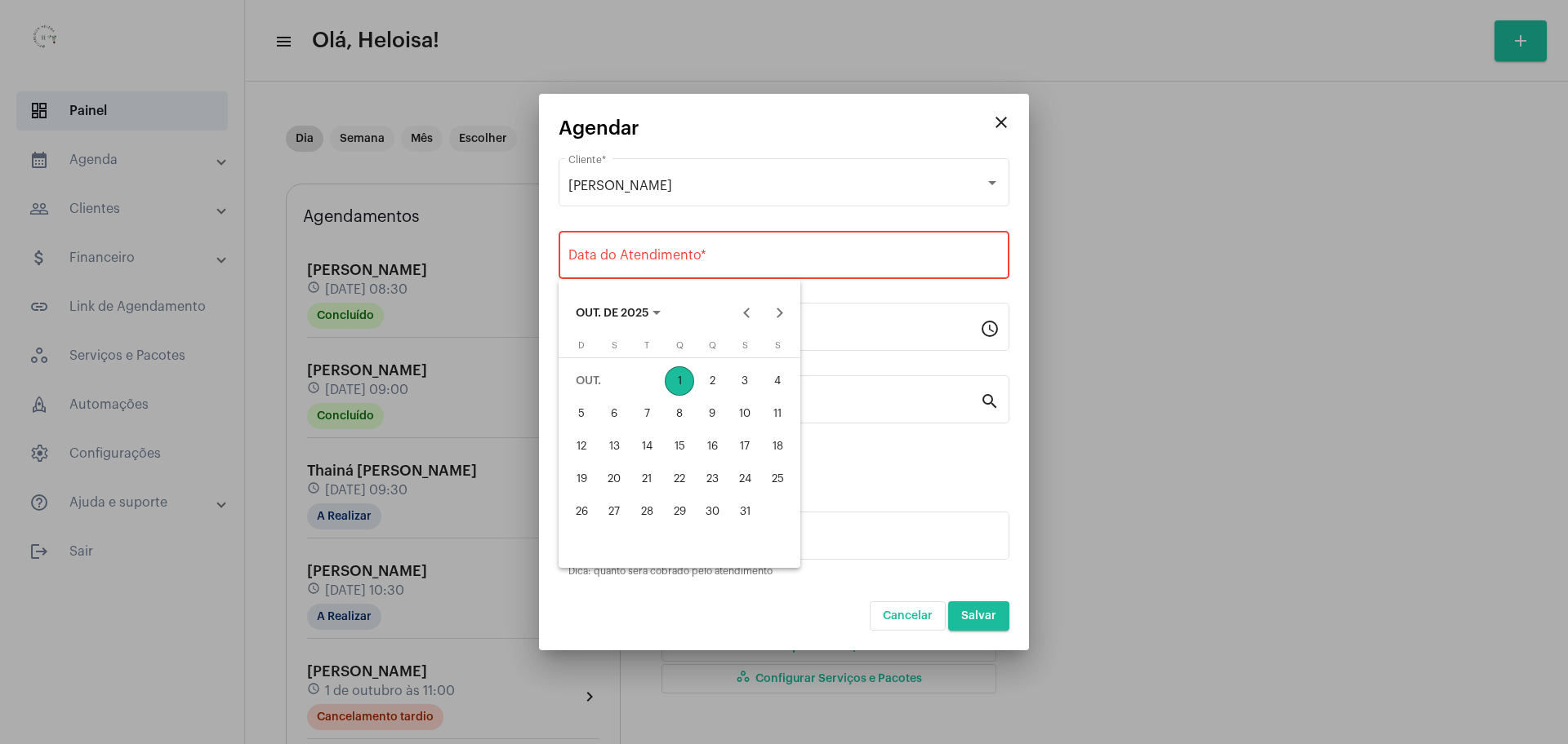
click at [684, 372] on div "1" at bounding box center [679, 381] width 29 height 29
type input "[DATE]"
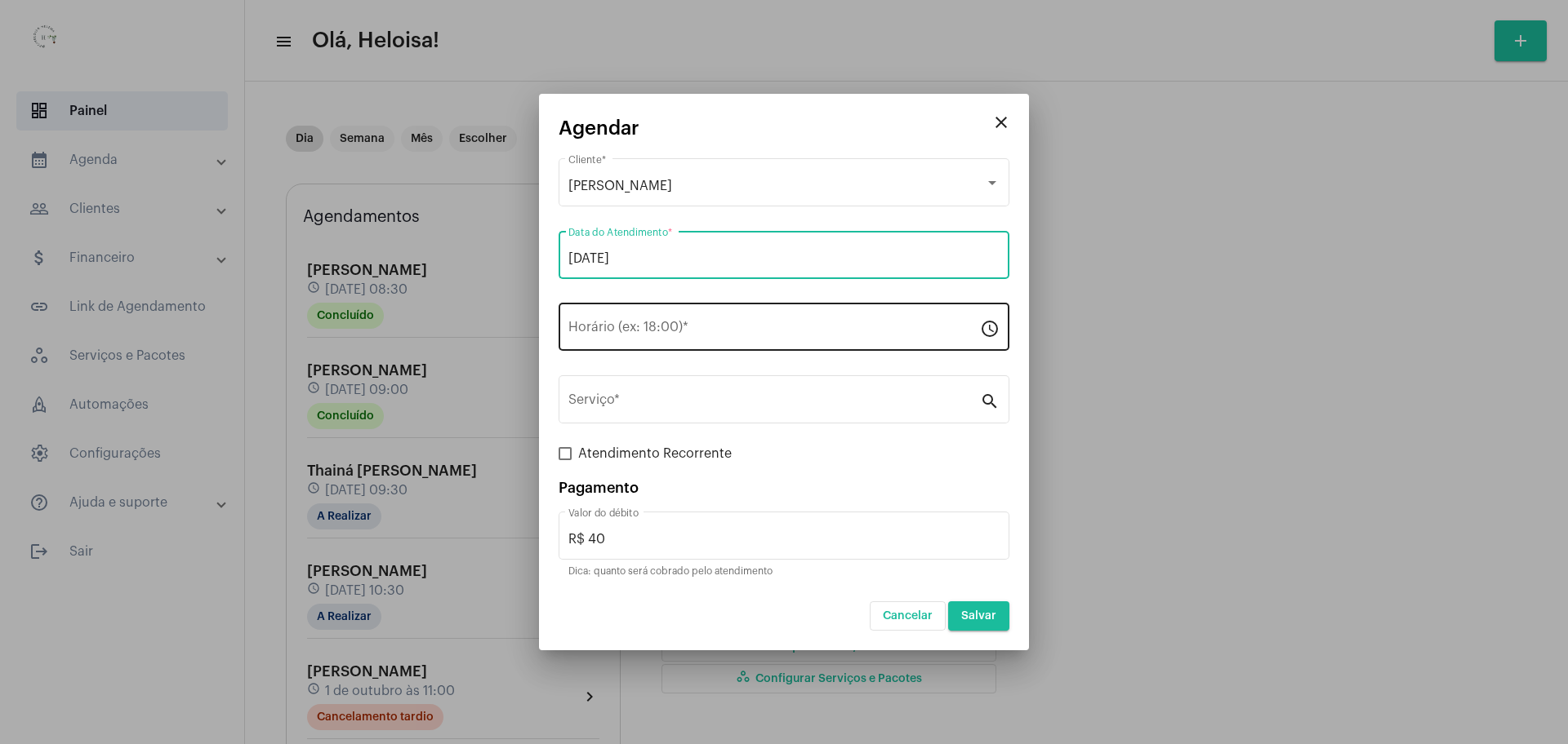
click at [650, 324] on input "Horário (ex: 18:00) *" at bounding box center [774, 331] width 411 height 15
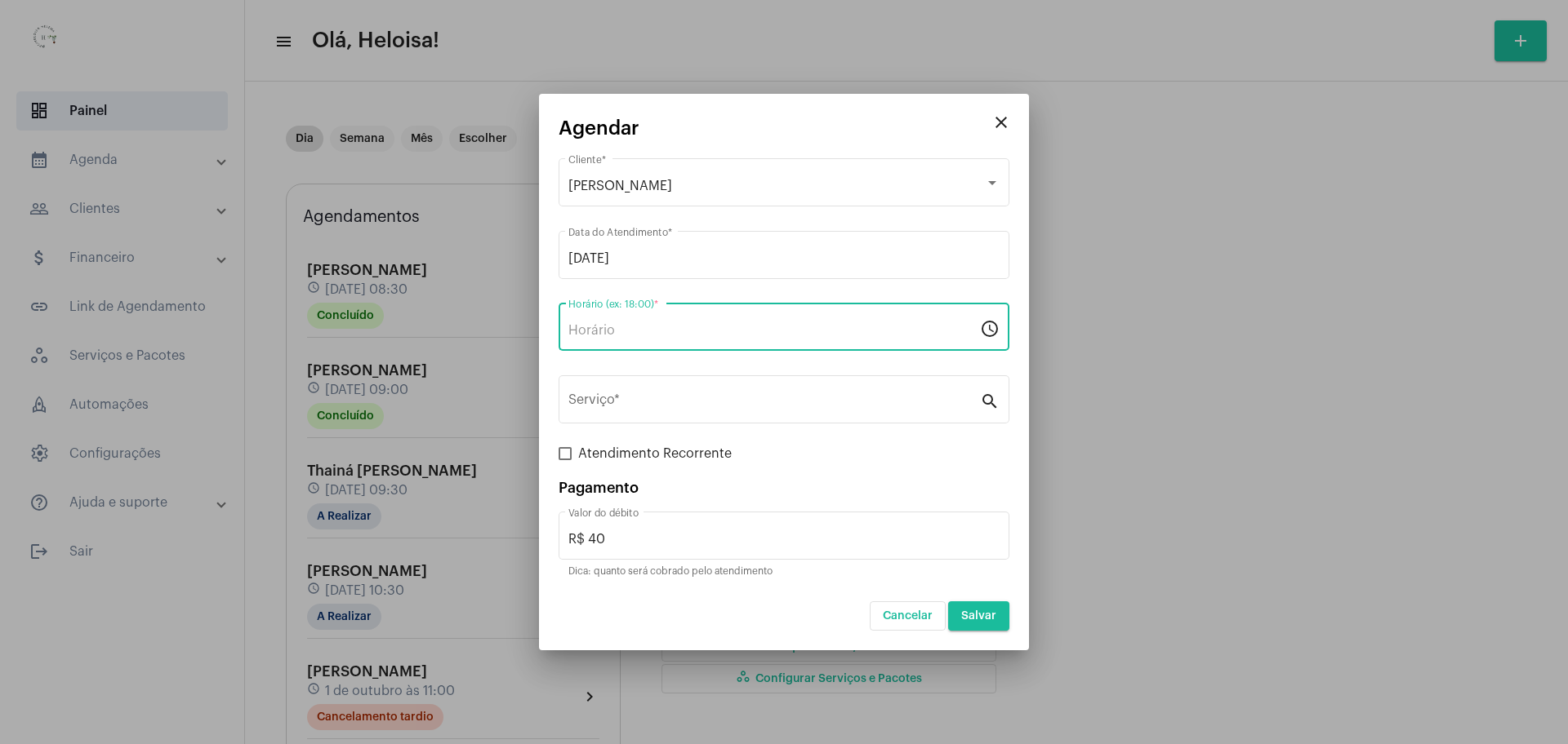
click at [626, 320] on div "Horário (ex: 18:00) *" at bounding box center [774, 325] width 411 height 52
type input "13:30"
click at [701, 410] on input "Serviço *" at bounding box center [774, 404] width 411 height 15
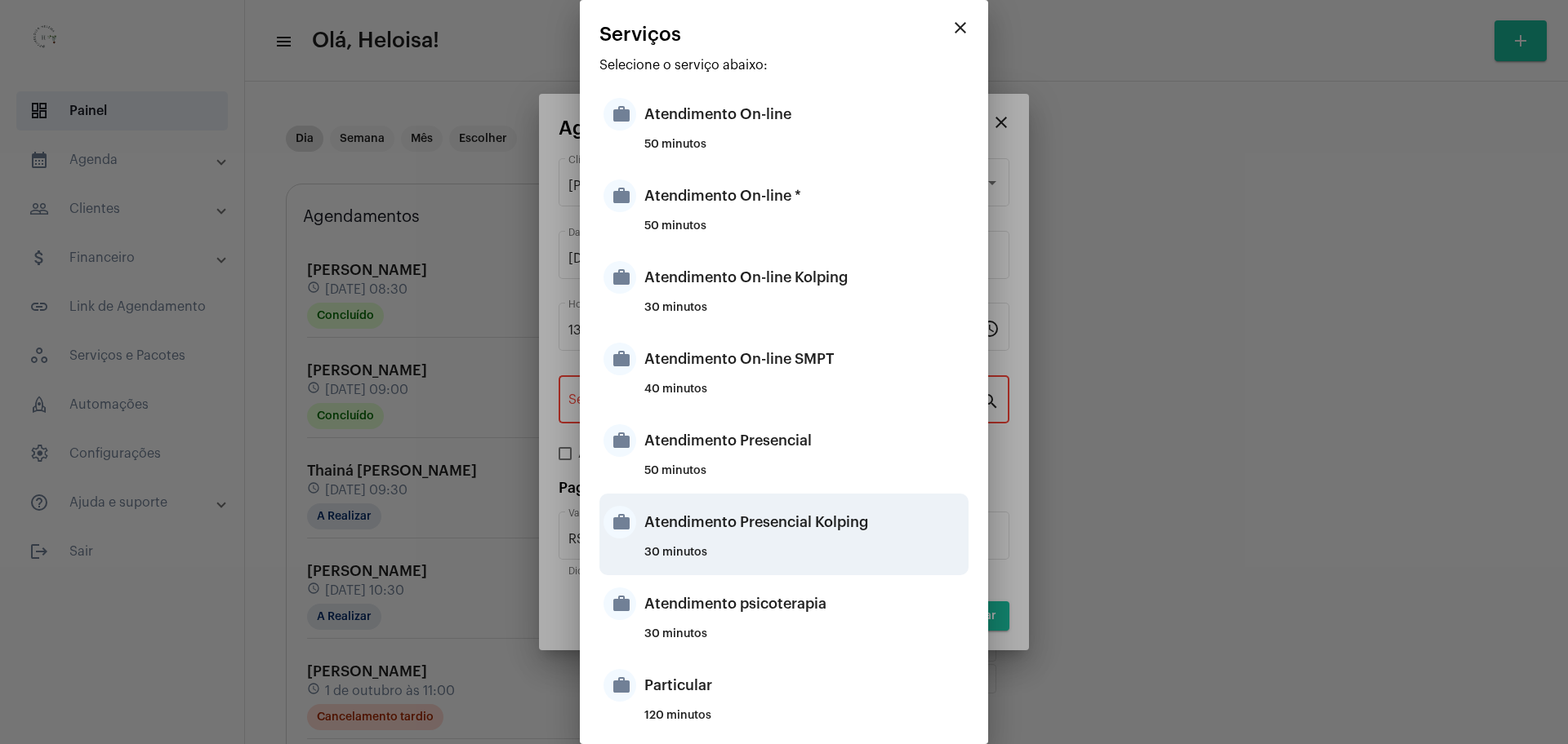
click at [753, 538] on div "Atendimento Presencial Kolping" at bounding box center [805, 522] width 320 height 49
type input "Atendimento Presencial Kolping"
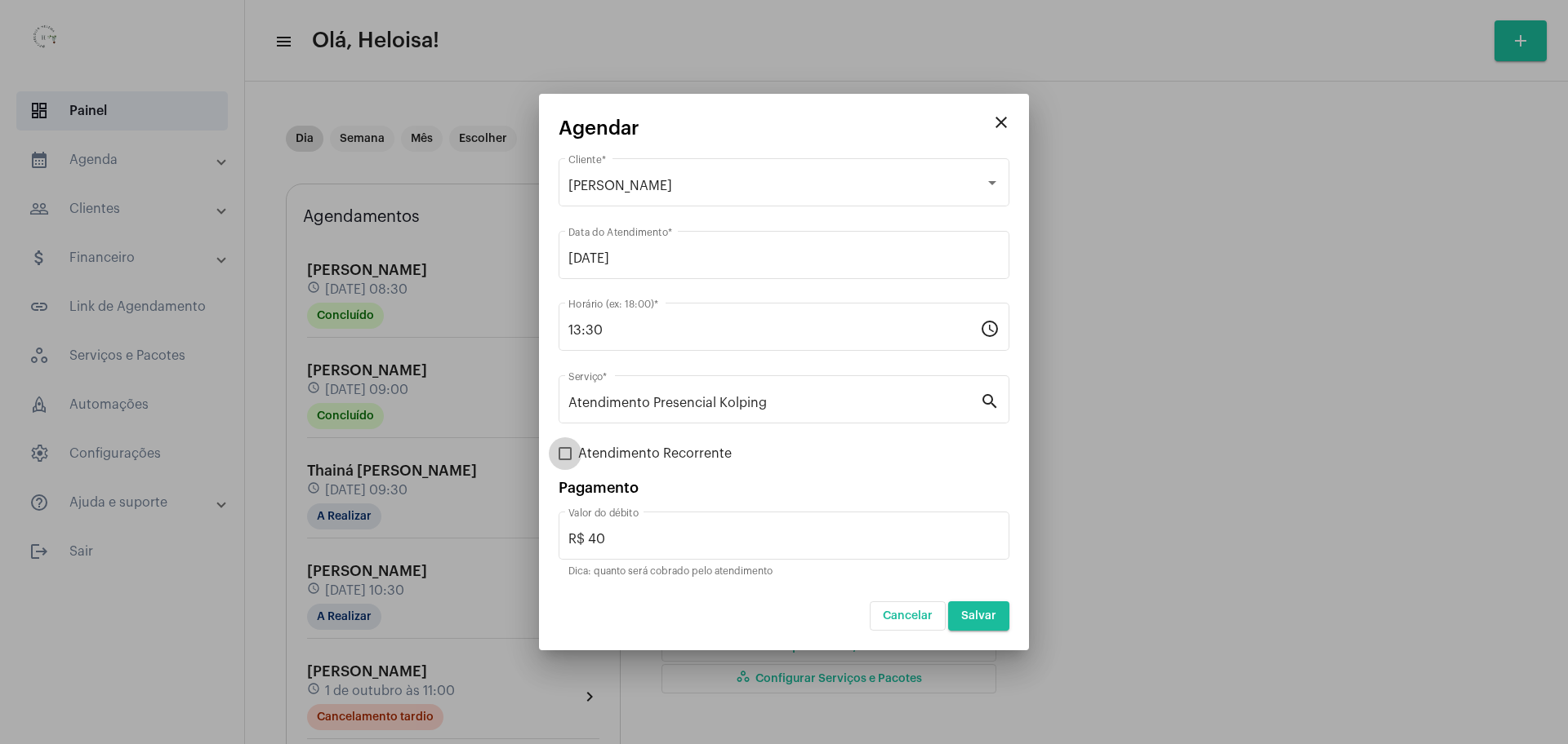
click at [564, 451] on span at bounding box center [565, 453] width 13 height 13
click at [565, 460] on input "Atendimento Recorrente" at bounding box center [565, 460] width 1 height 1
checkbox input "true"
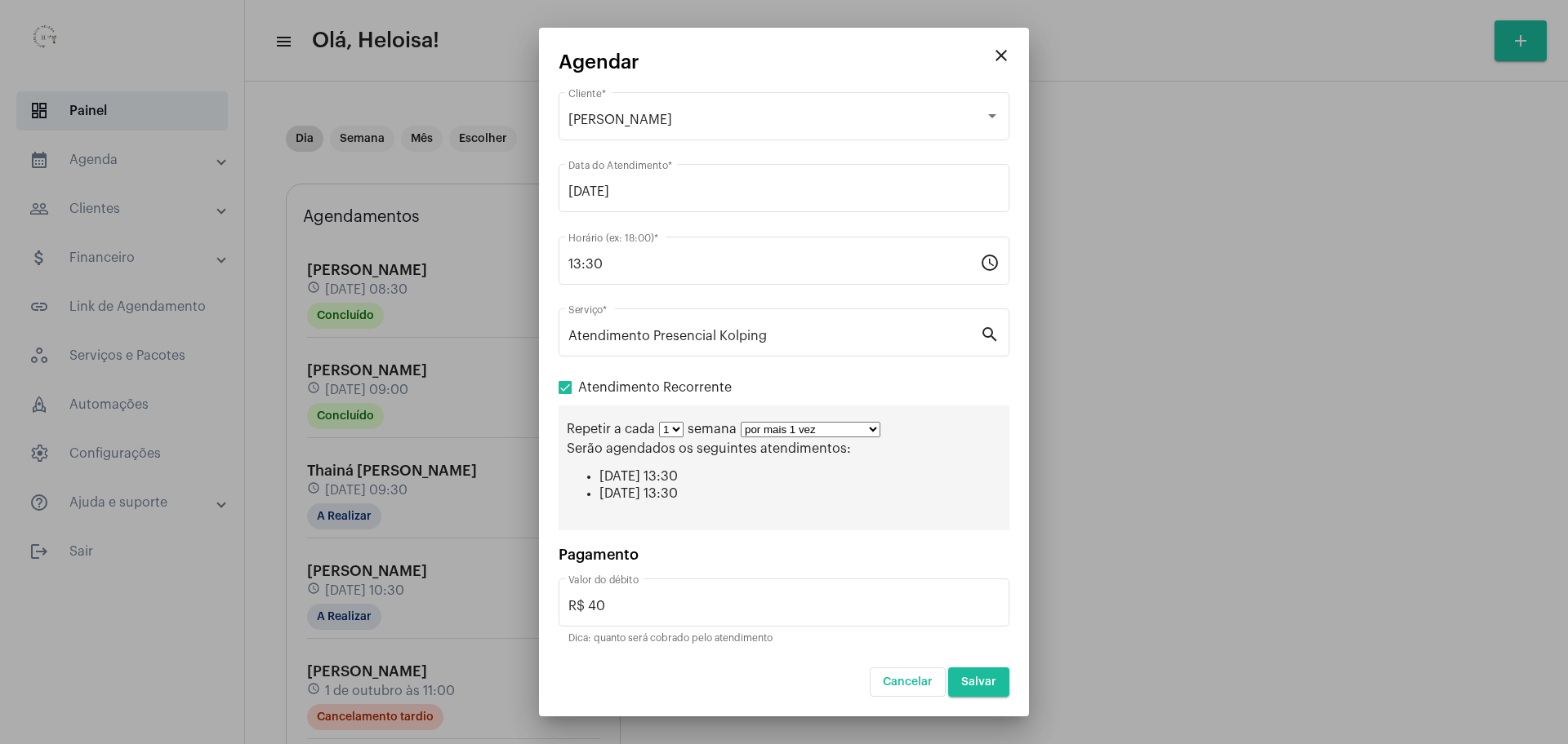
click at [823, 425] on select "por mais 1 vez por mais 2 vezes por mais 3 vezes por mais 4 vezes por mais 5 ve…" at bounding box center [810, 430] width 139 height 15
select select "9: 10"
click at [741, 422] on select "por mais 1 vez por mais 2 vezes por mais 3 vezes por mais 4 vezes por mais 5 ve…" at bounding box center [810, 430] width 139 height 15
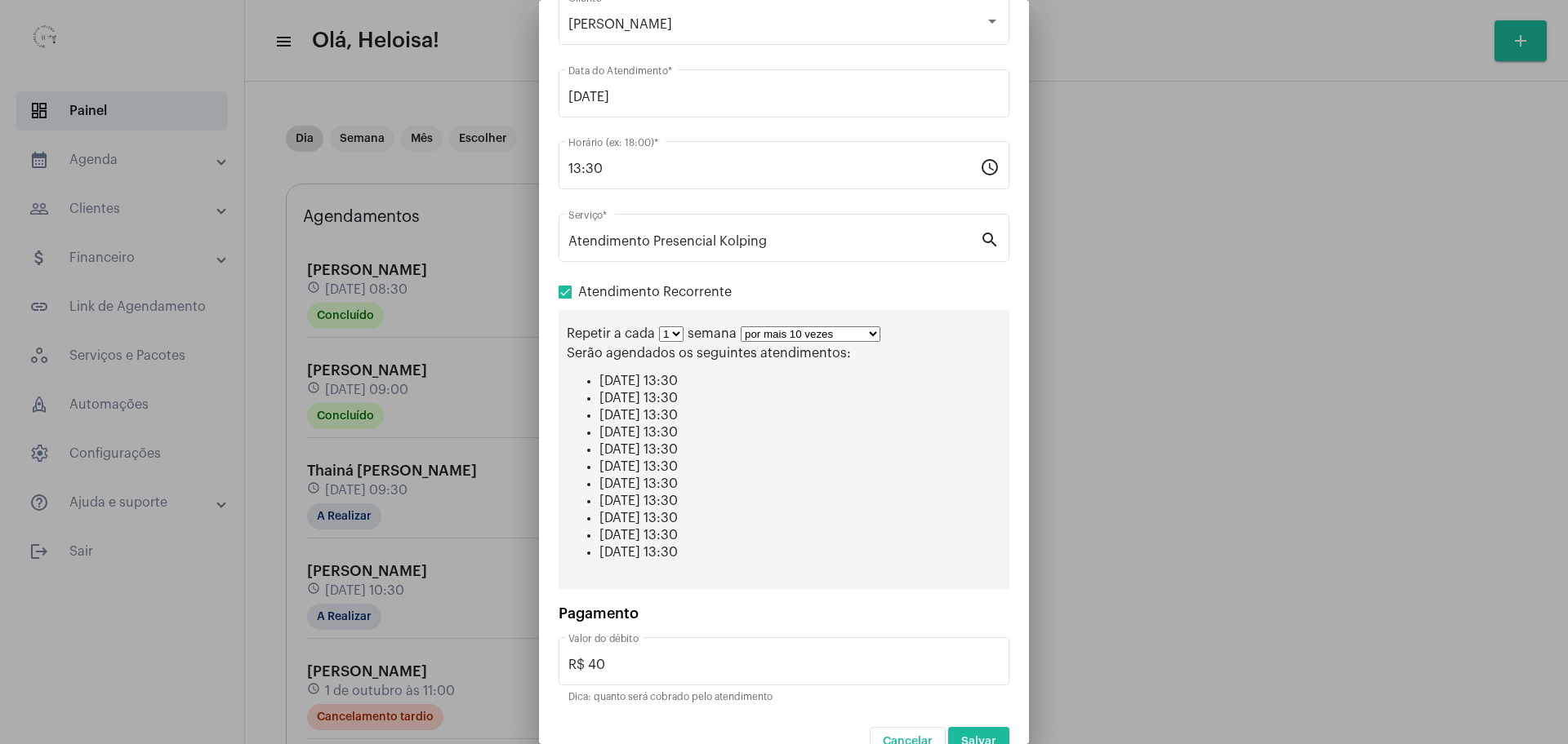
scroll to position [100, 0]
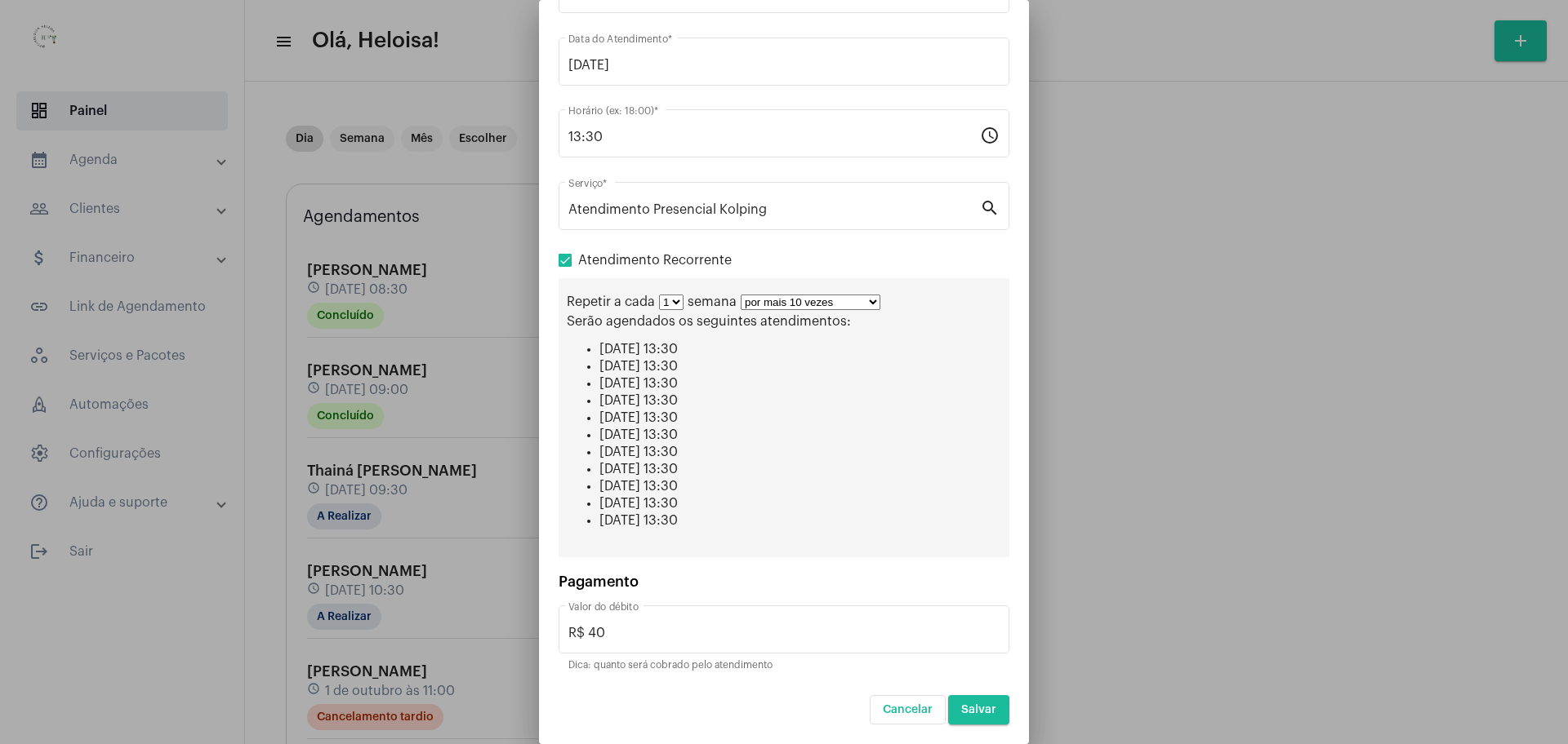
click at [974, 716] on button "Salvar" at bounding box center [978, 709] width 61 height 29
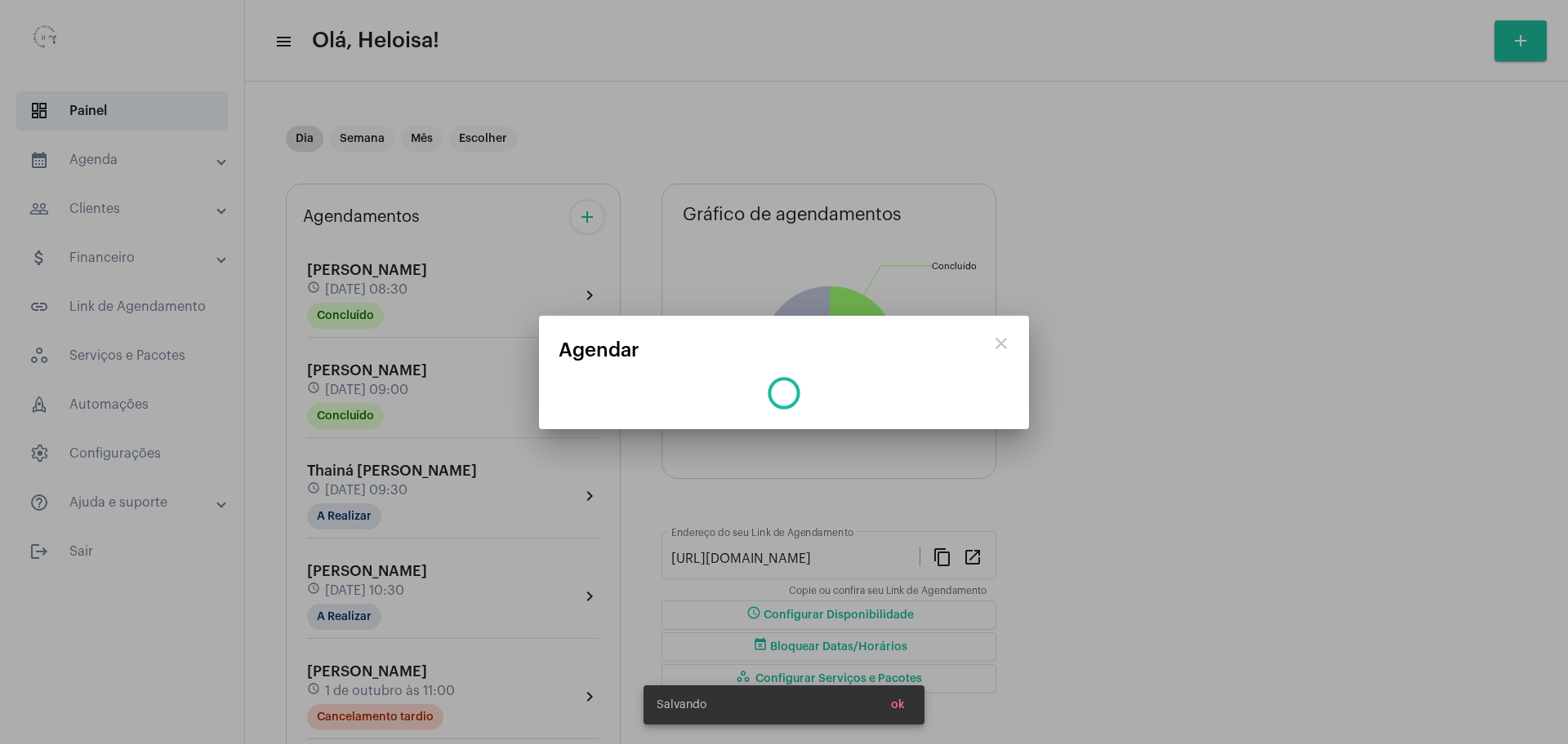
scroll to position [0, 0]
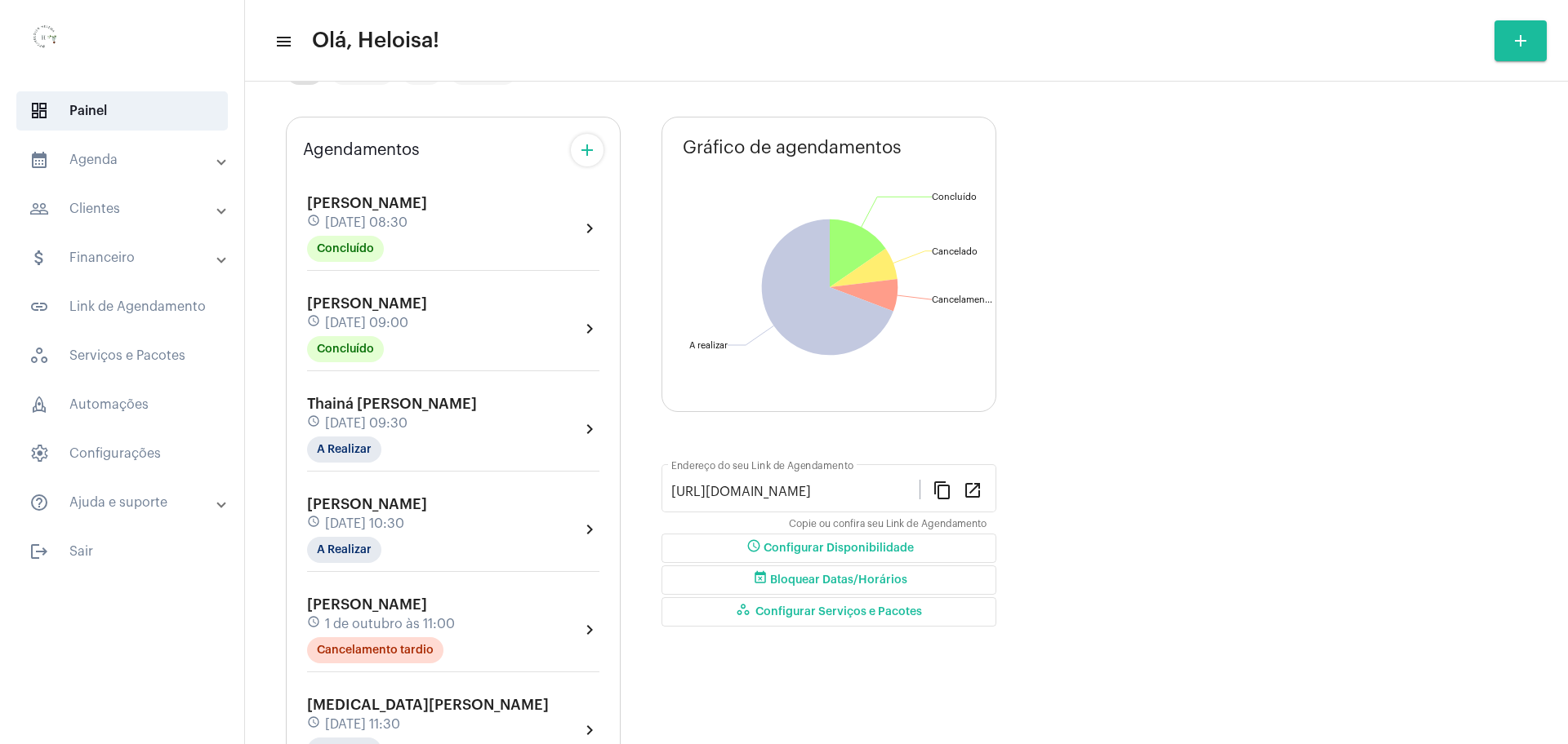
scroll to position [102, 0]
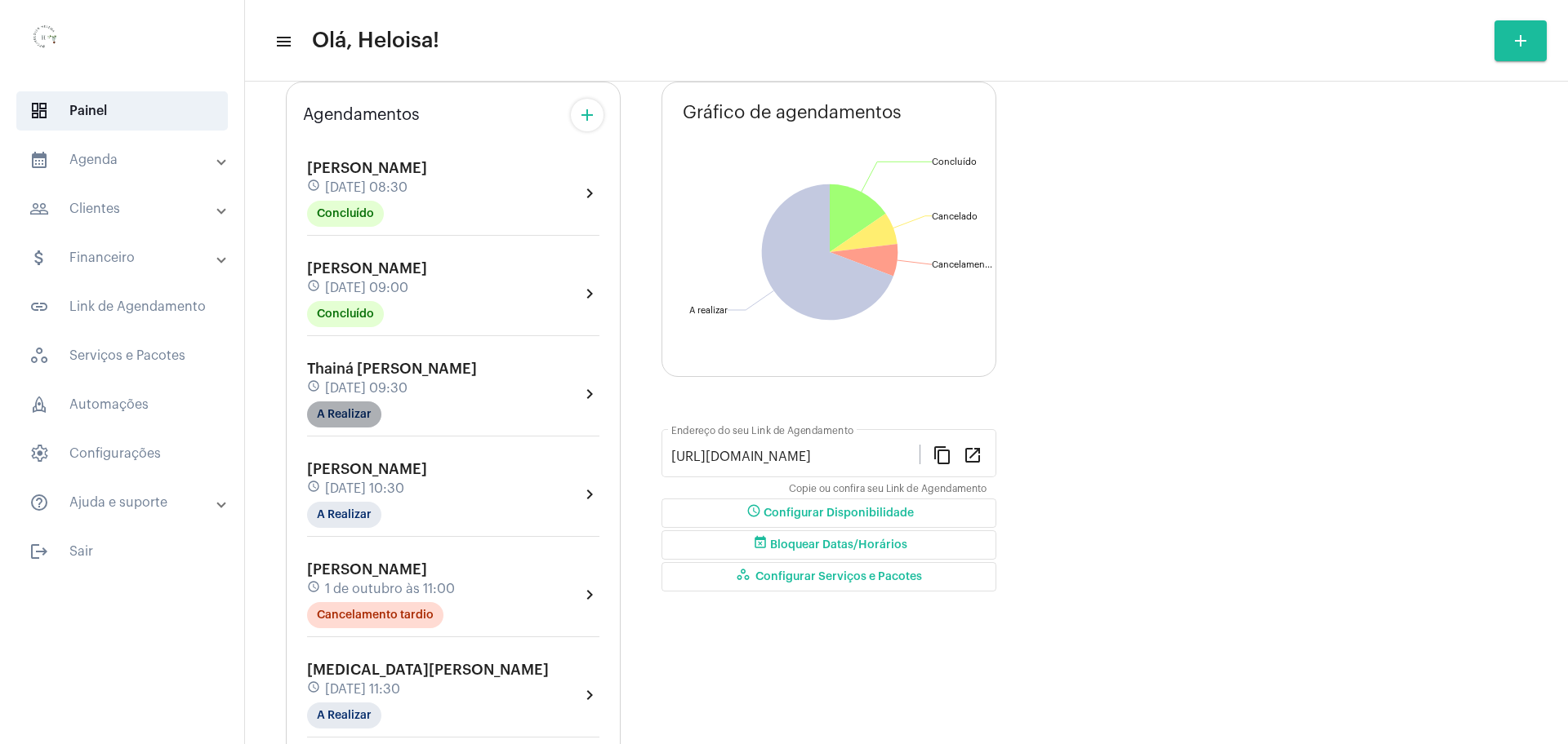
click at [337, 410] on mat-chip "A Realizar" at bounding box center [344, 415] width 74 height 26
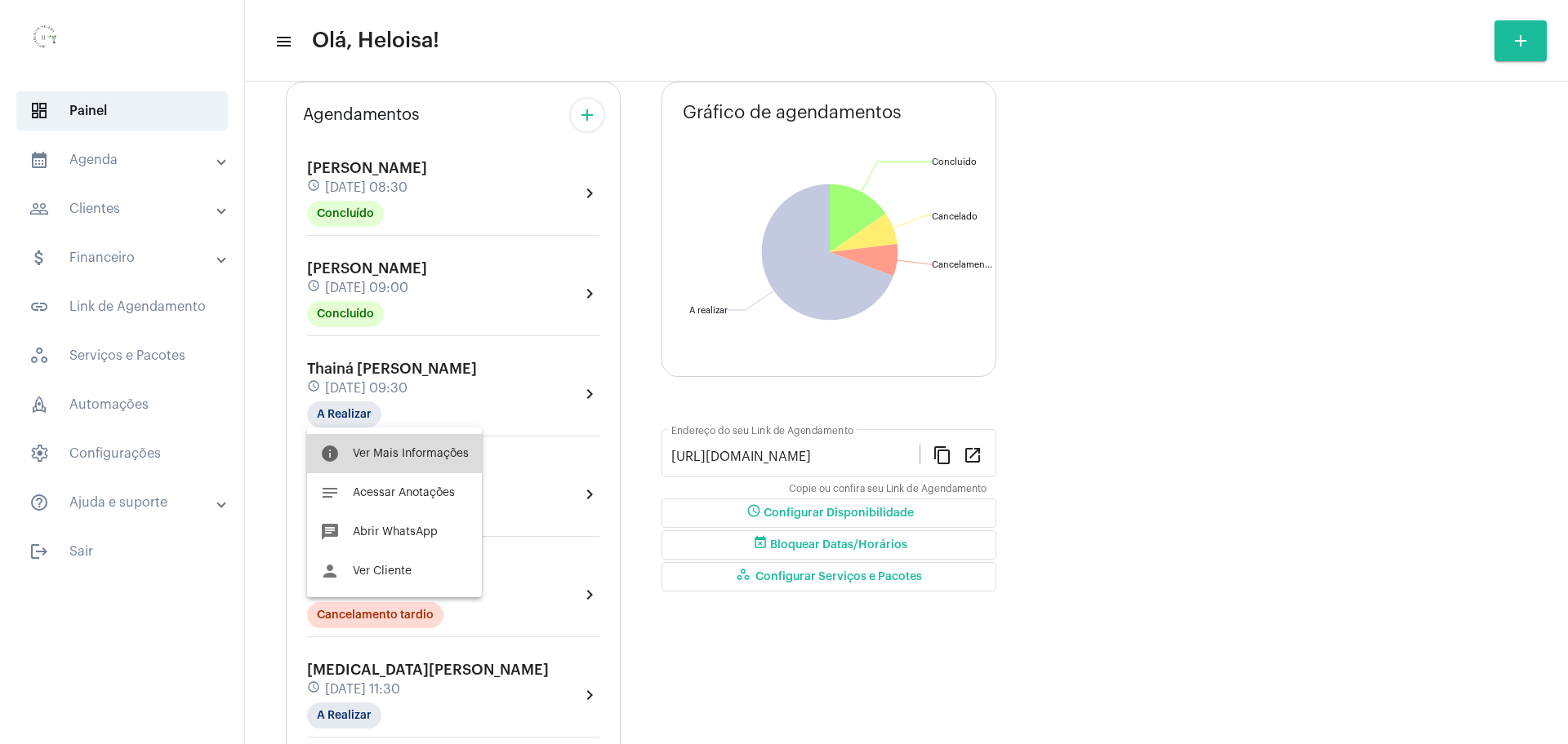
click at [411, 451] on span "Ver Mais Informações" at bounding box center [410, 453] width 116 height 11
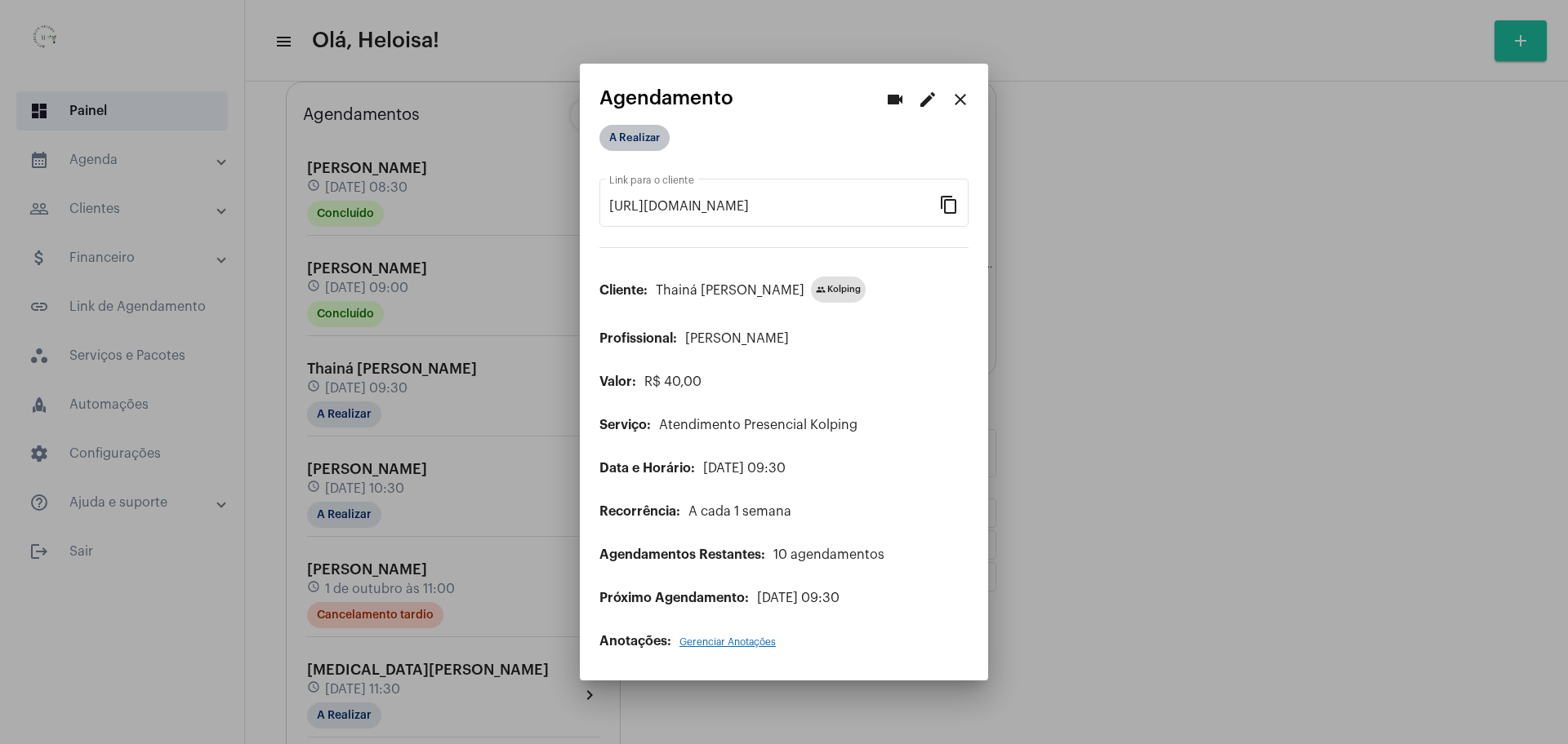
click at [629, 132] on mat-chip "A Realizar" at bounding box center [634, 138] width 71 height 26
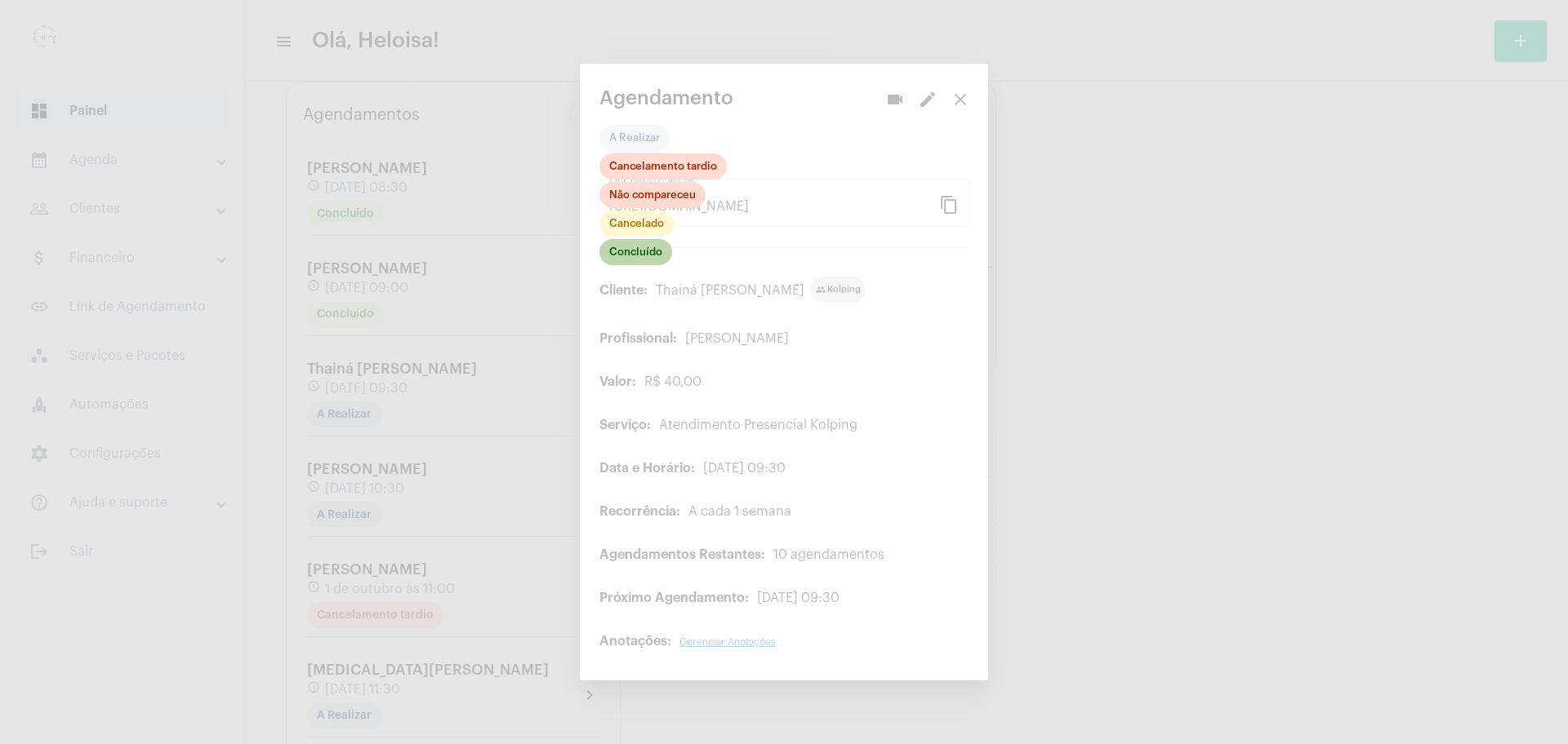
click at [640, 256] on mat-chip "Concluído" at bounding box center [635, 252] width 72 height 26
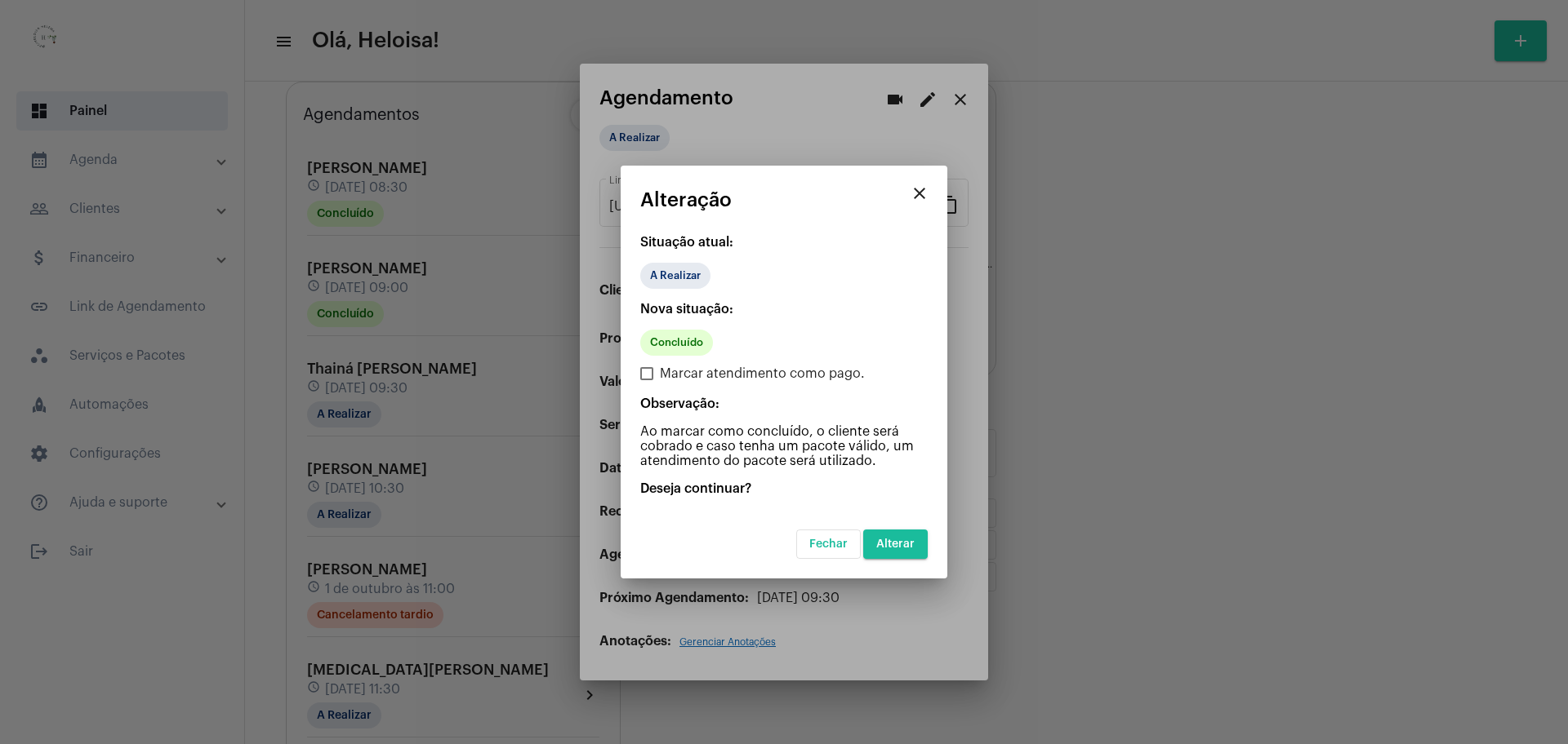
click at [895, 537] on button "Alterar" at bounding box center [895, 544] width 65 height 29
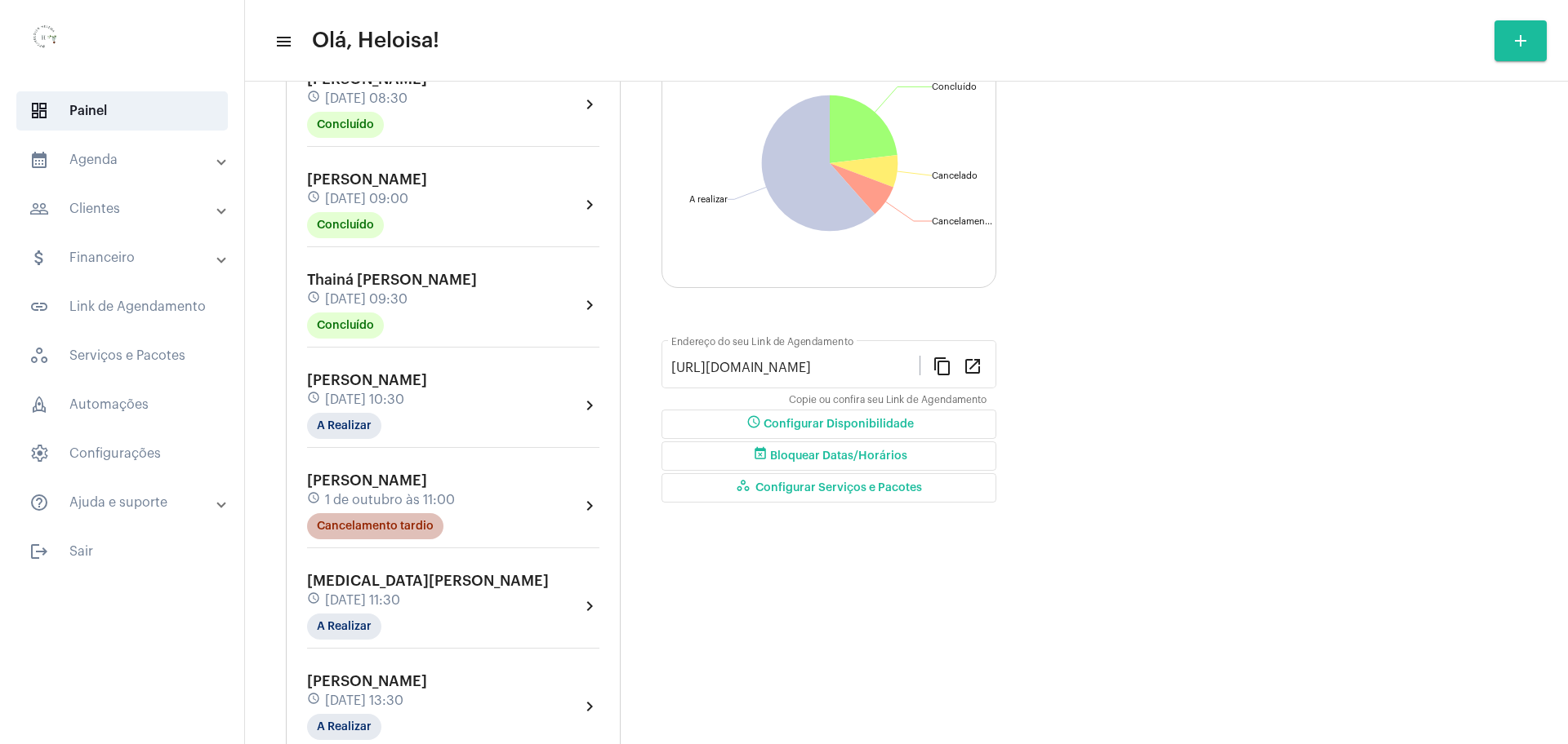
scroll to position [204, 0]
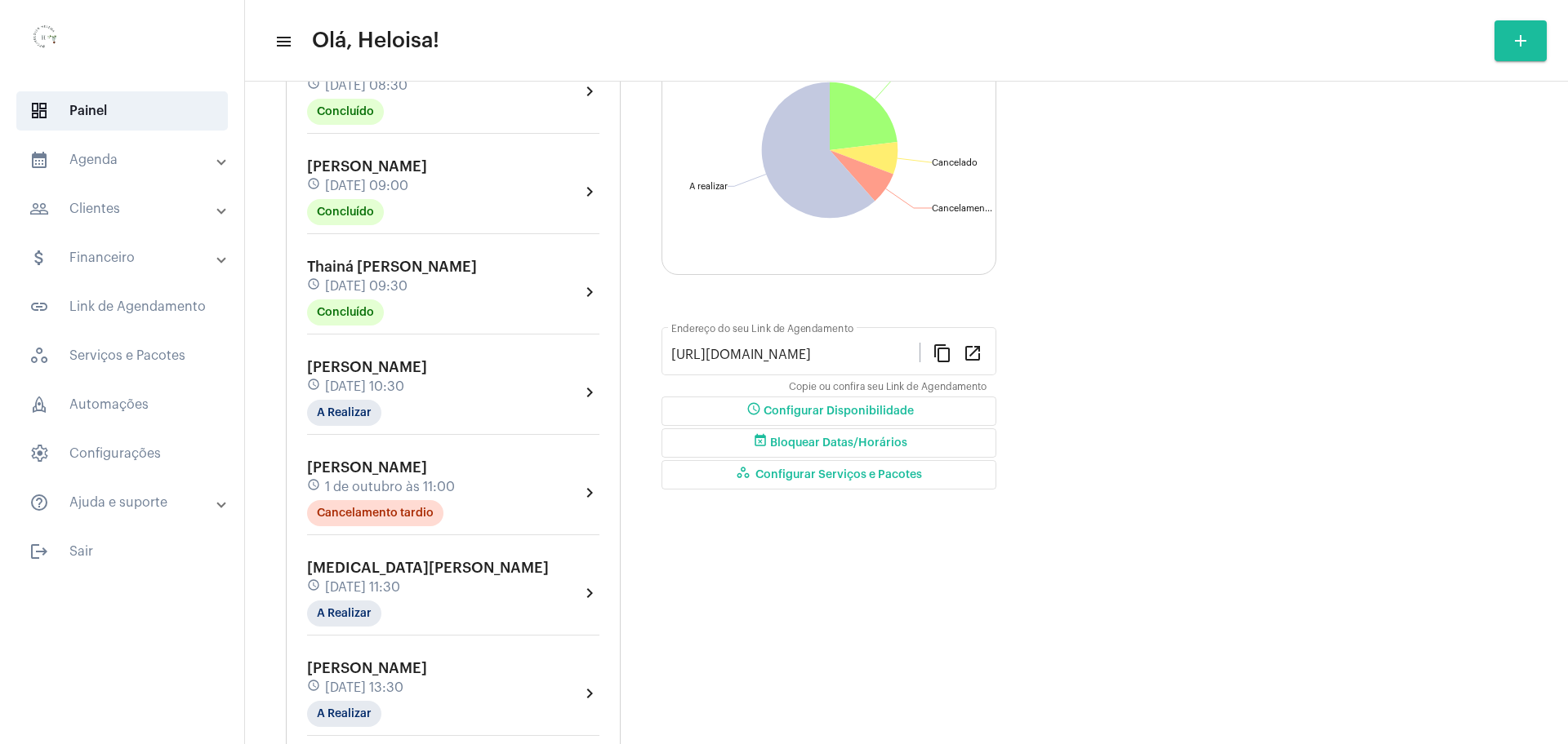
click at [398, 284] on span "[DATE] 09:30" at bounding box center [366, 287] width 83 height 15
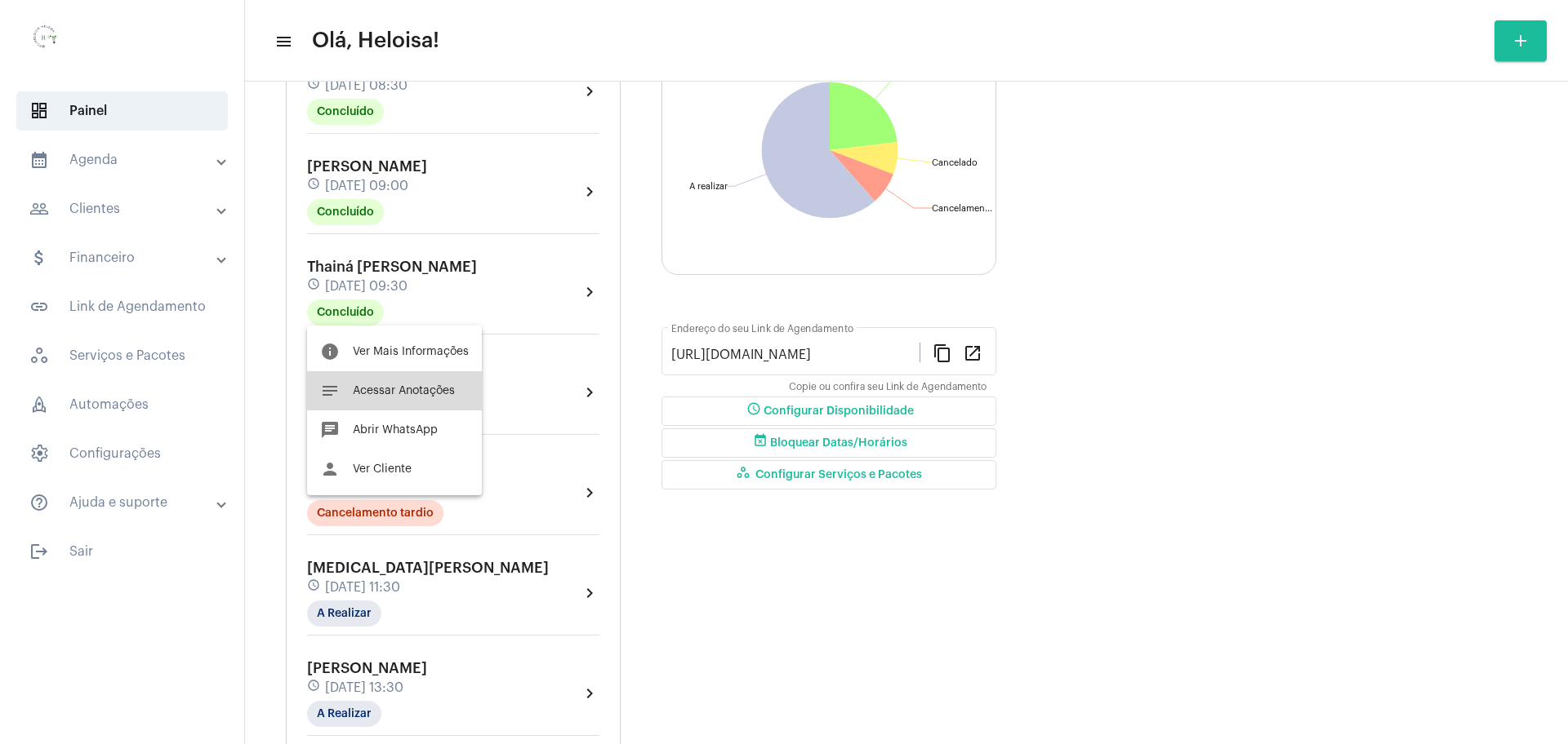
click at [397, 386] on span "Acessar Anotações" at bounding box center [404, 391] width 102 height 11
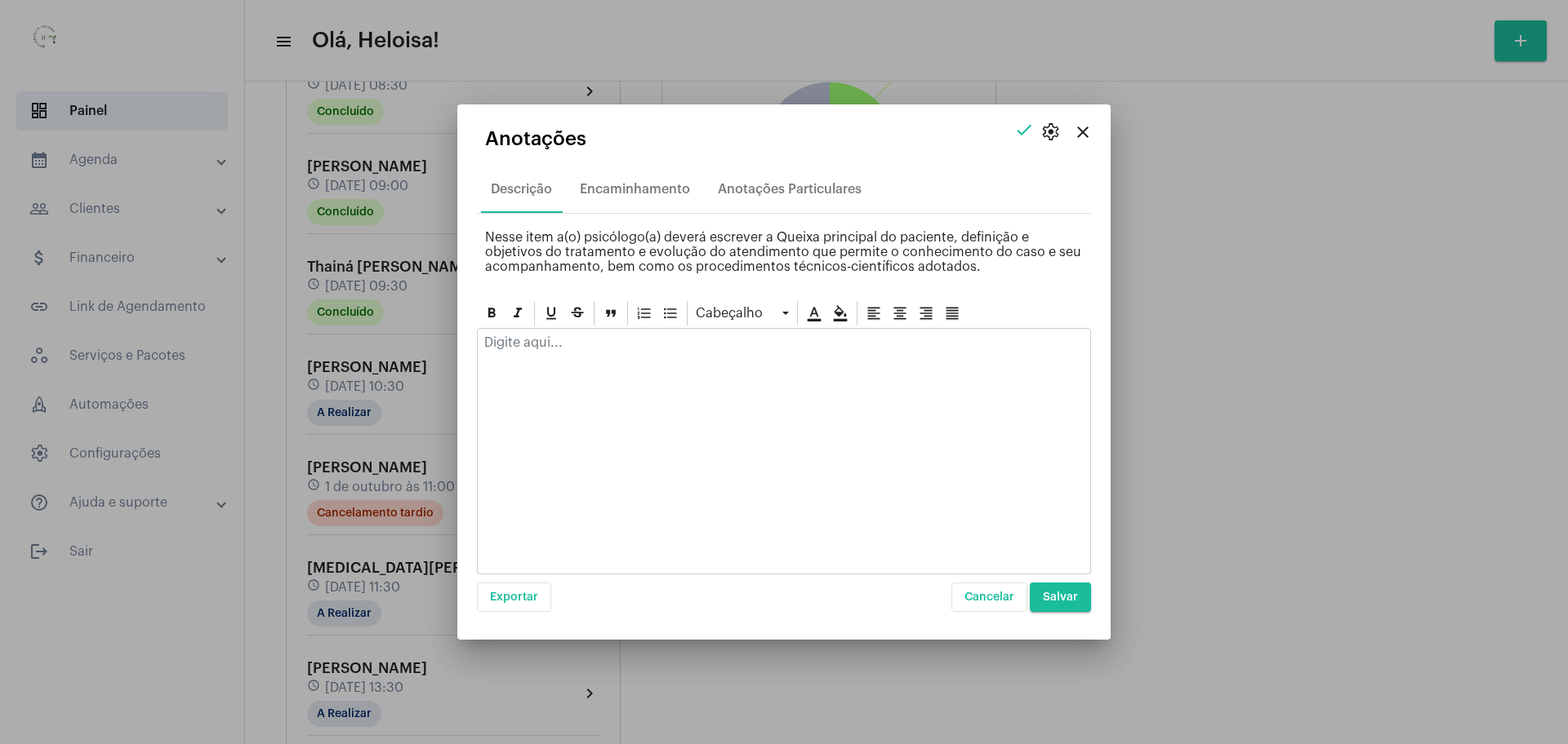
click at [627, 365] on div at bounding box center [784, 451] width 614 height 246
click at [539, 352] on div at bounding box center [784, 347] width 613 height 36
click at [1049, 595] on span "Salvar" at bounding box center [1060, 597] width 35 height 11
